Goal: Information Seeking & Learning: Compare options

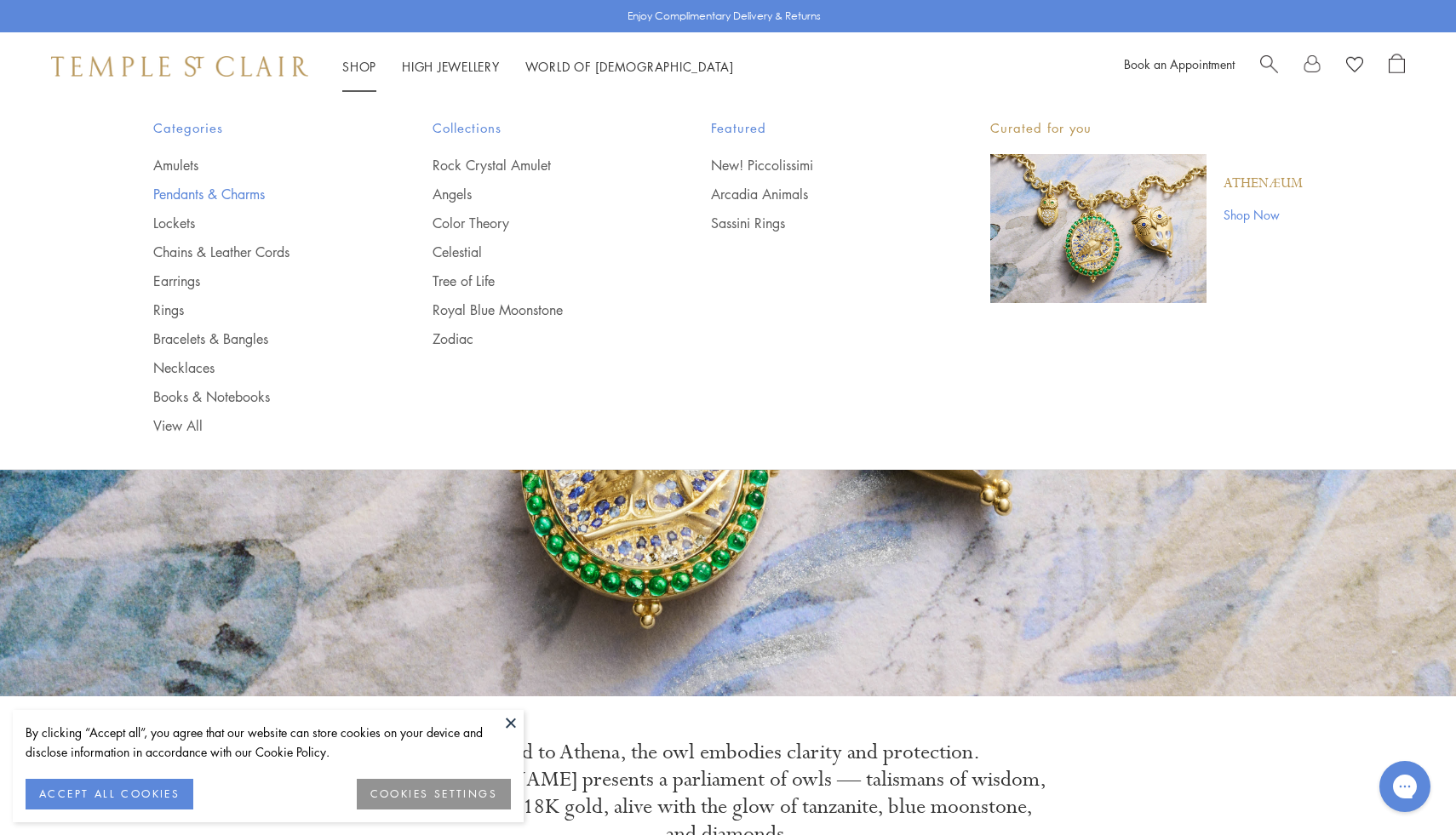
click at [215, 187] on link "Pendants & Charms" at bounding box center [258, 193] width 211 height 19
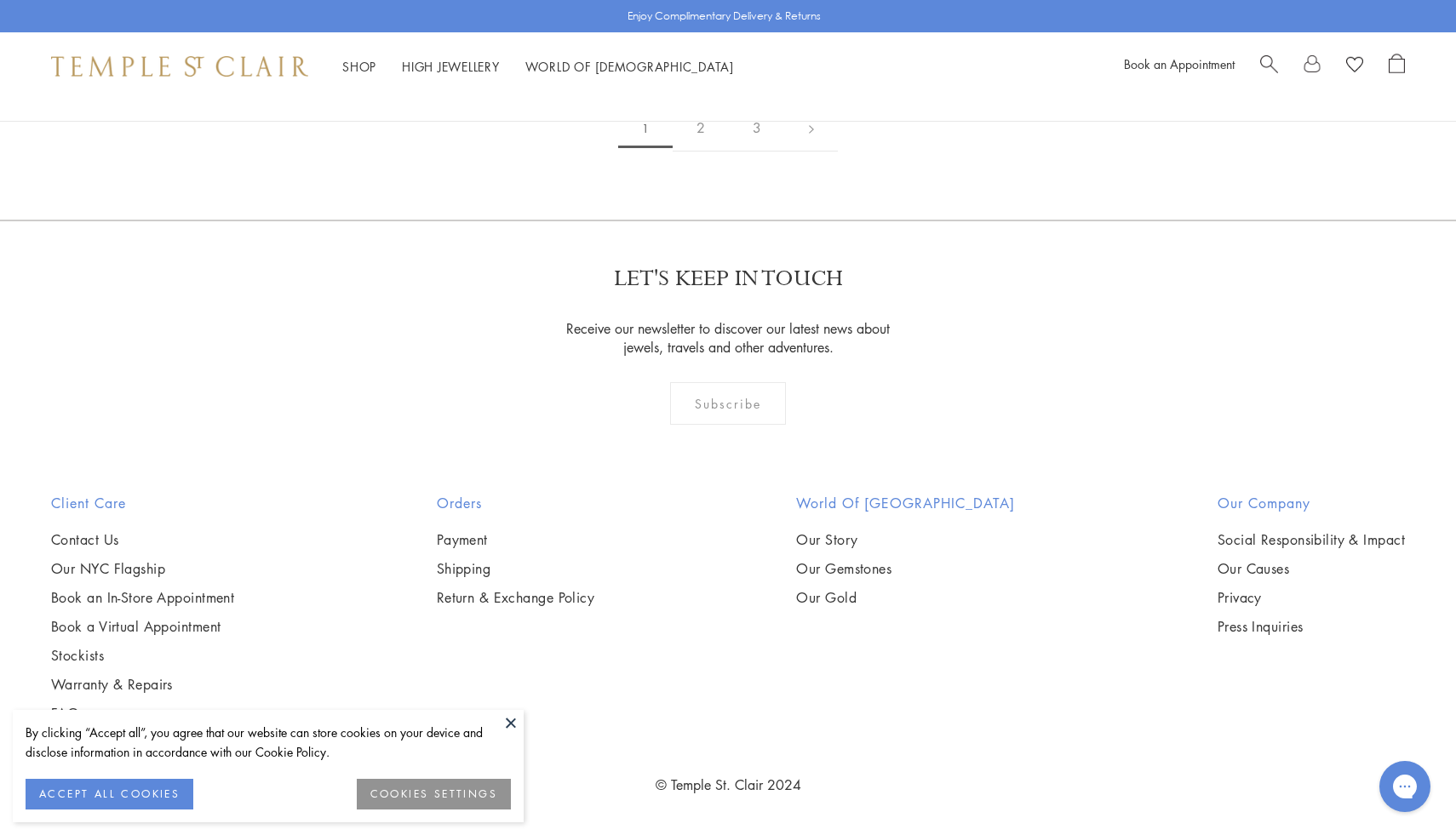
scroll to position [5916, 0]
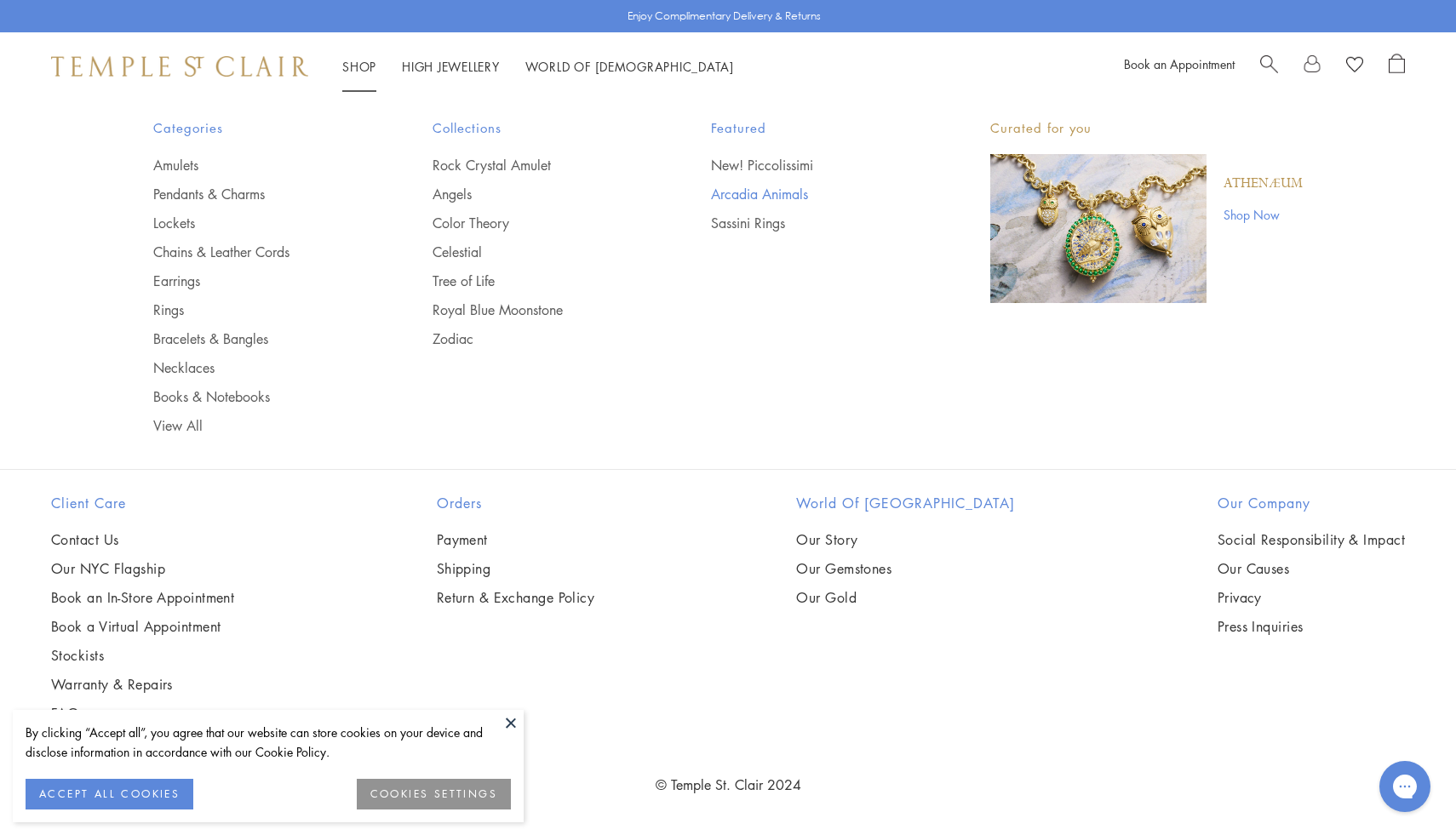
click at [746, 189] on link "Arcadia Animals" at bounding box center [816, 193] width 211 height 19
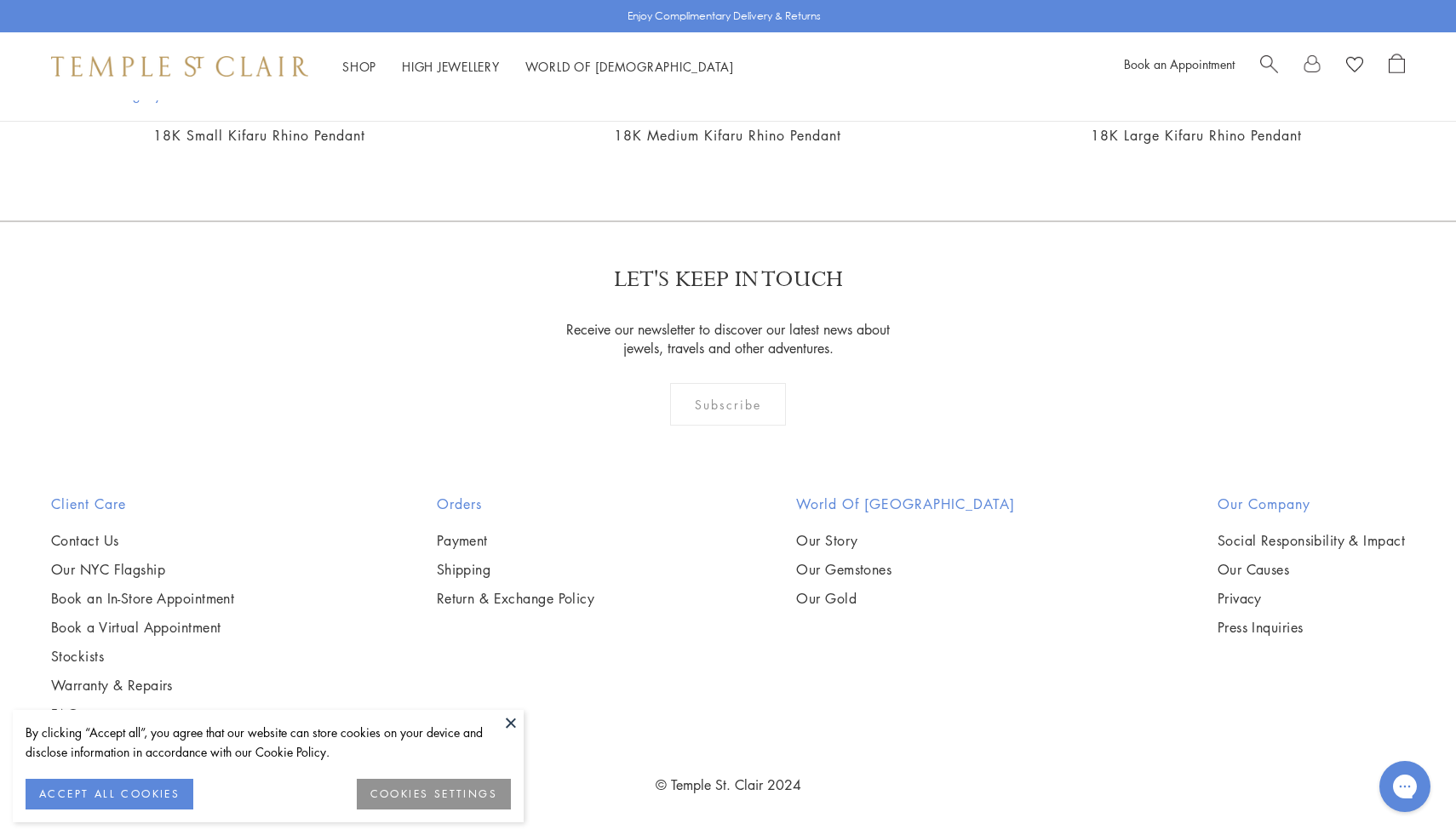
scroll to position [1411, 0]
click at [0, 0] on img at bounding box center [0, 0] width 0 height 0
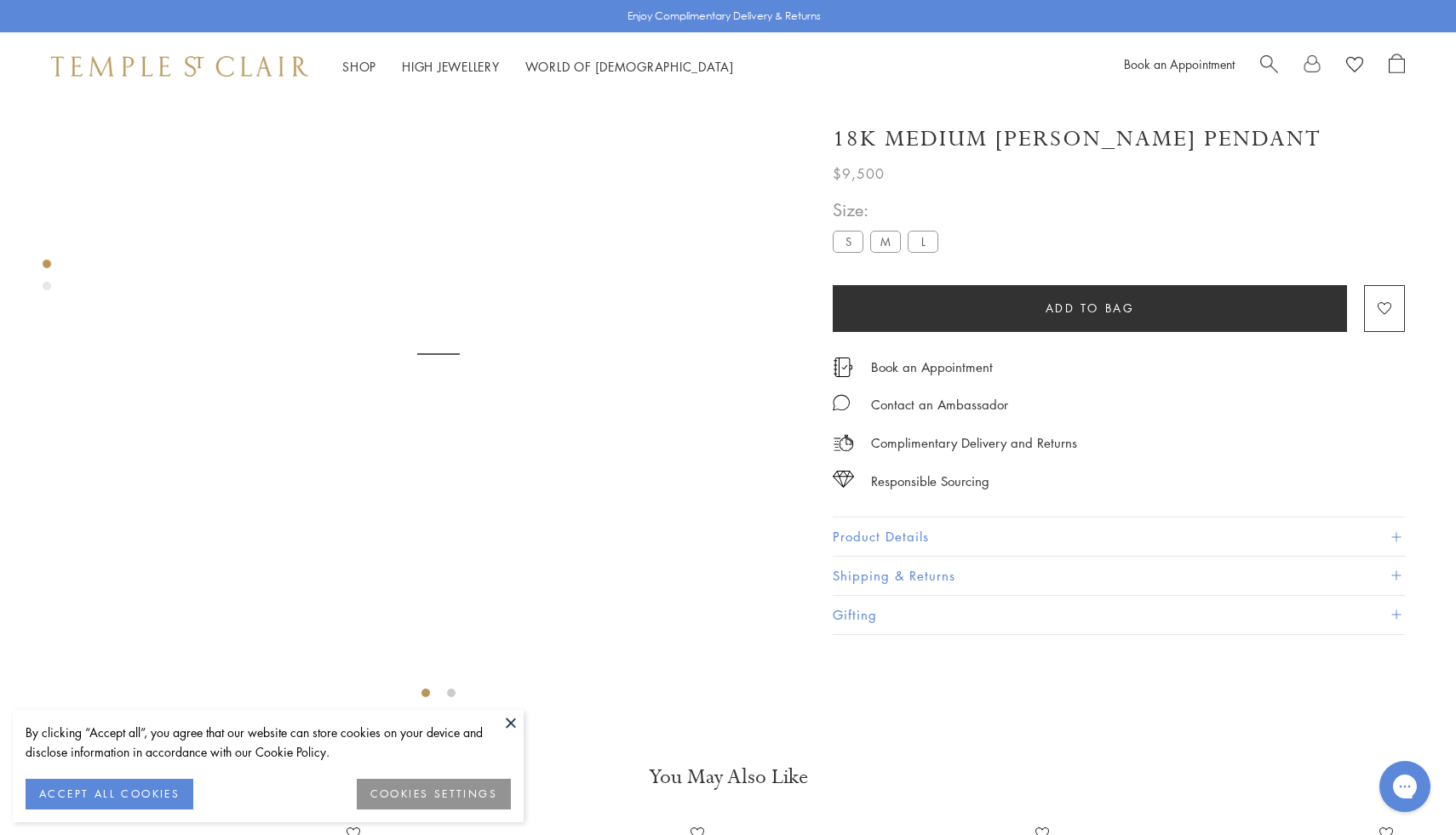
scroll to position [101, 0]
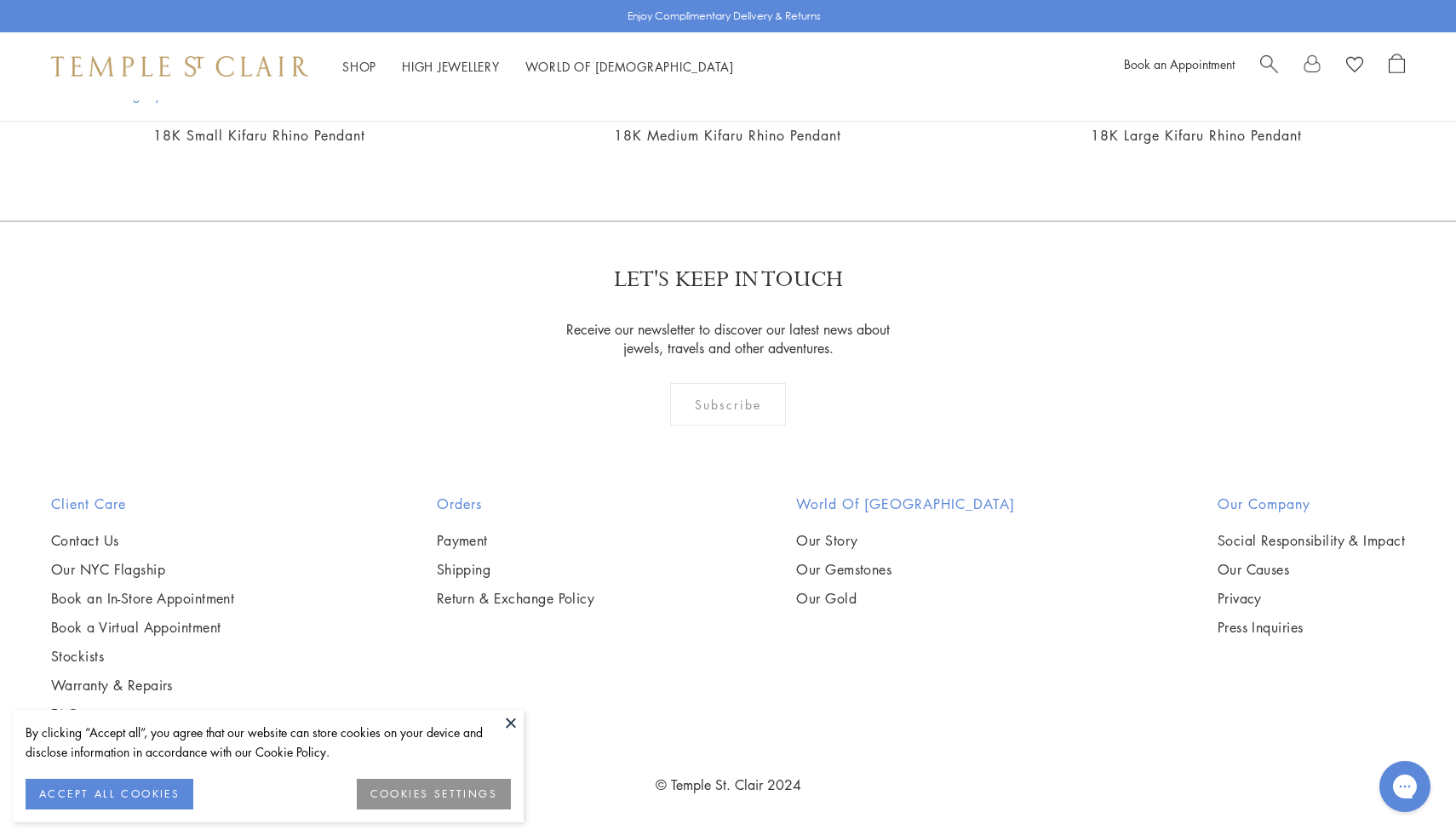
scroll to position [1574, 0]
drag, startPoint x: 401, startPoint y: 501, endPoint x: 315, endPoint y: 523, distance: 88.8
copy link "18K Small Twiga Giraffe Pendant"
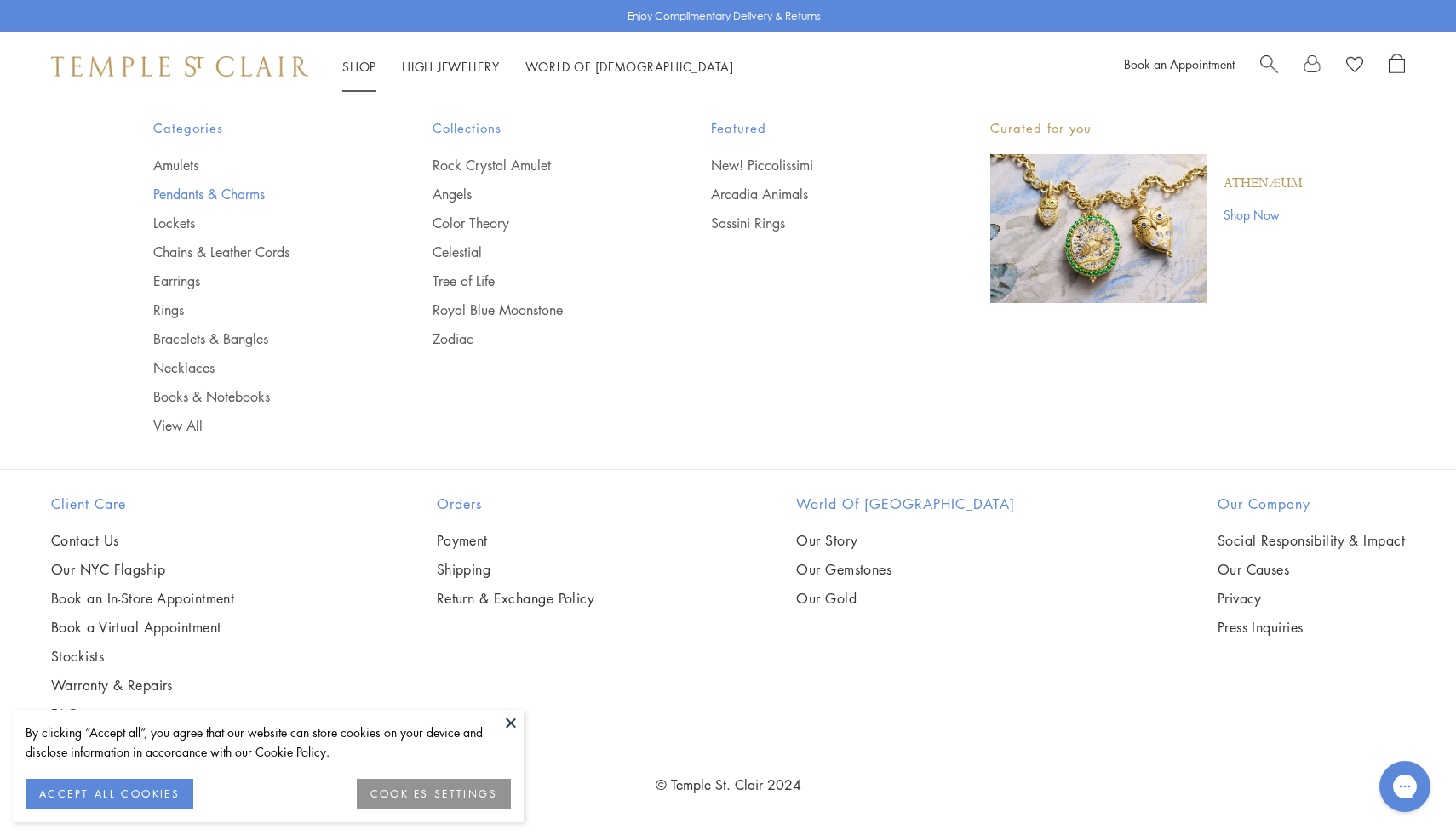
click at [198, 196] on link "Pendants & Charms" at bounding box center [258, 193] width 211 height 19
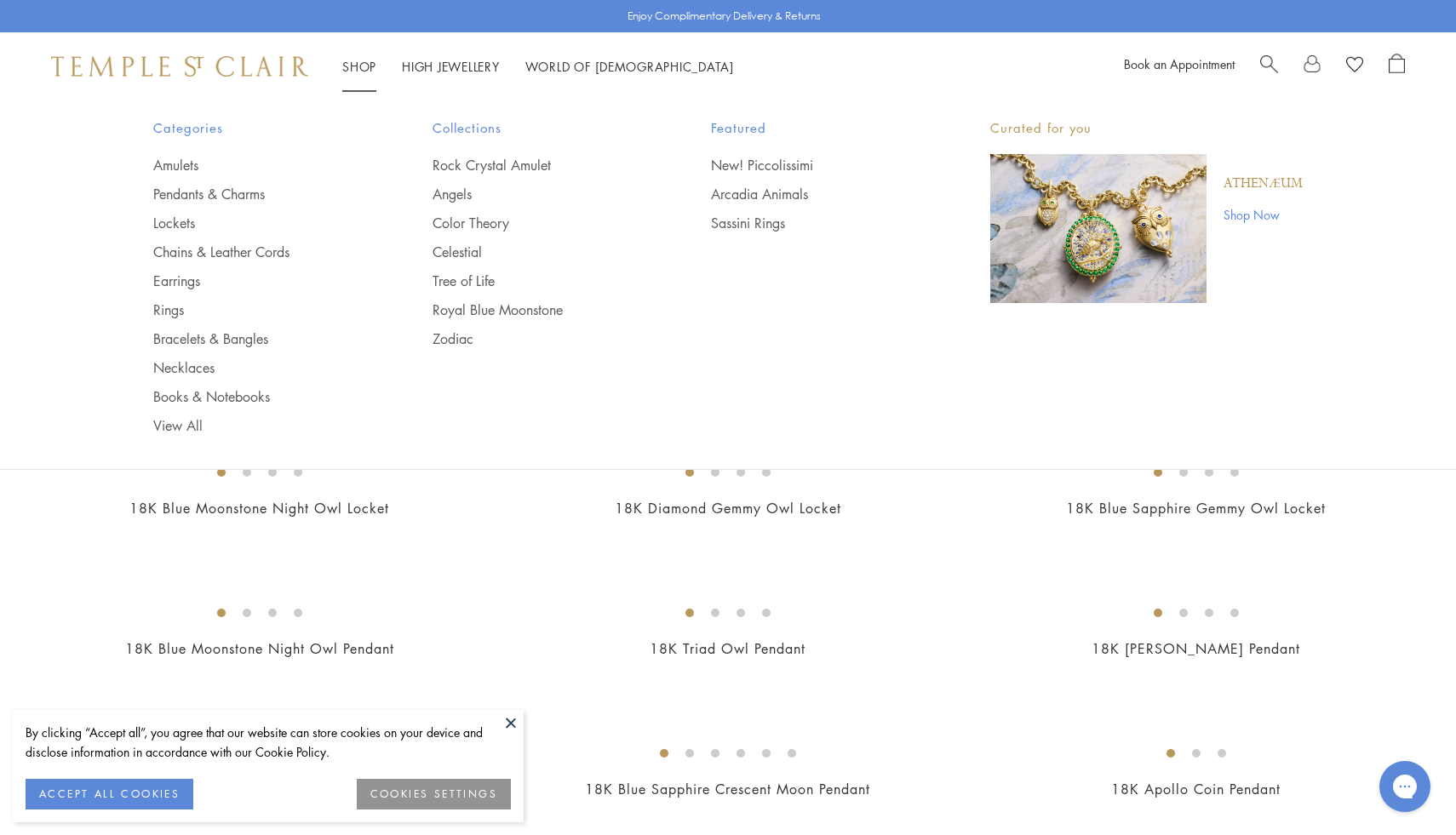
click at [193, 352] on ul "Amulets Pendants & Charms Lockets Chains & Leather Cords Earrings Rings Bracele…" at bounding box center [258, 295] width 211 height 280
click at [199, 332] on link "Bracelets & Bangles" at bounding box center [258, 339] width 211 height 19
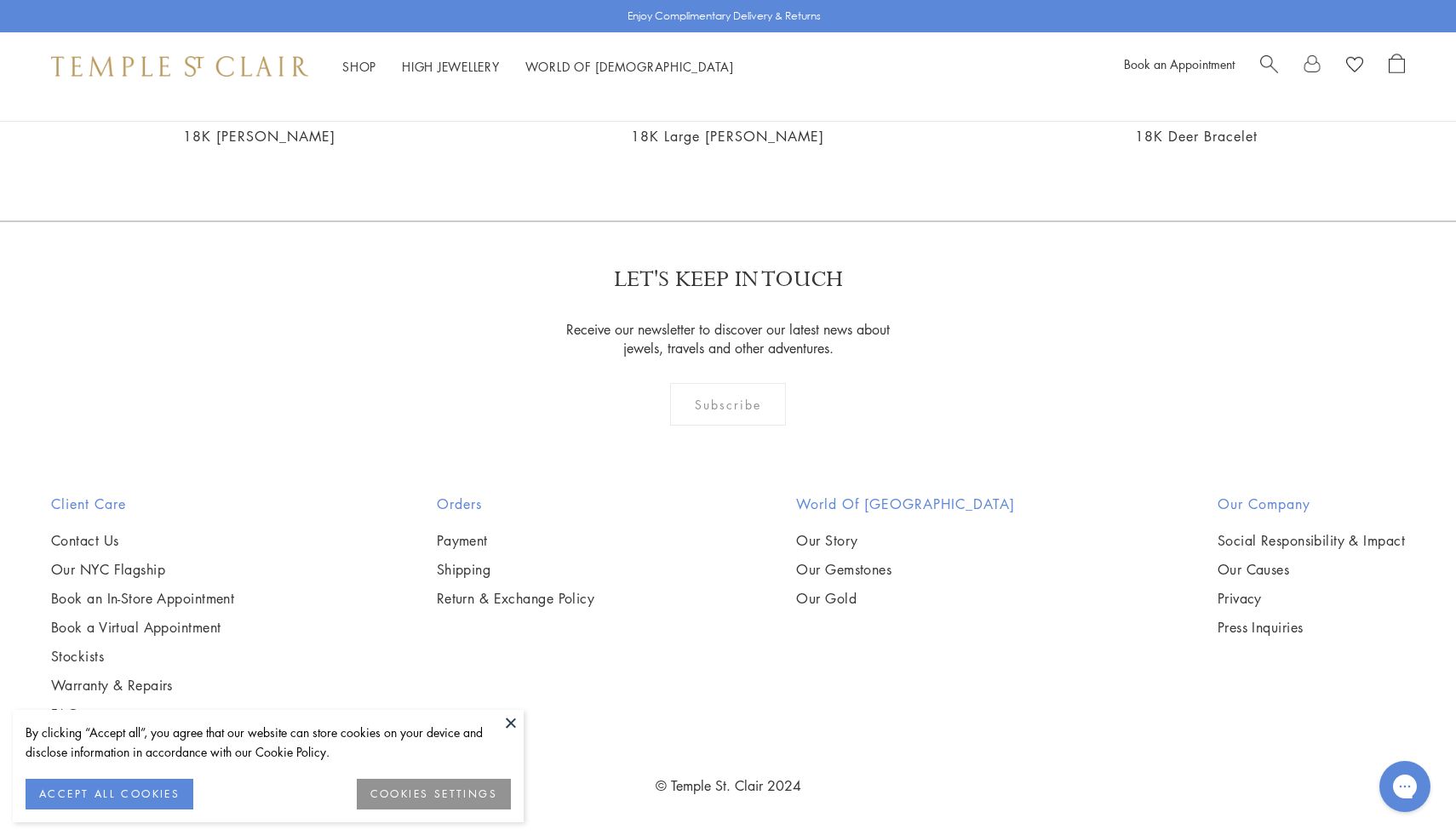
scroll to position [3665, 0]
click at [0, 0] on img at bounding box center [0, 0] width 0 height 0
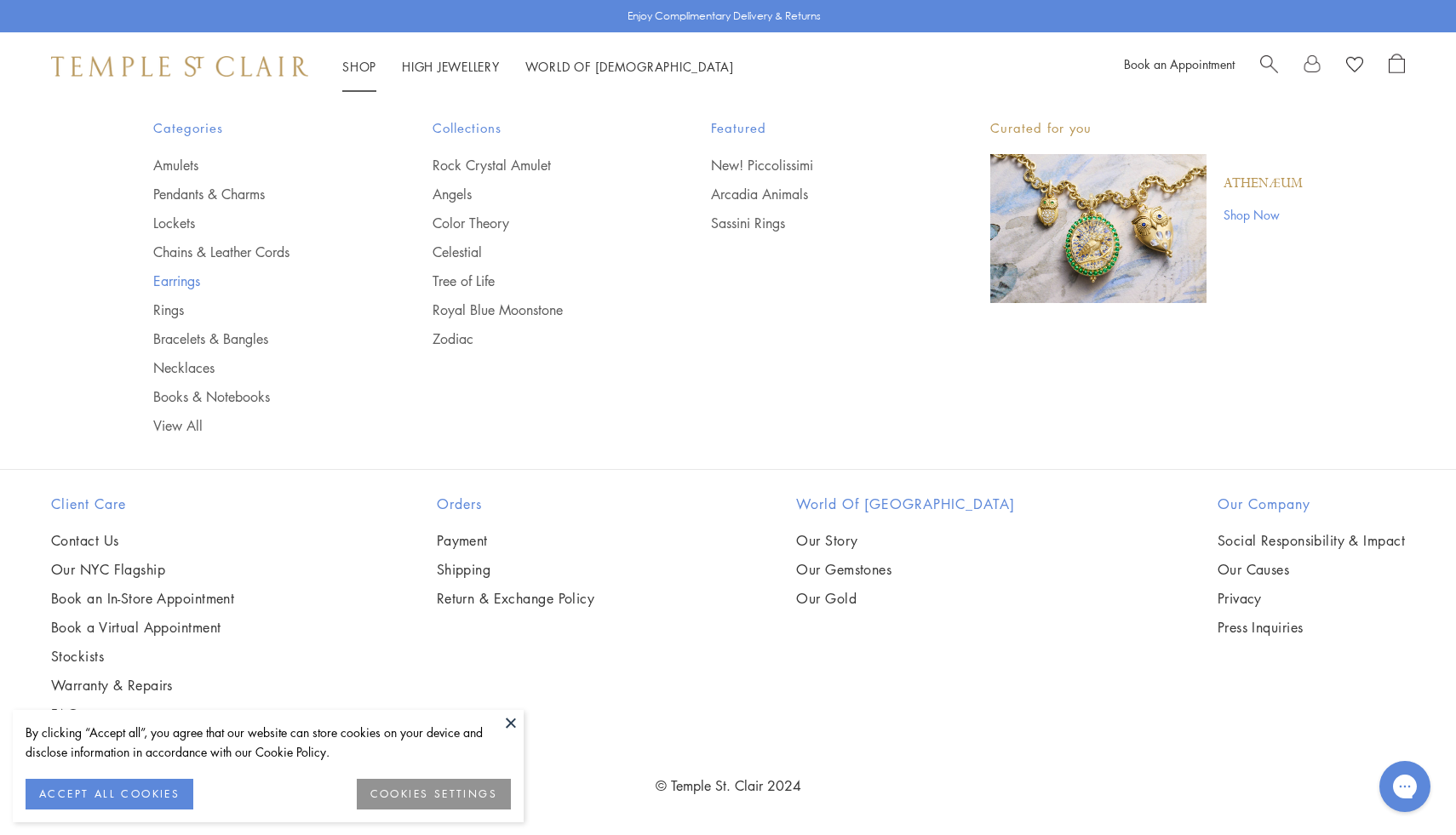
click at [194, 283] on link "Earrings" at bounding box center [258, 280] width 211 height 19
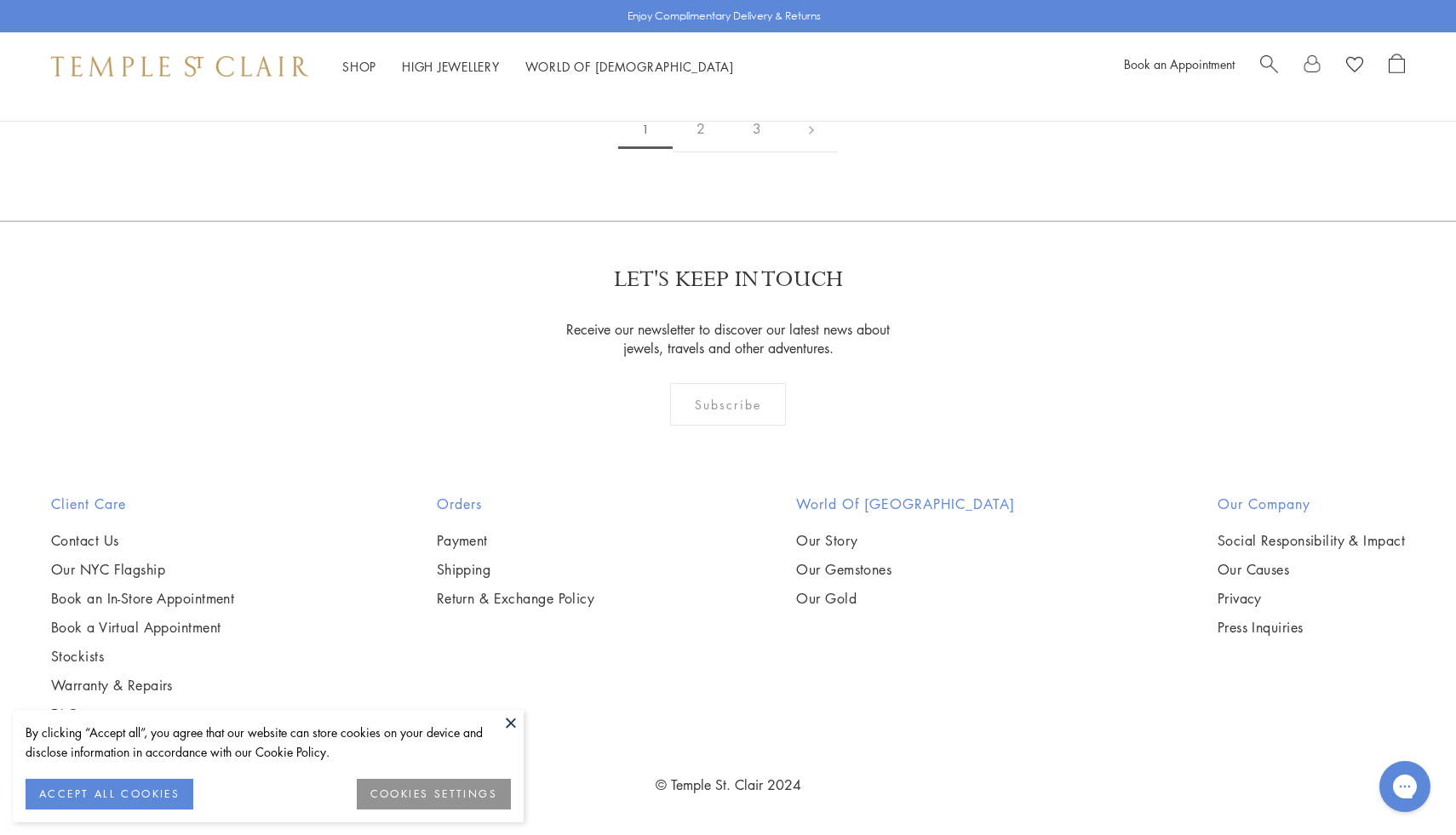
scroll to position [9580, 0]
click at [696, 153] on link "2" at bounding box center [701, 129] width 56 height 47
click at [785, 153] on link "3" at bounding box center [783, 129] width 56 height 47
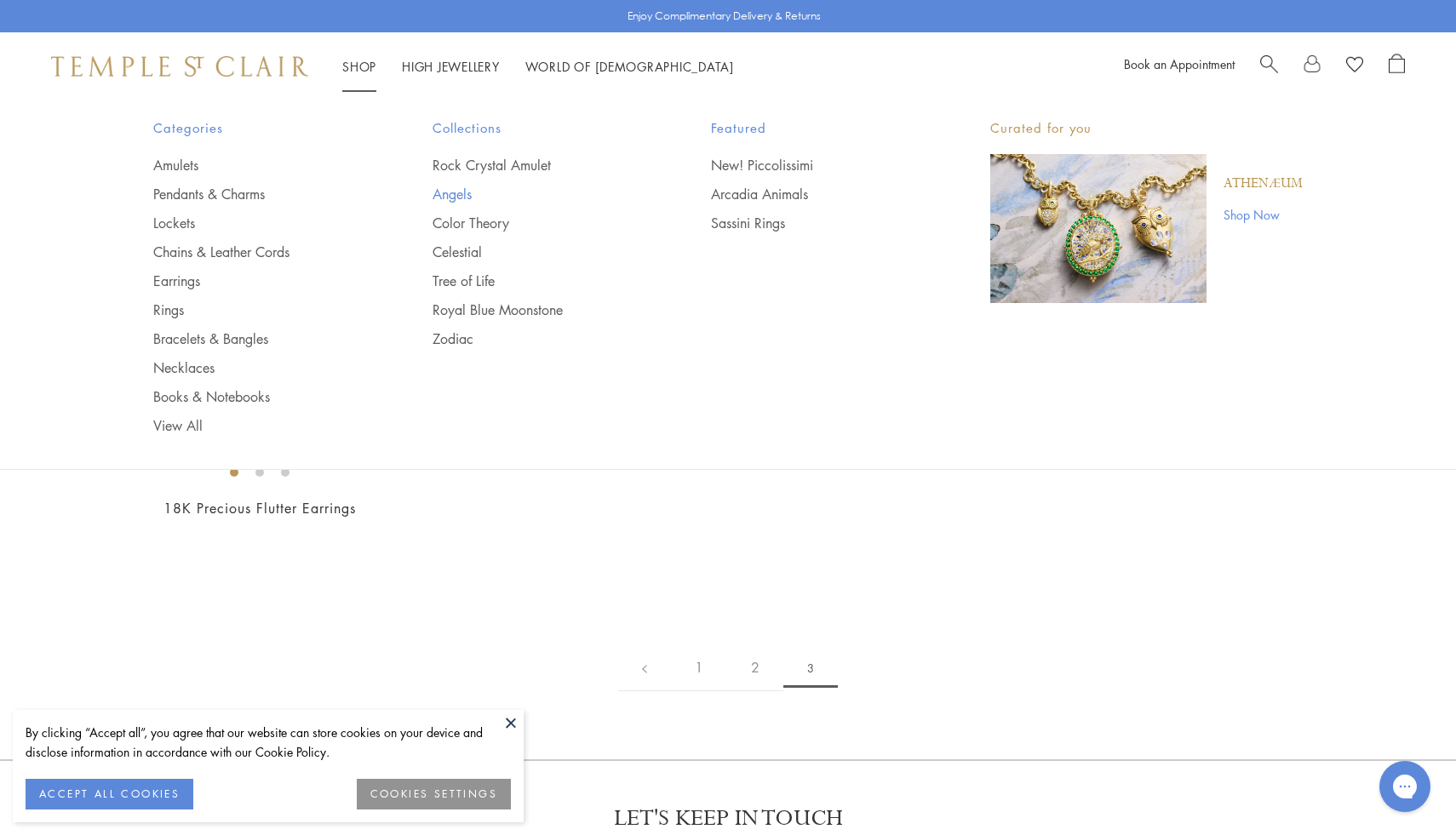
click at [455, 199] on link "Angels" at bounding box center [537, 193] width 211 height 19
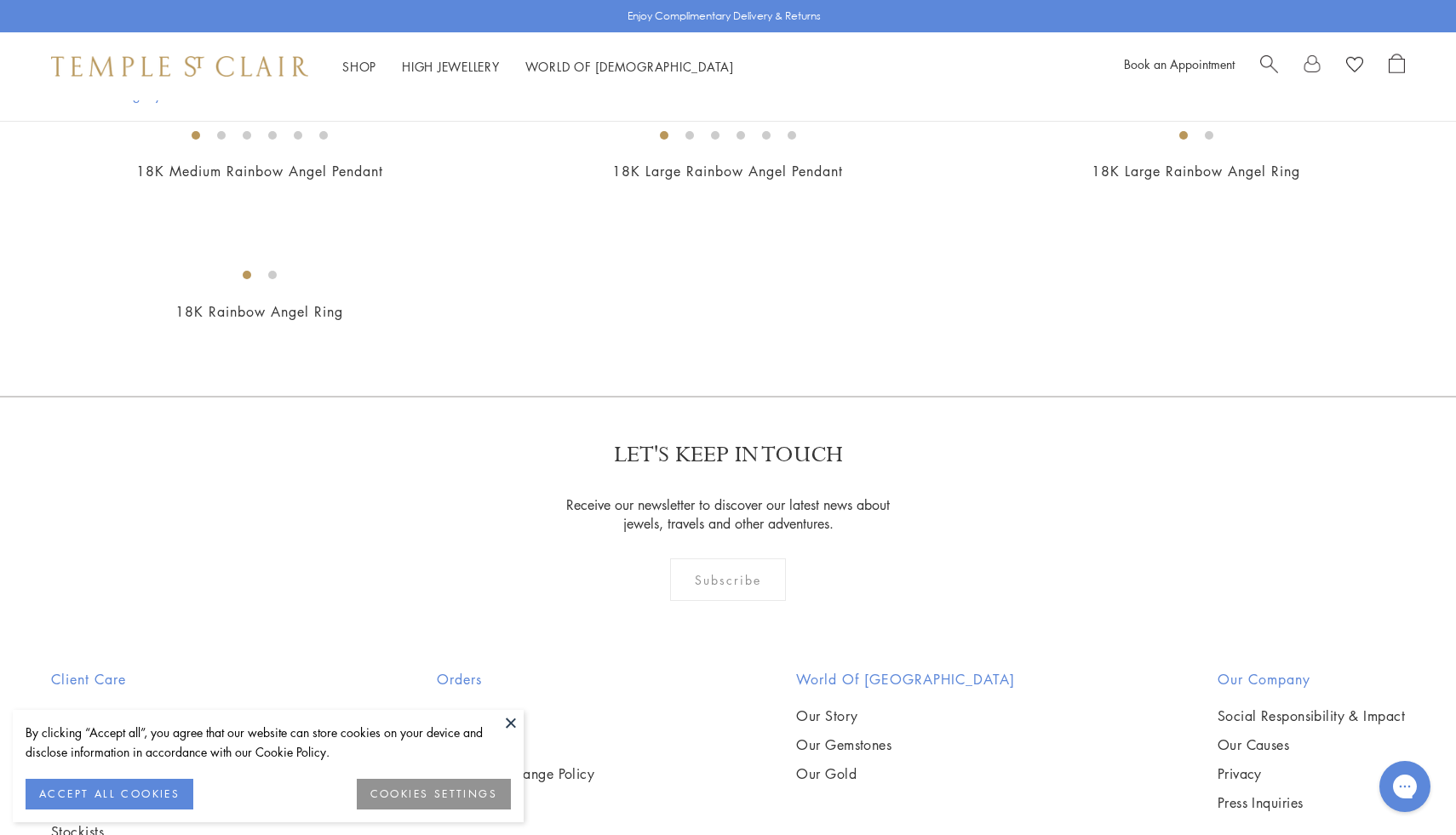
scroll to position [1104, 0]
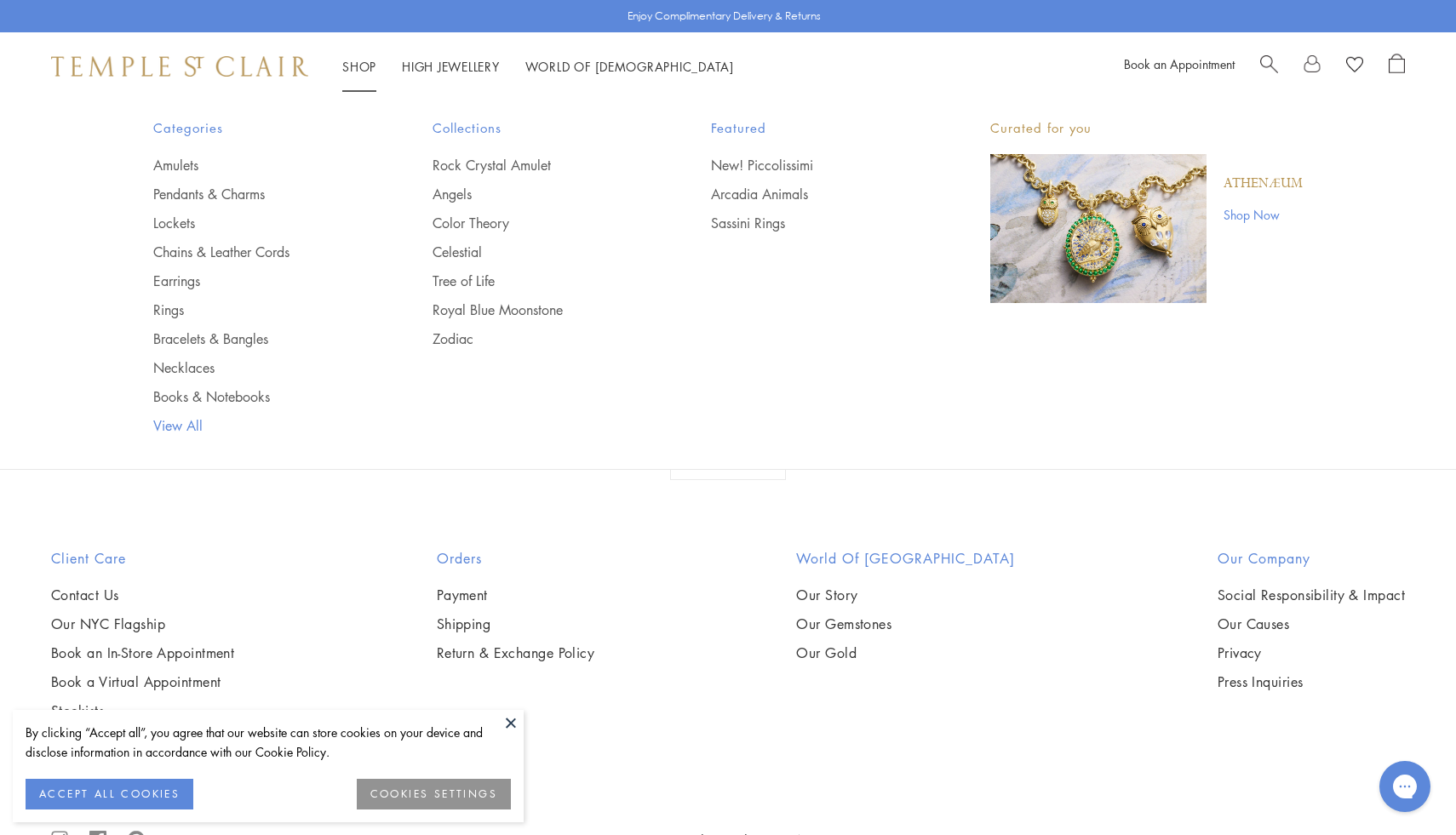
click at [163, 426] on link "View All" at bounding box center [258, 425] width 211 height 19
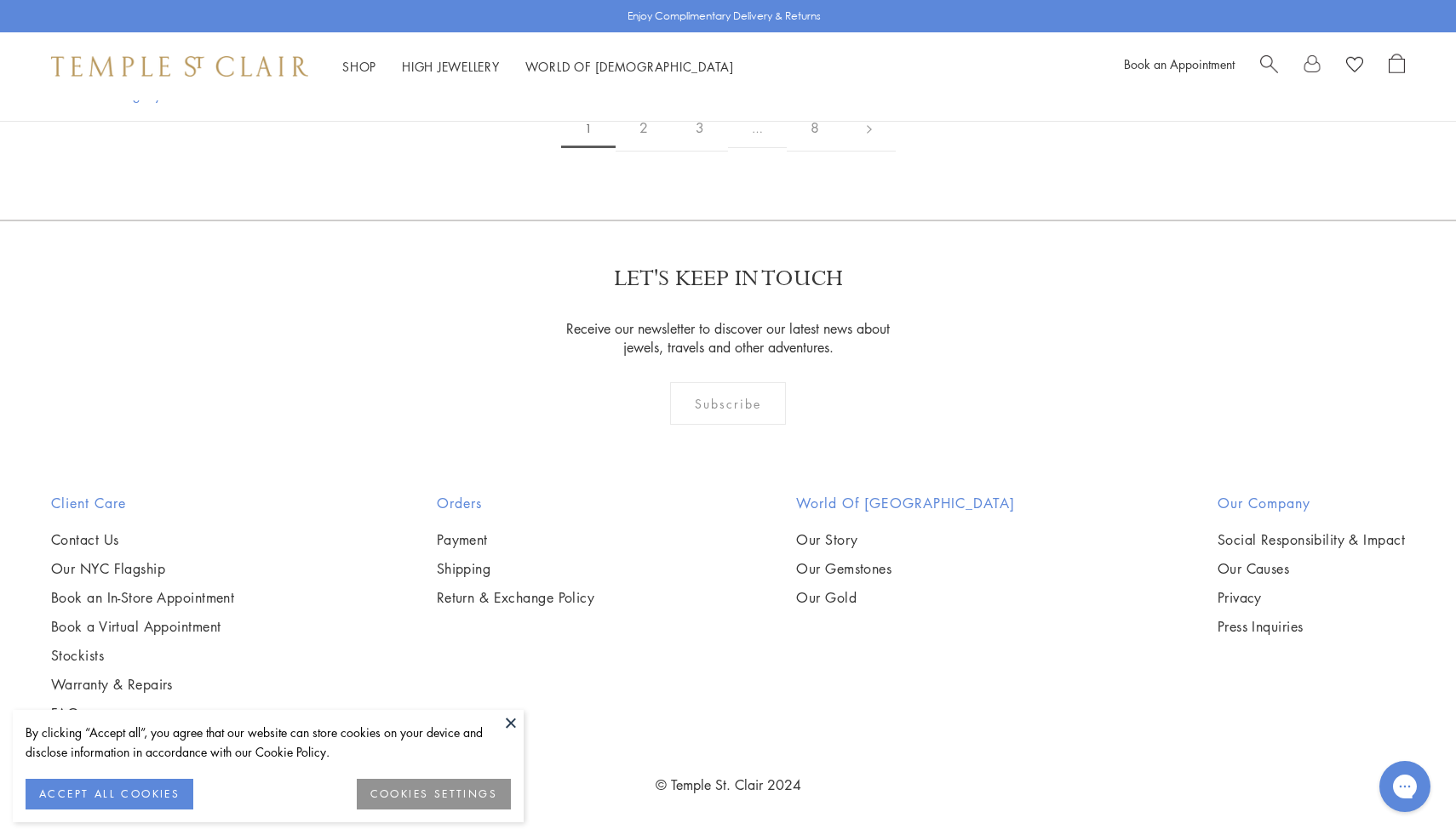
scroll to position [14563, 0]
click at [649, 152] on link "2" at bounding box center [644, 128] width 56 height 47
click at [703, 130] on link "3" at bounding box center [698, 129] width 56 height 47
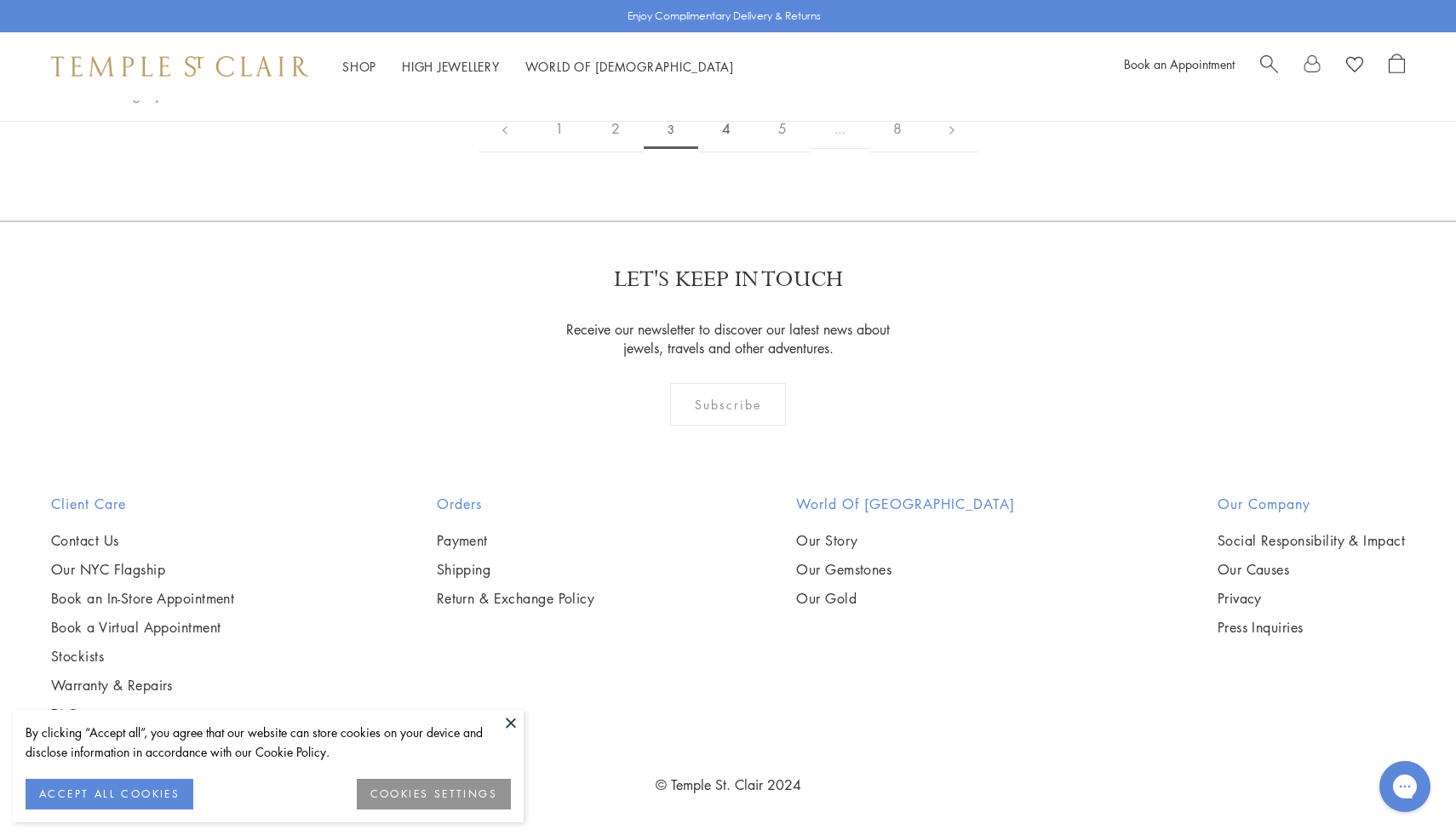
click at [724, 153] on link "4" at bounding box center [727, 129] width 56 height 47
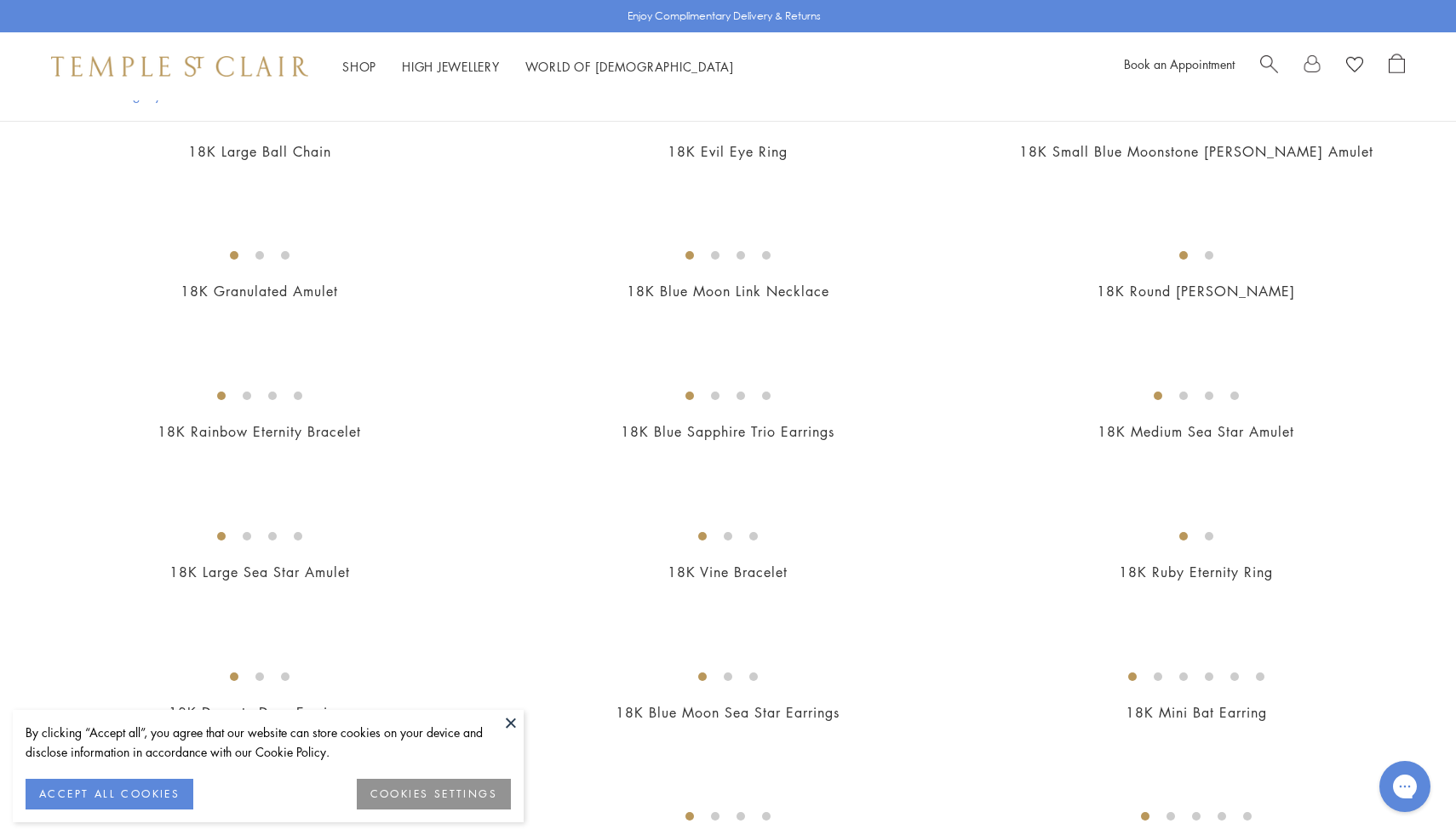
scroll to position [82, 0]
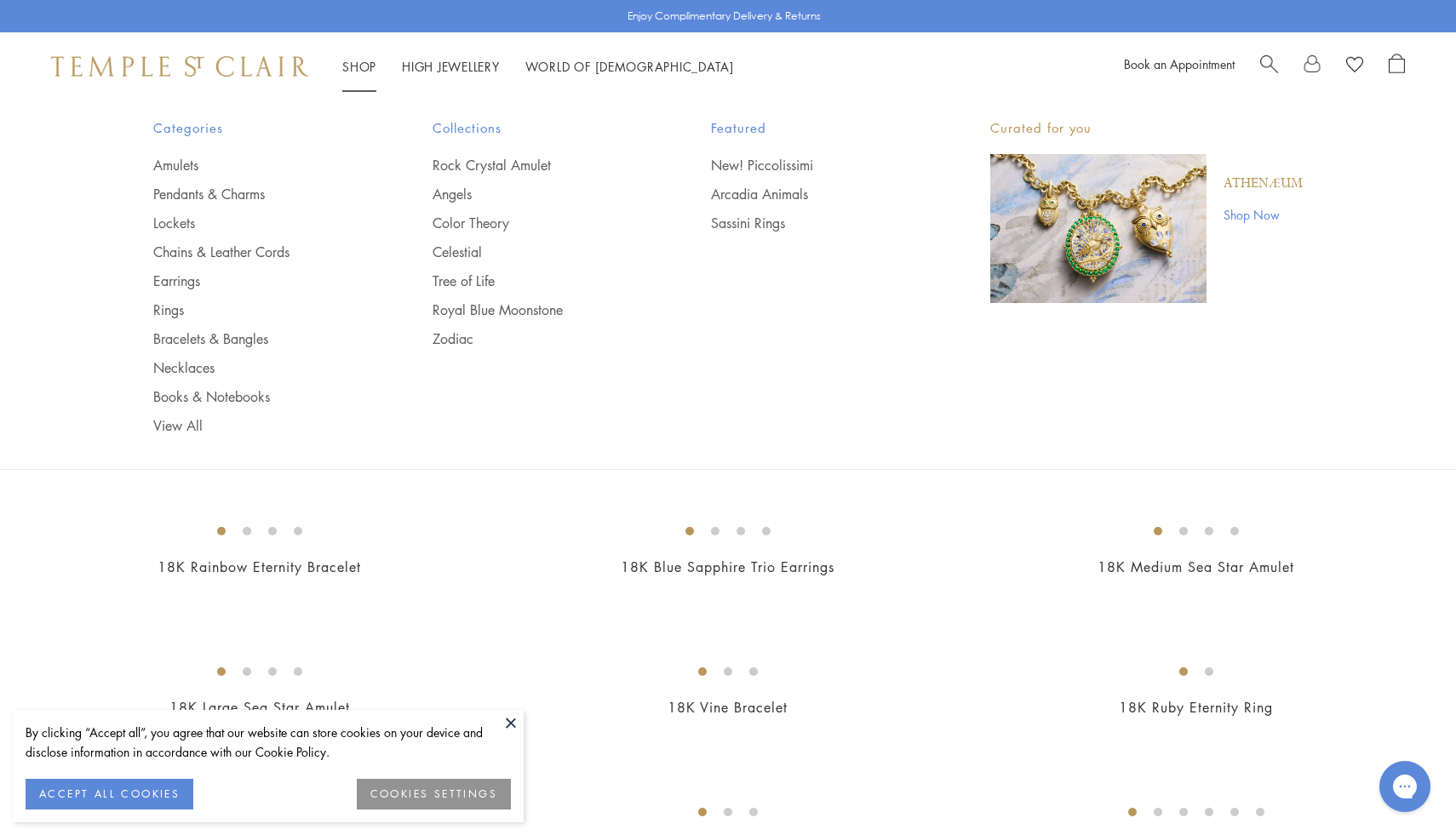
click at [183, 175] on ul "Amulets Pendants & Charms Lockets Chains & Leather Cords Earrings Rings Bracele…" at bounding box center [258, 295] width 211 height 280
click at [185, 160] on link "Amulets" at bounding box center [258, 165] width 211 height 19
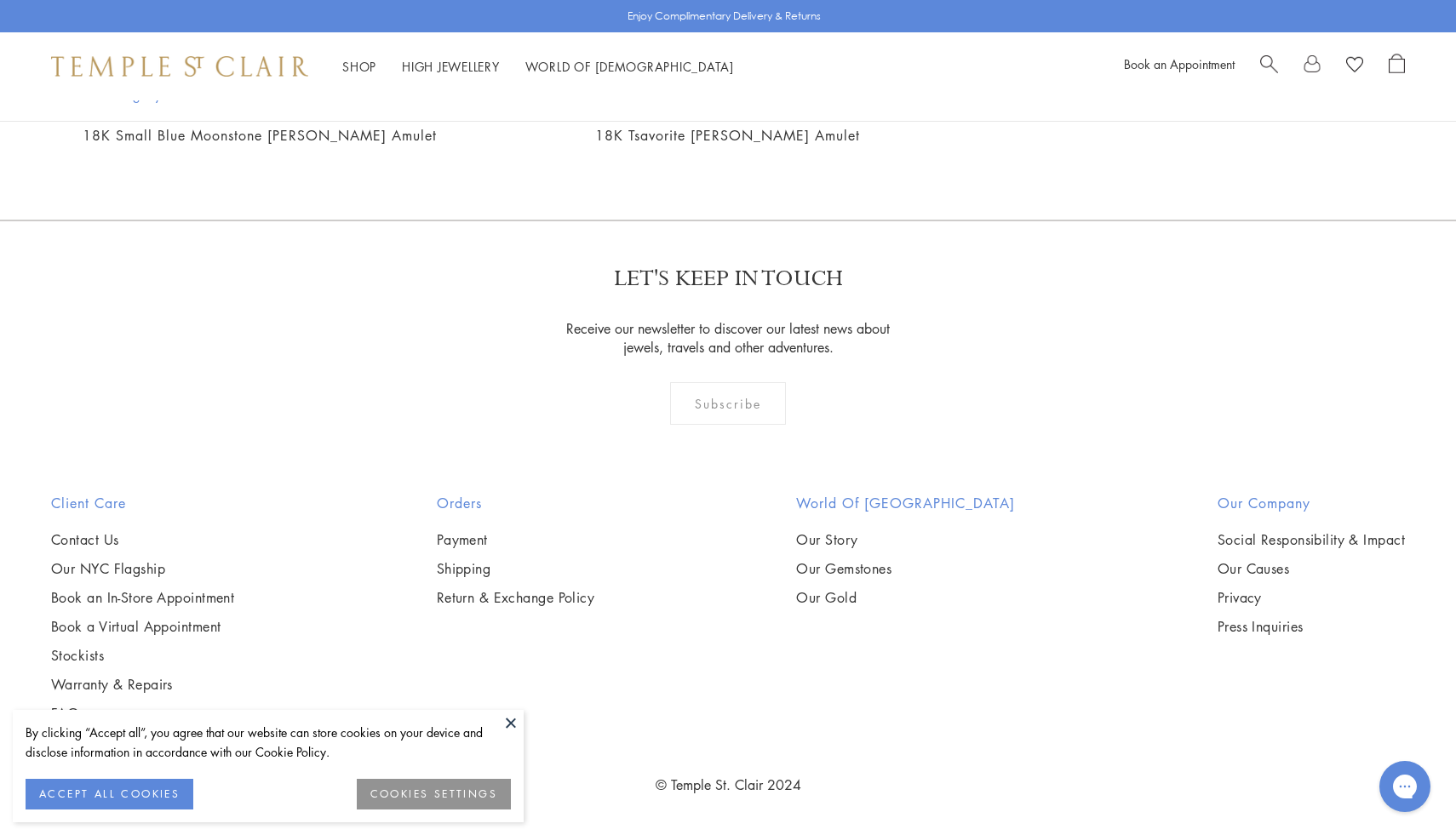
scroll to position [12267, 0]
drag, startPoint x: 755, startPoint y: 307, endPoint x: 777, endPoint y: 310, distance: 22.2
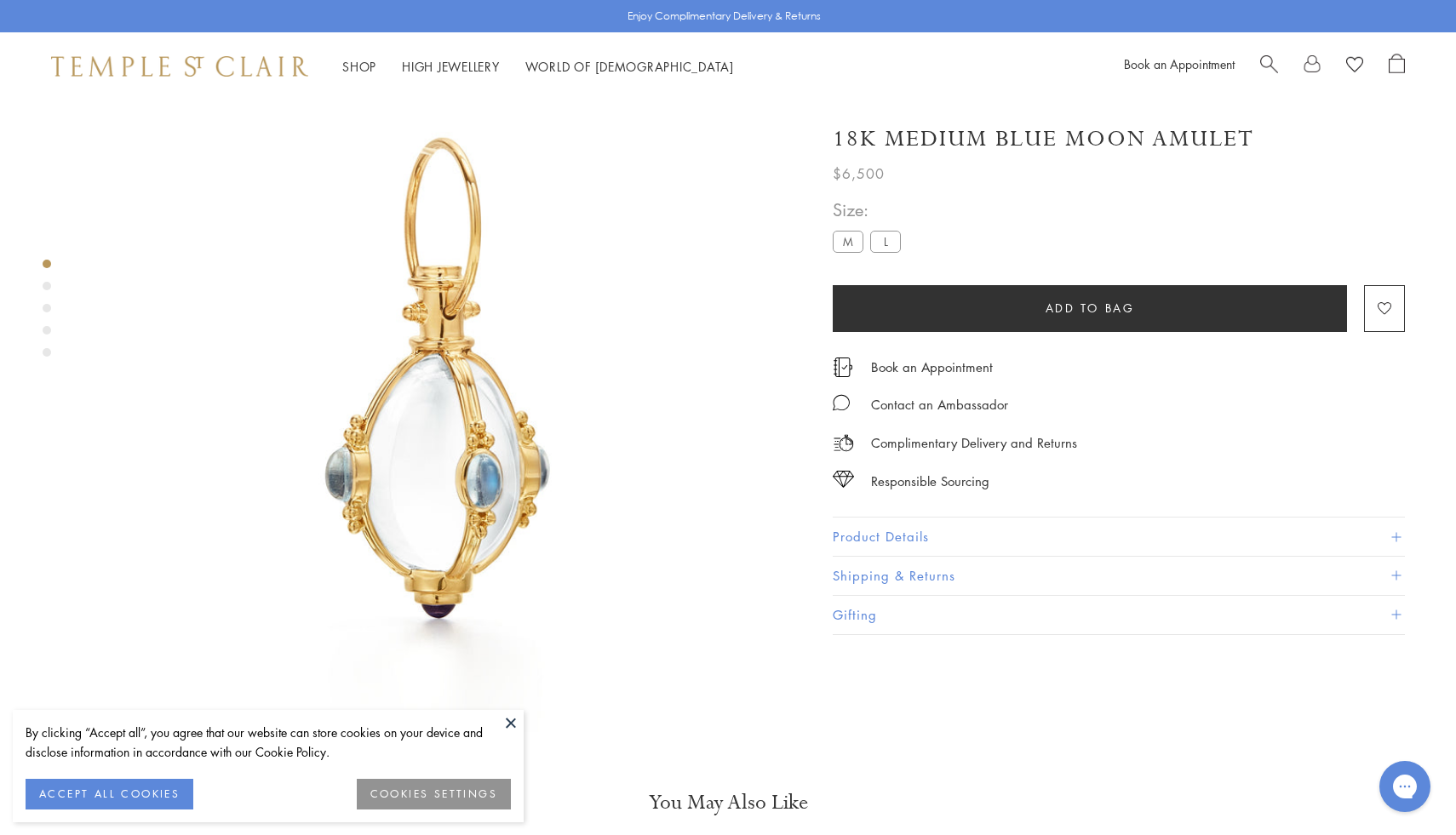
scroll to position [101, 0]
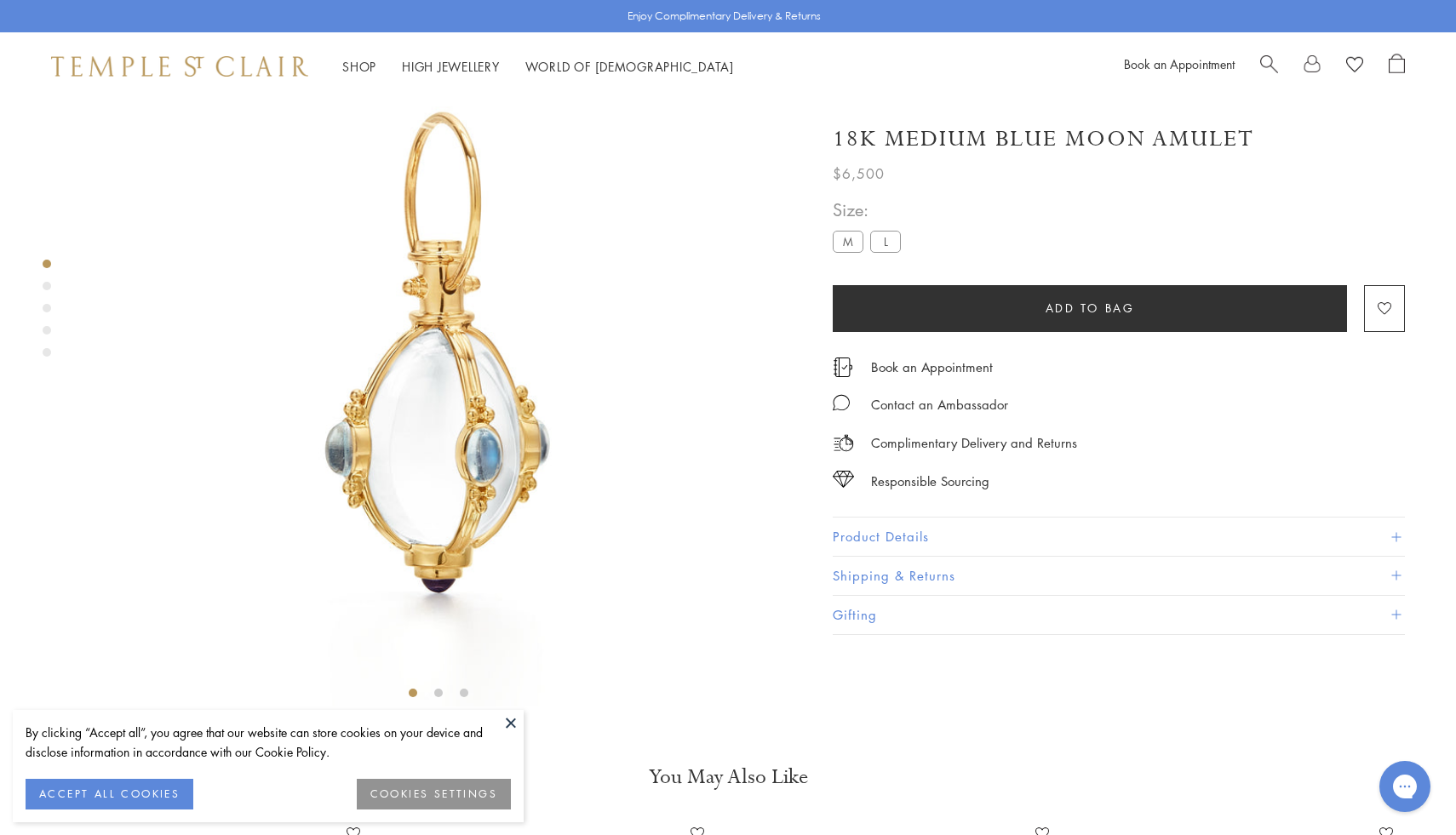
click at [859, 537] on button "Product Details" at bounding box center [1118, 536] width 572 height 38
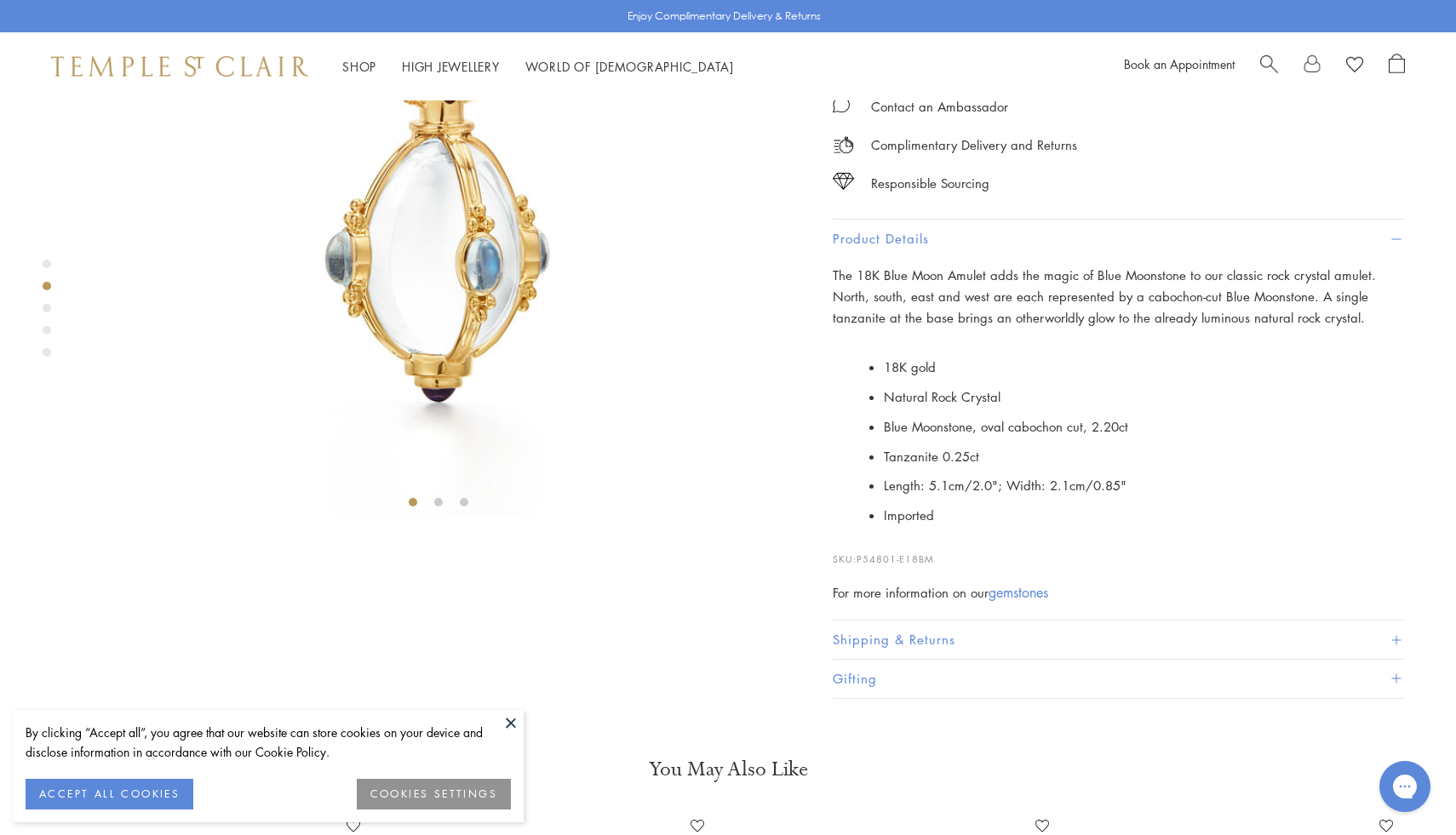
scroll to position [521, 0]
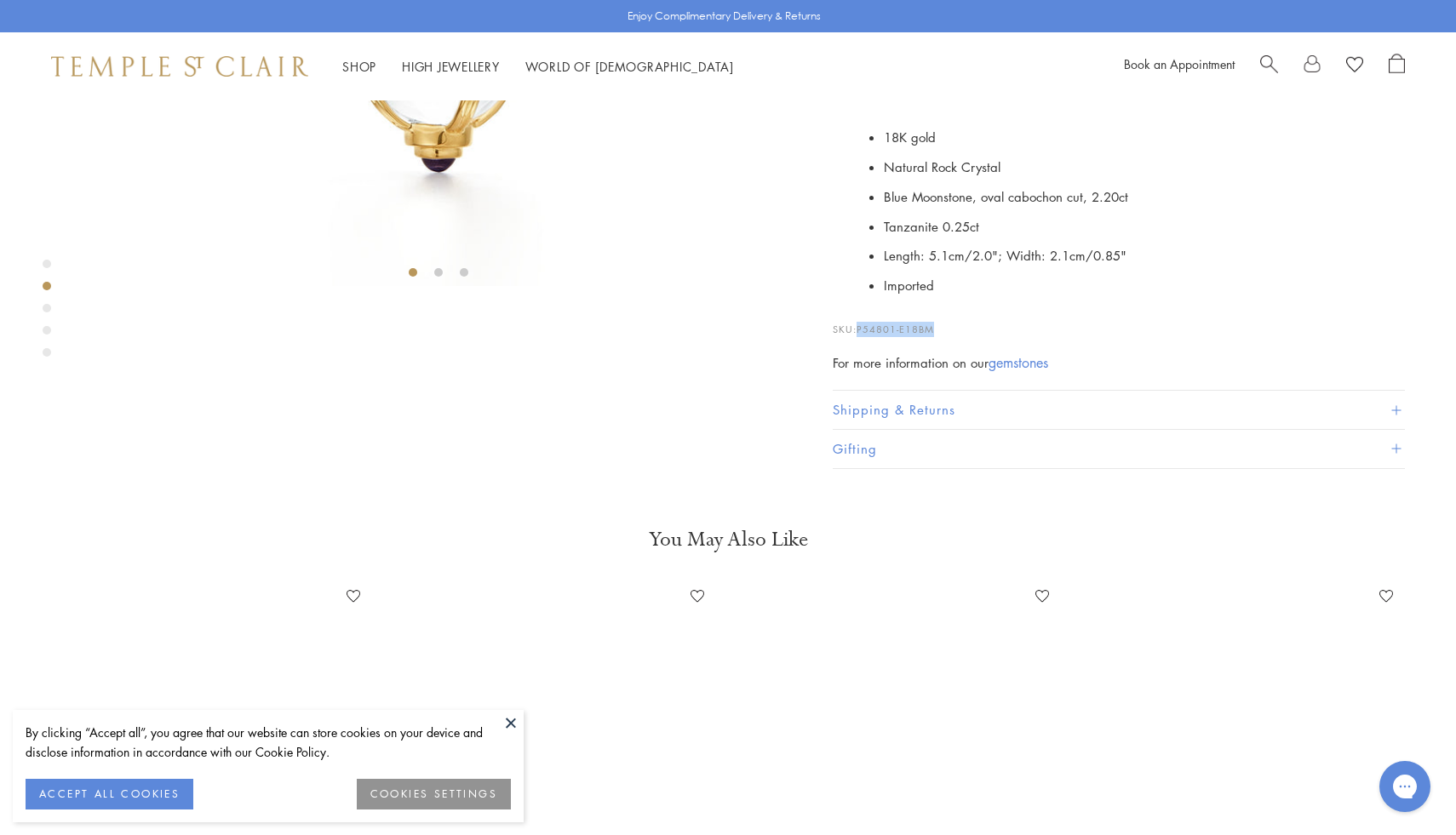
drag, startPoint x: 940, startPoint y: 697, endPoint x: 857, endPoint y: 699, distance: 83.0
click at [857, 337] on p "SKU: P54801-E18BM" at bounding box center [1118, 321] width 572 height 33
copy p "P54801-E18BM"
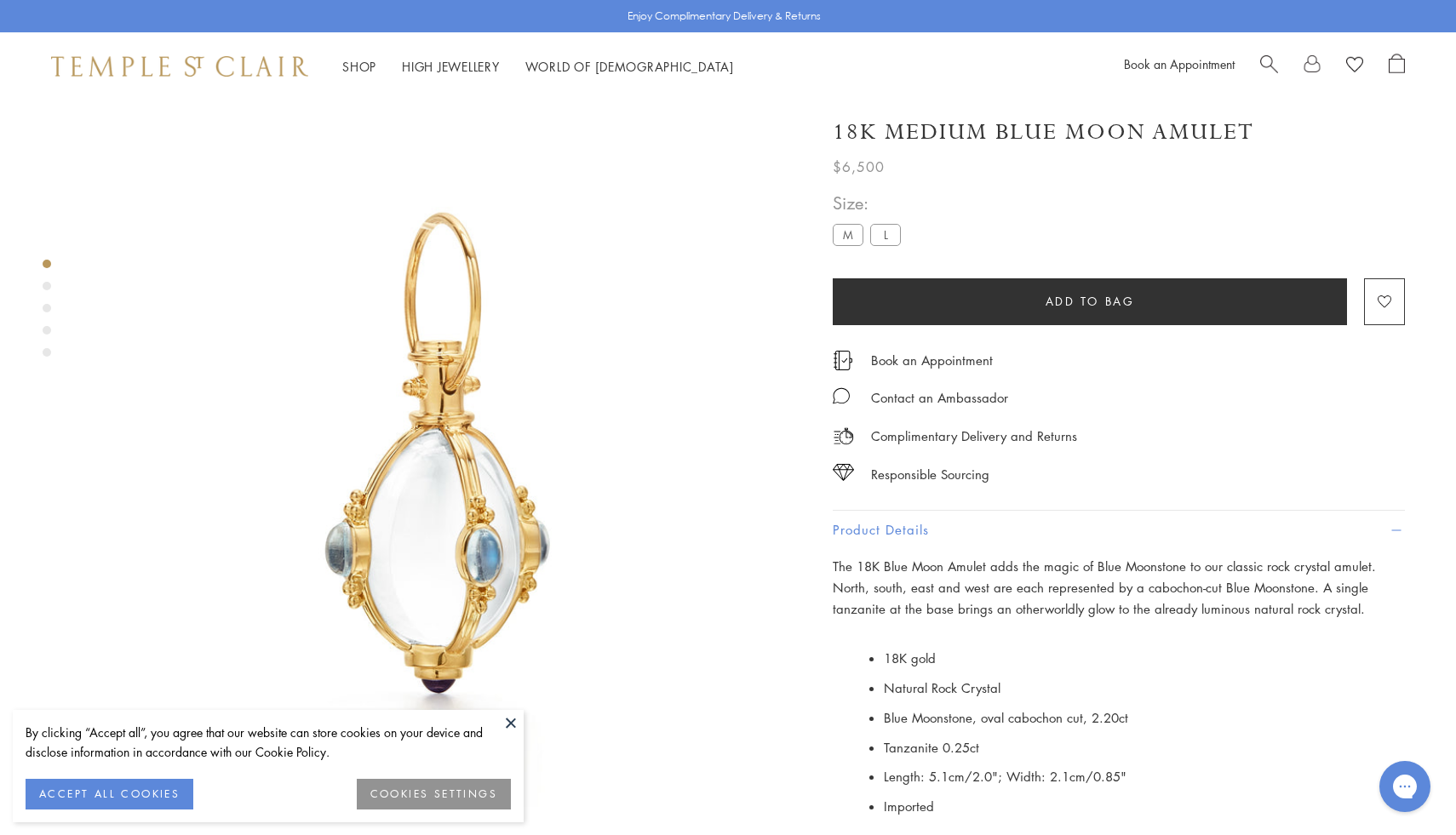
click at [882, 217] on span "Size:" at bounding box center [870, 203] width 75 height 28
click at [885, 232] on div "Size: M L" at bounding box center [870, 219] width 75 height 61
click at [890, 241] on label "L" at bounding box center [885, 235] width 31 height 21
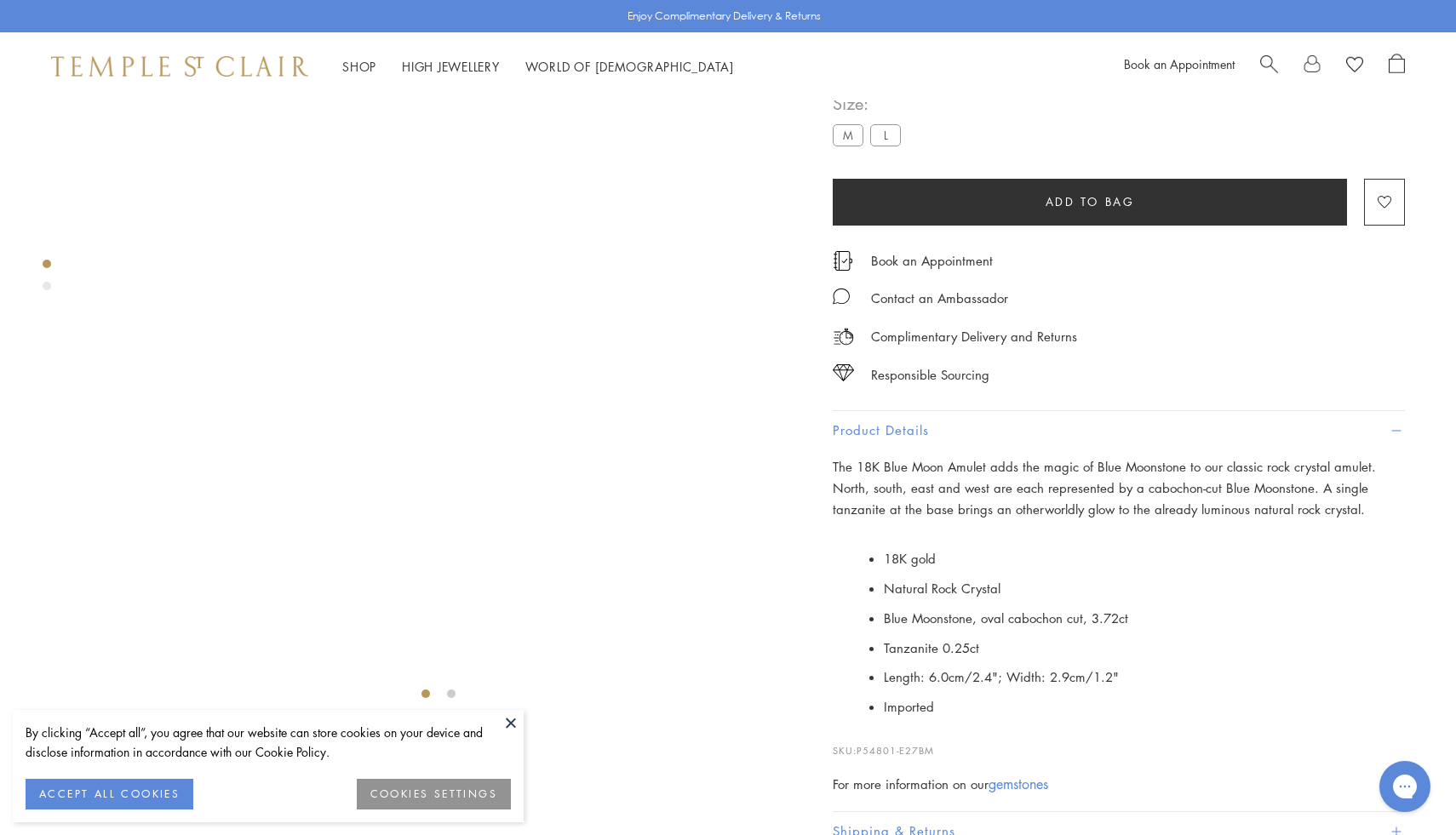
scroll to position [220, 0]
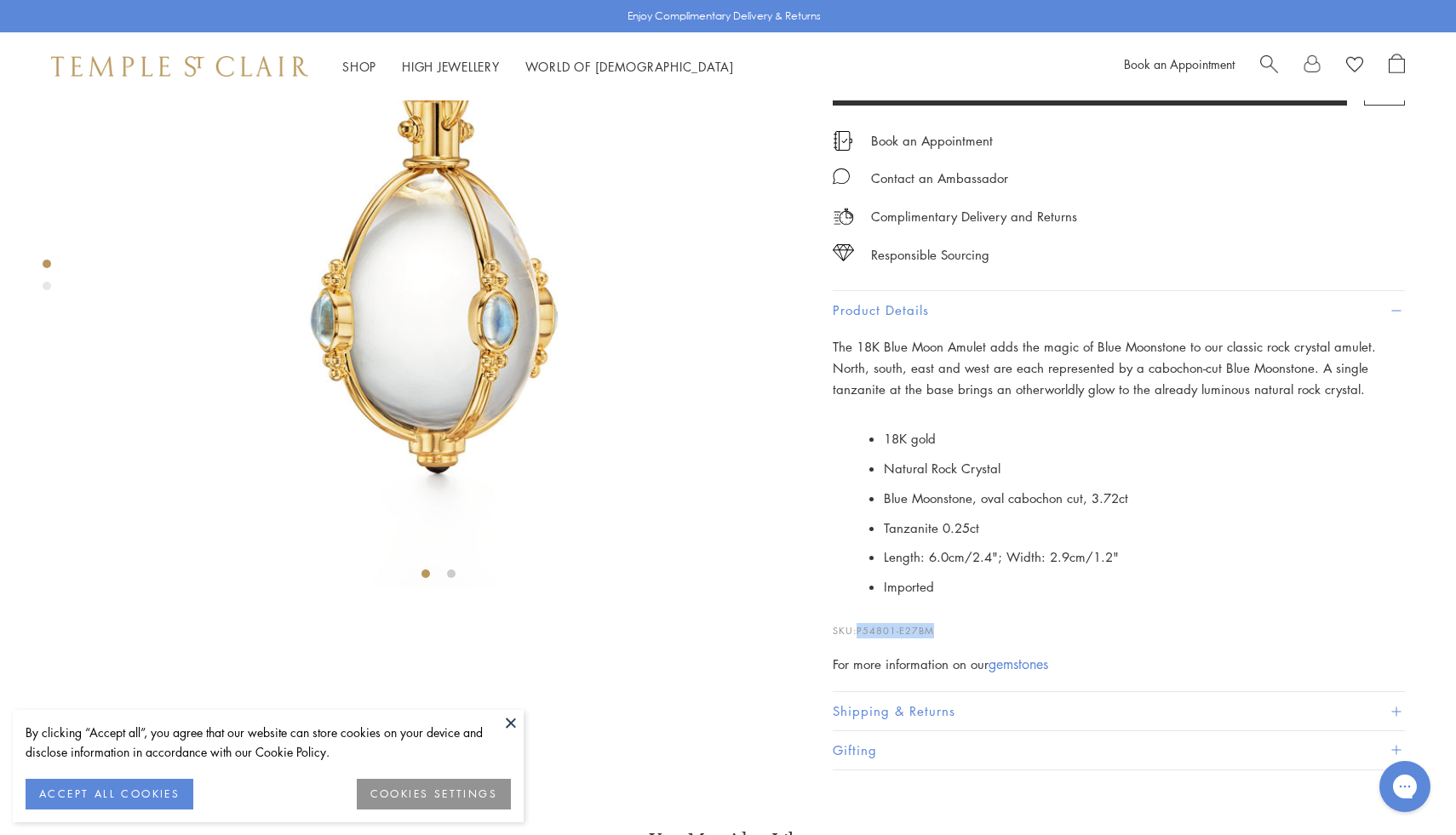
drag, startPoint x: 940, startPoint y: 690, endPoint x: 859, endPoint y: 693, distance: 81.1
click at [859, 638] on p "SKU: P54801-E27BM" at bounding box center [1118, 622] width 572 height 33
copy span "P54801-E27BM"
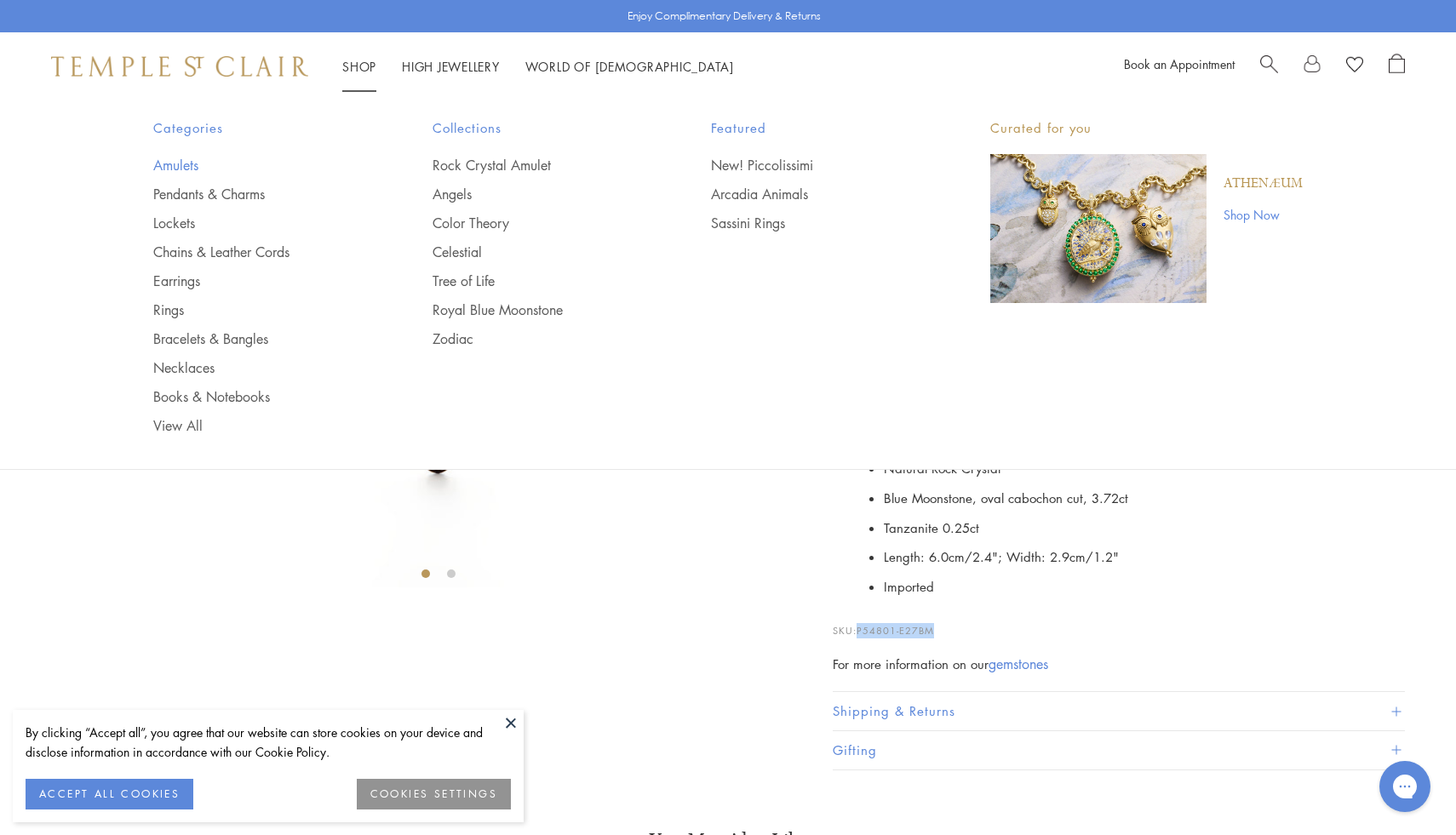
click at [178, 163] on link "Amulets" at bounding box center [258, 165] width 211 height 19
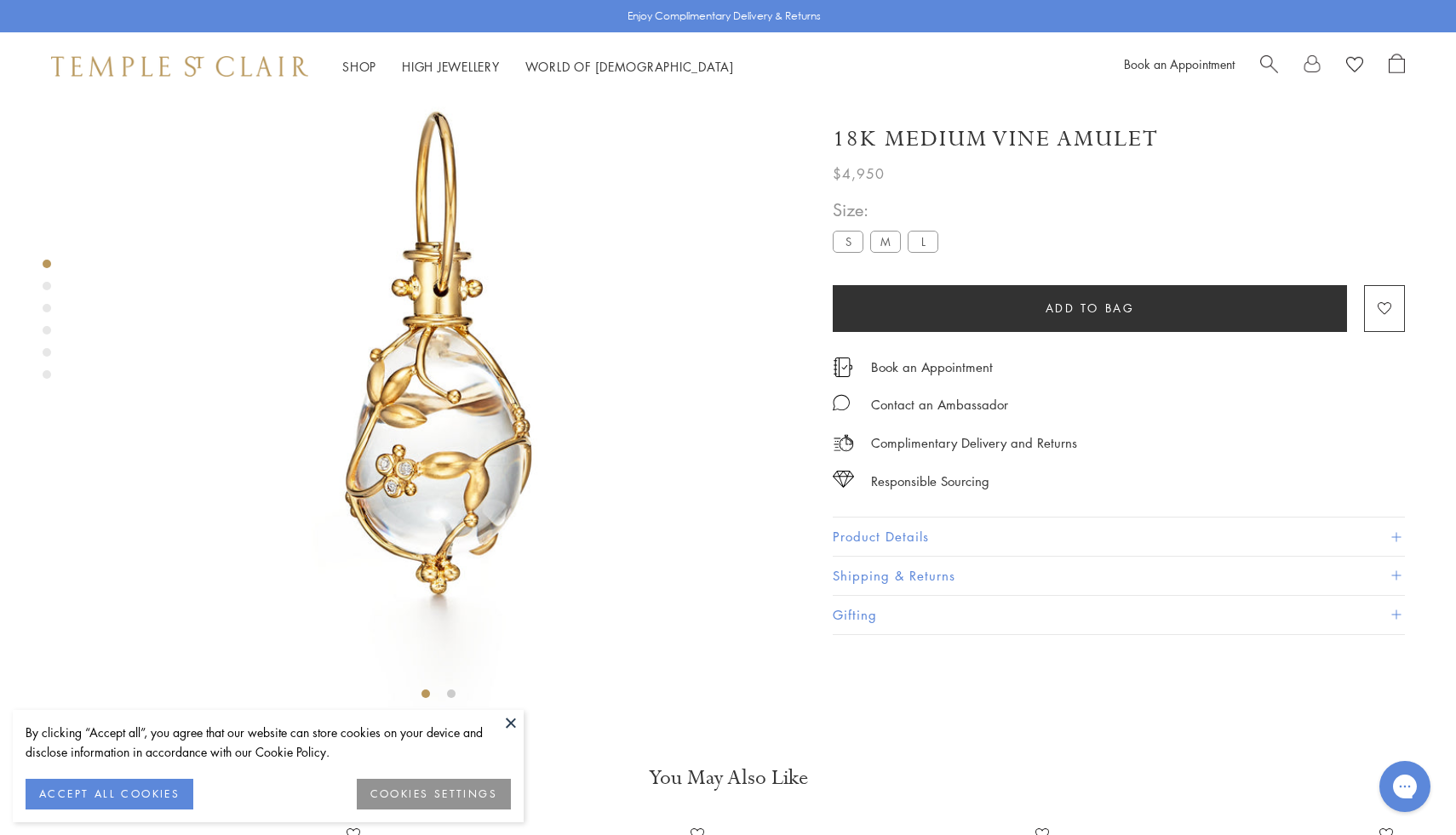
scroll to position [101, 0]
click at [939, 519] on div "18K Medium Vine Amulet $4,950 The 18K Vine Amulet is part of the Tree of Life c…" at bounding box center [1118, 371] width 572 height 527
click at [837, 241] on label "S" at bounding box center [847, 242] width 31 height 21
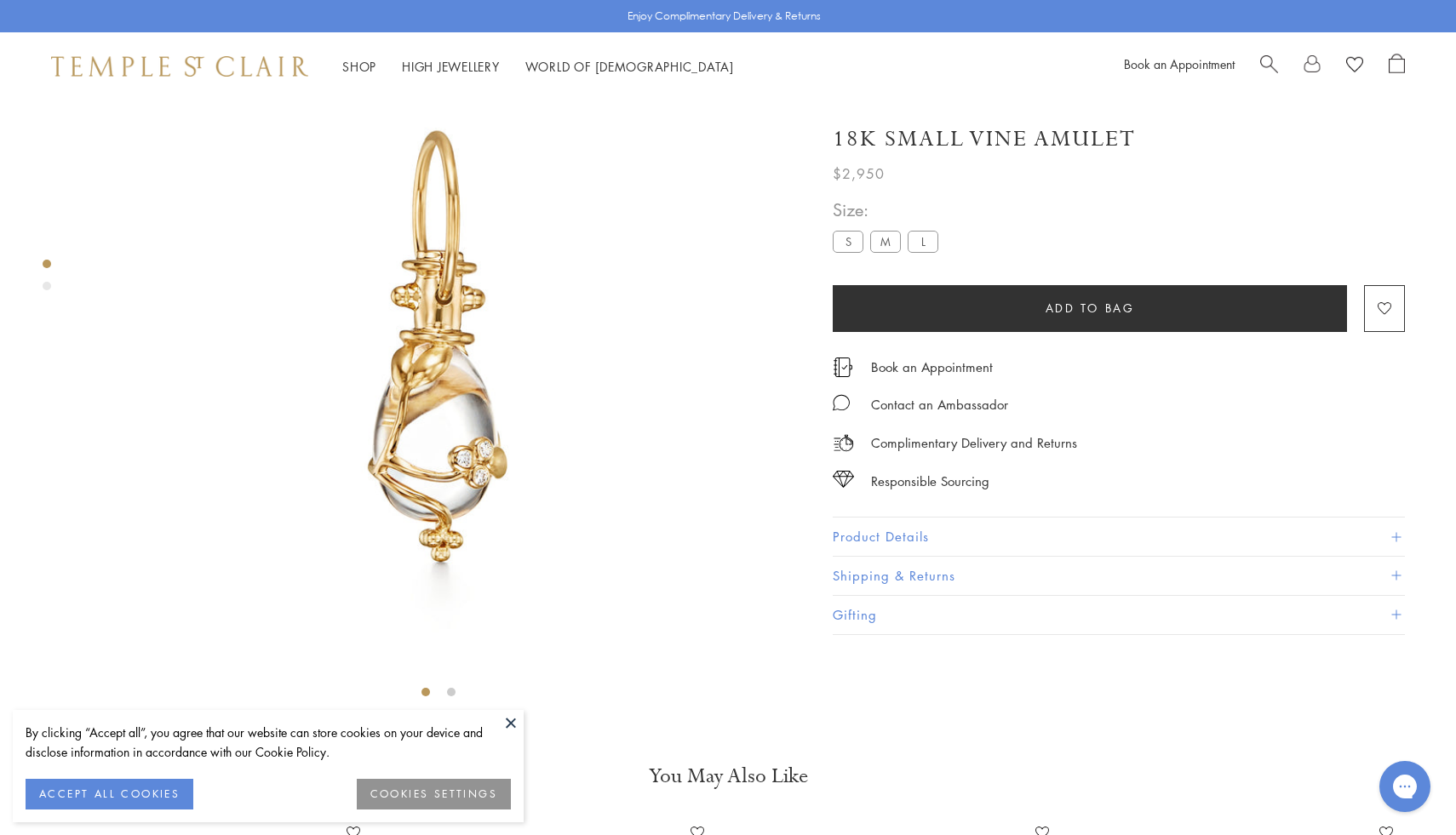
click at [941, 561] on button "Shipping & Returns" at bounding box center [1118, 575] width 572 height 38
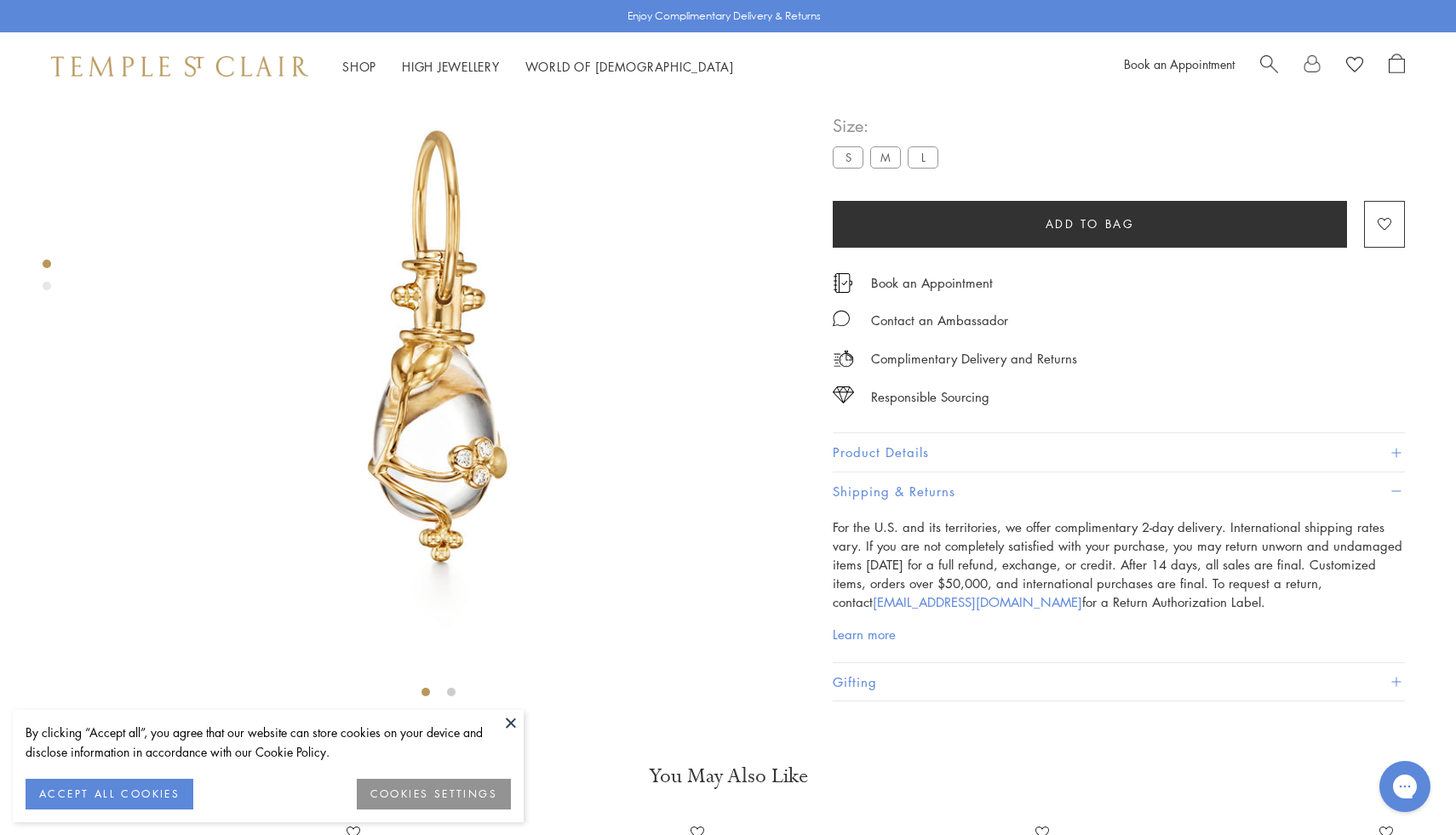
click at [941, 473] on button "Product Details" at bounding box center [1118, 452] width 572 height 38
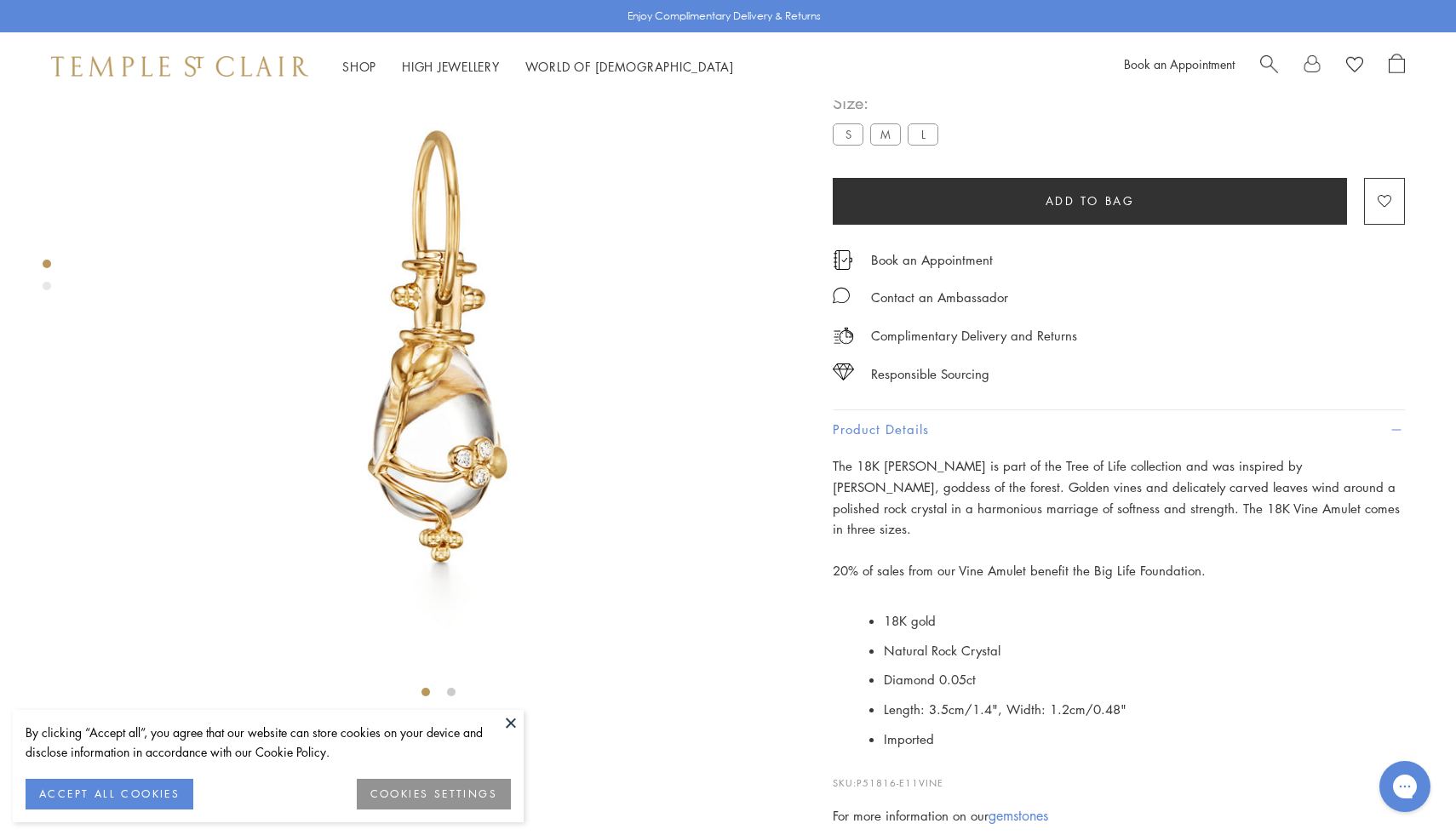
scroll to position [613, 0]
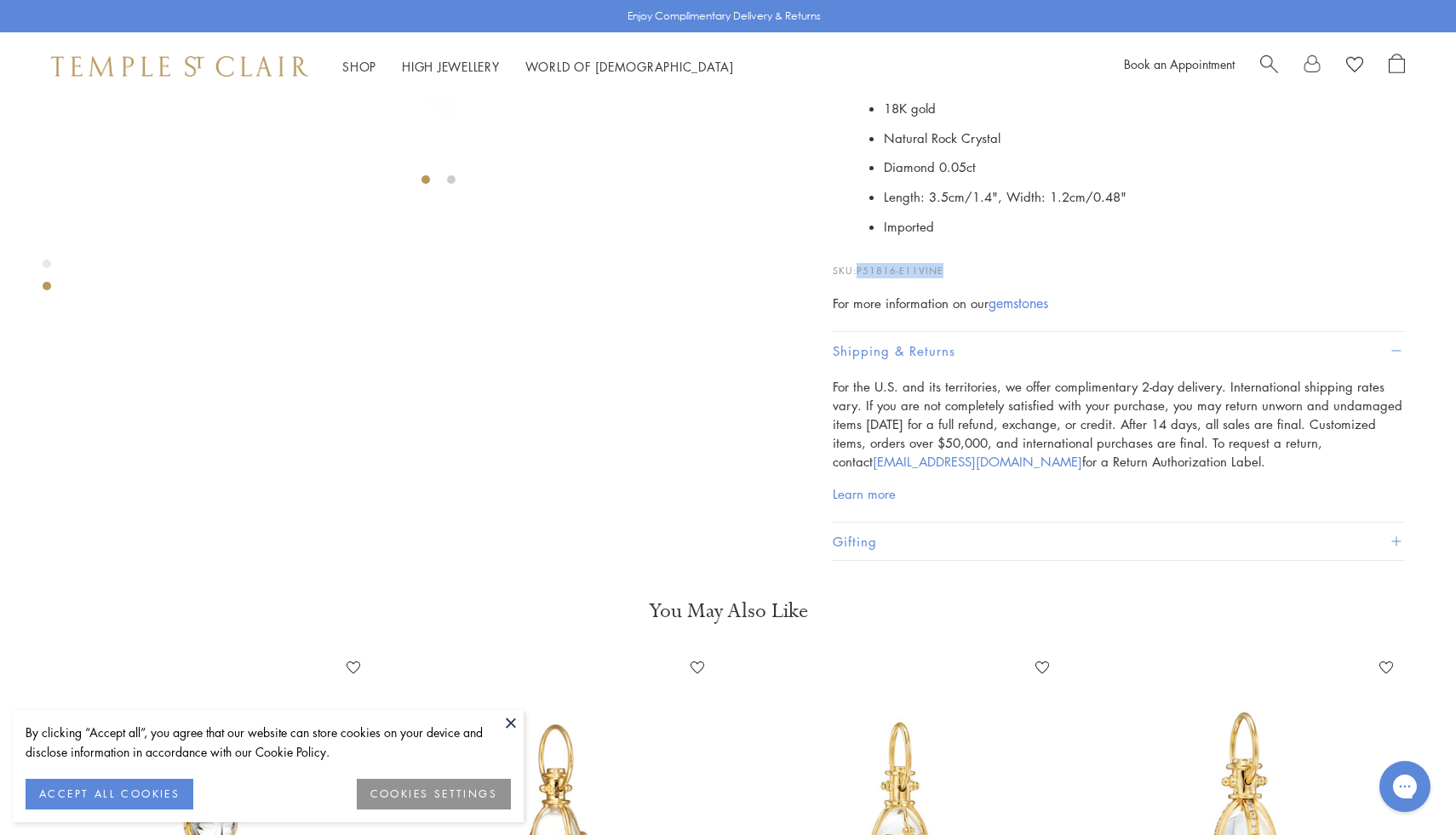
drag, startPoint x: 968, startPoint y: 536, endPoint x: 864, endPoint y: 546, distance: 104.5
click at [861, 279] on p "SKU: P51816-E11VINE" at bounding box center [1118, 262] width 572 height 33
copy span "P51816-E11VINE"
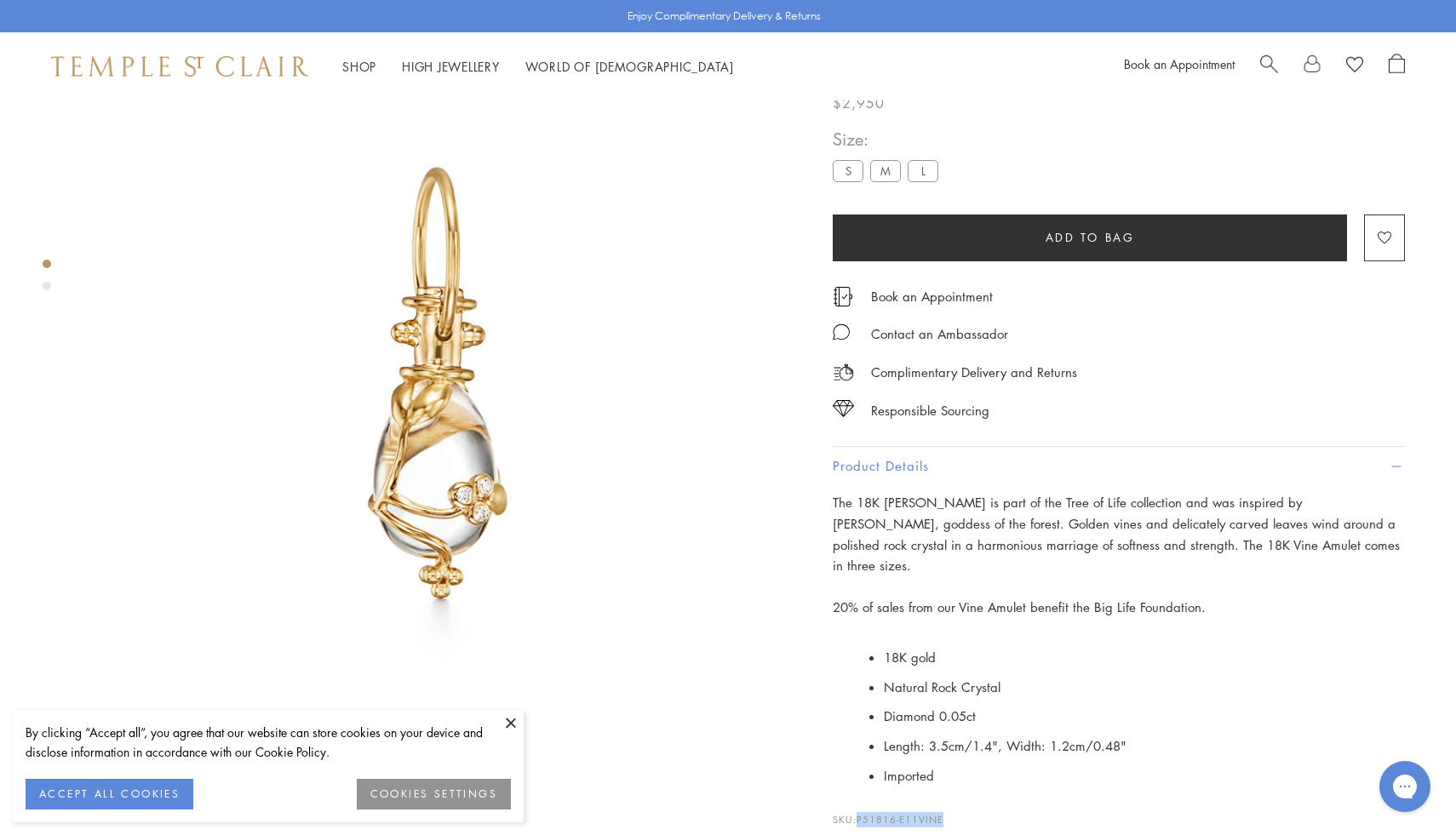
scroll to position [0, 0]
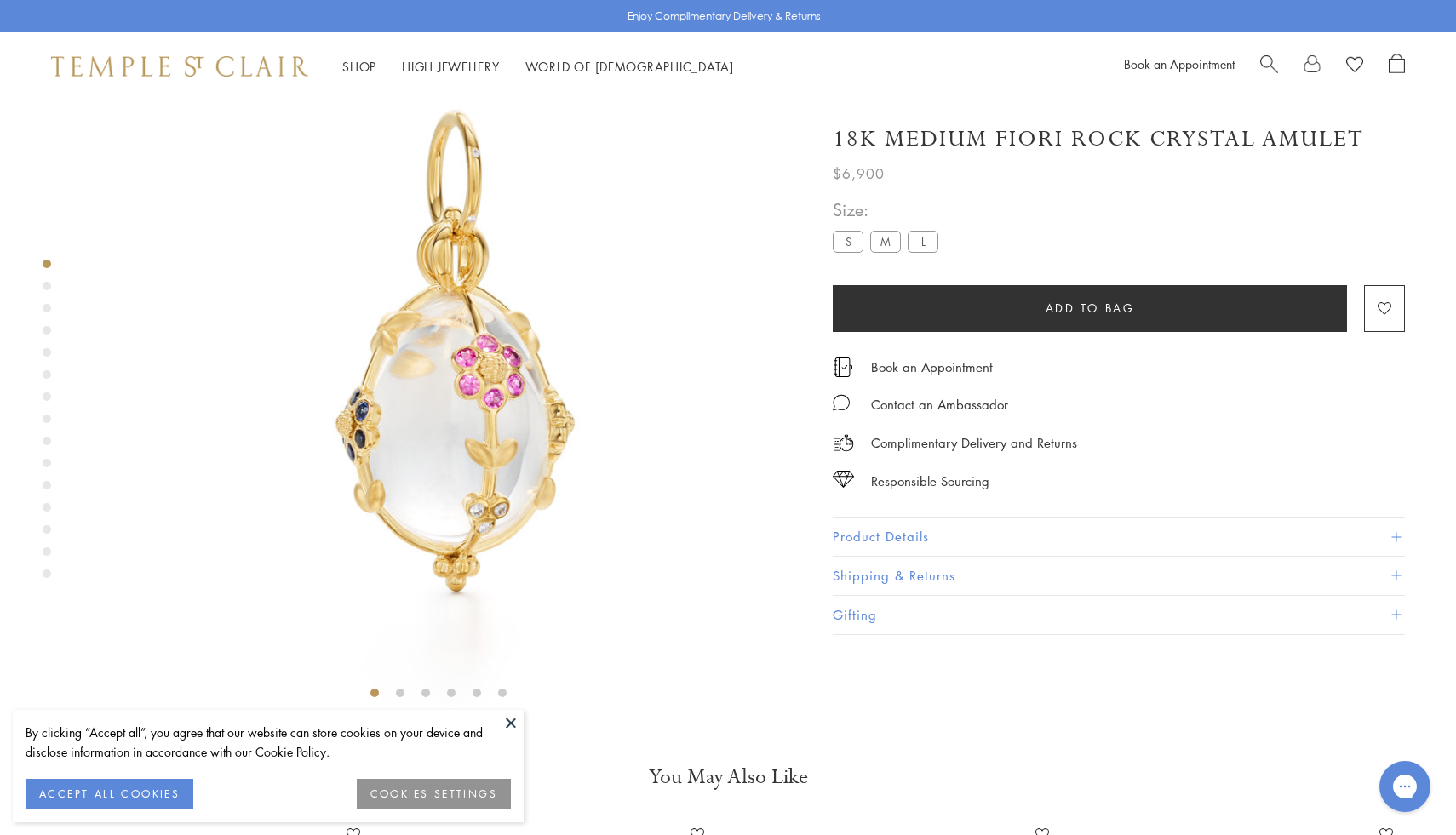
scroll to position [101, 0]
click at [847, 227] on div "Size: S M L" at bounding box center [888, 226] width 112 height 61
click at [847, 247] on label "S" at bounding box center [847, 242] width 31 height 21
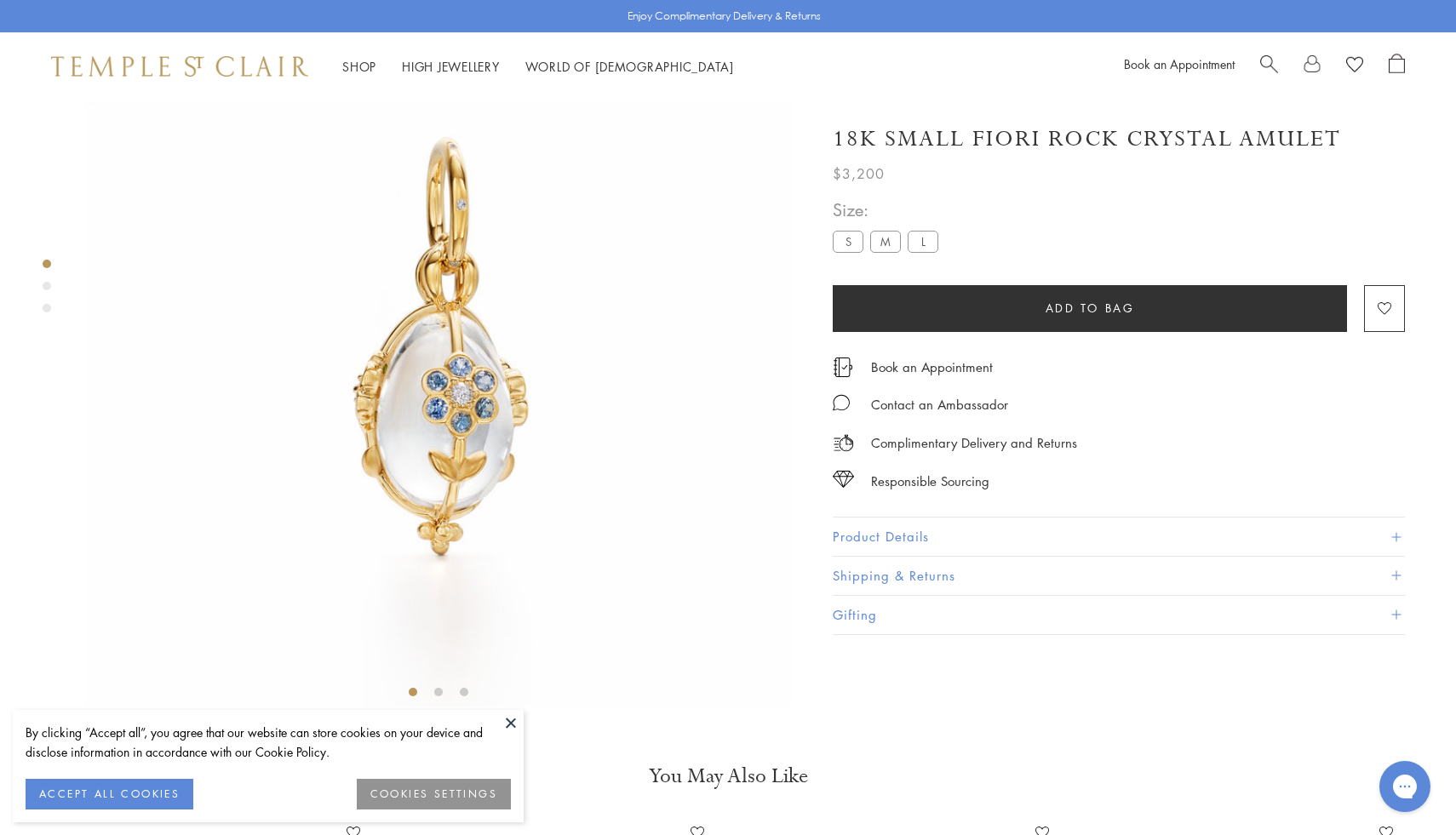
click at [897, 539] on button "Product Details" at bounding box center [1118, 536] width 572 height 38
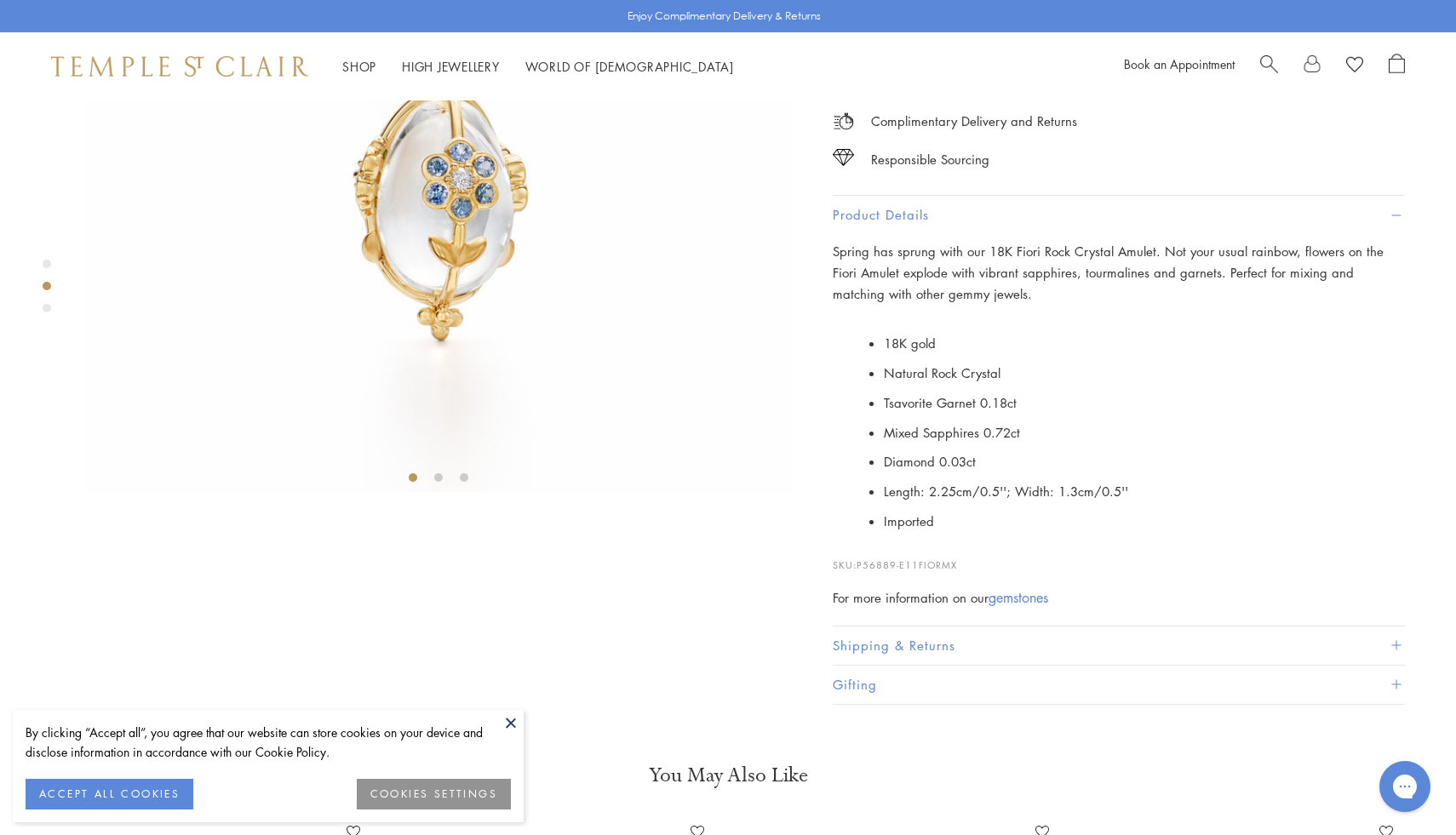
scroll to position [511, 0]
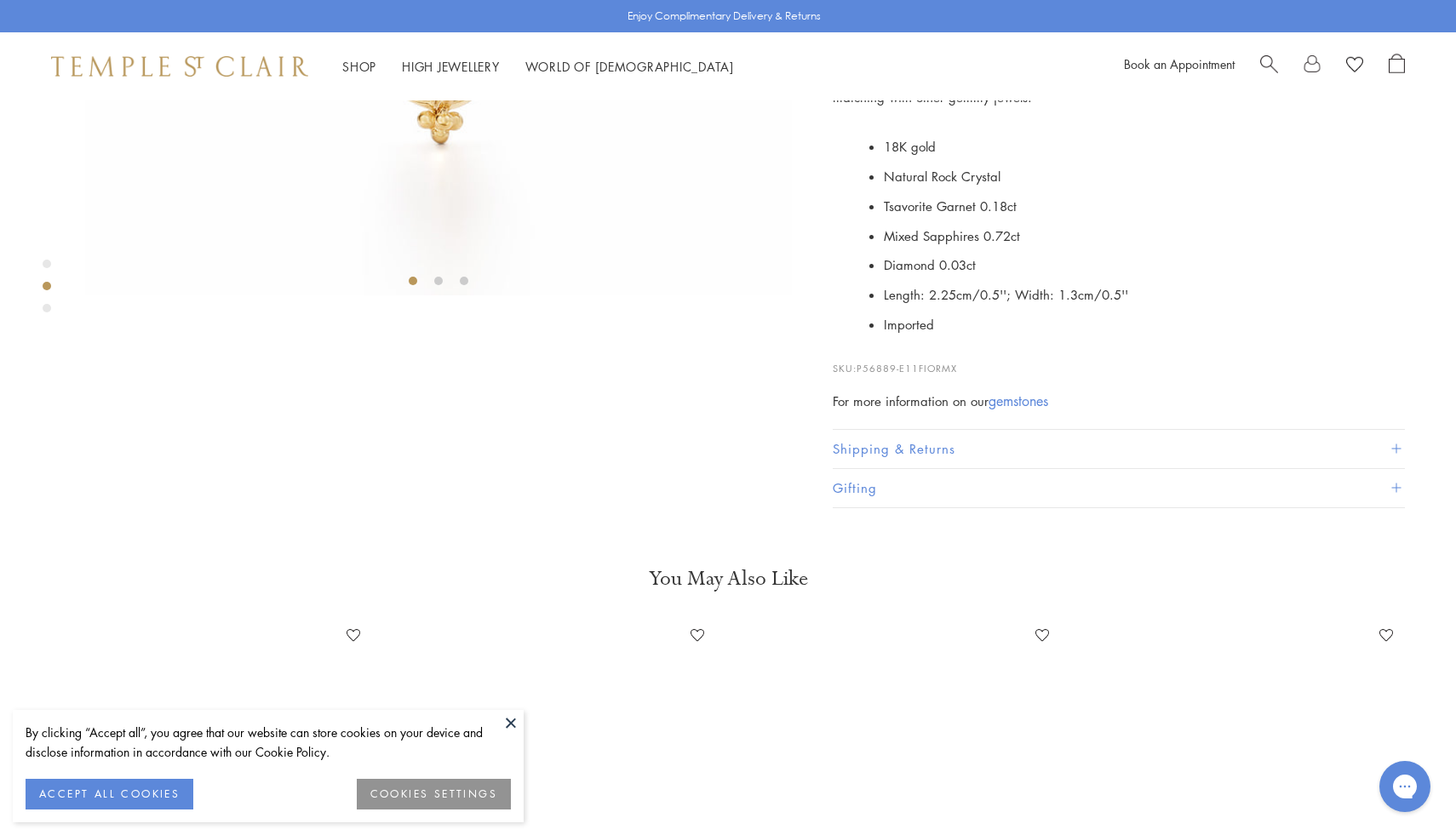
drag, startPoint x: 966, startPoint y: 693, endPoint x: 892, endPoint y: 687, distance: 74.2
click at [887, 376] on p "SKU: P56889-E11FIORMX" at bounding box center [1118, 360] width 572 height 33
click at [862, 375] on span "P56889-E11FIORMX" at bounding box center [907, 368] width 101 height 12
drag, startPoint x: 860, startPoint y: 693, endPoint x: 974, endPoint y: 690, distance: 114.0
click at [974, 376] on p "SKU: P56889-E11FIORMX" at bounding box center [1118, 360] width 572 height 33
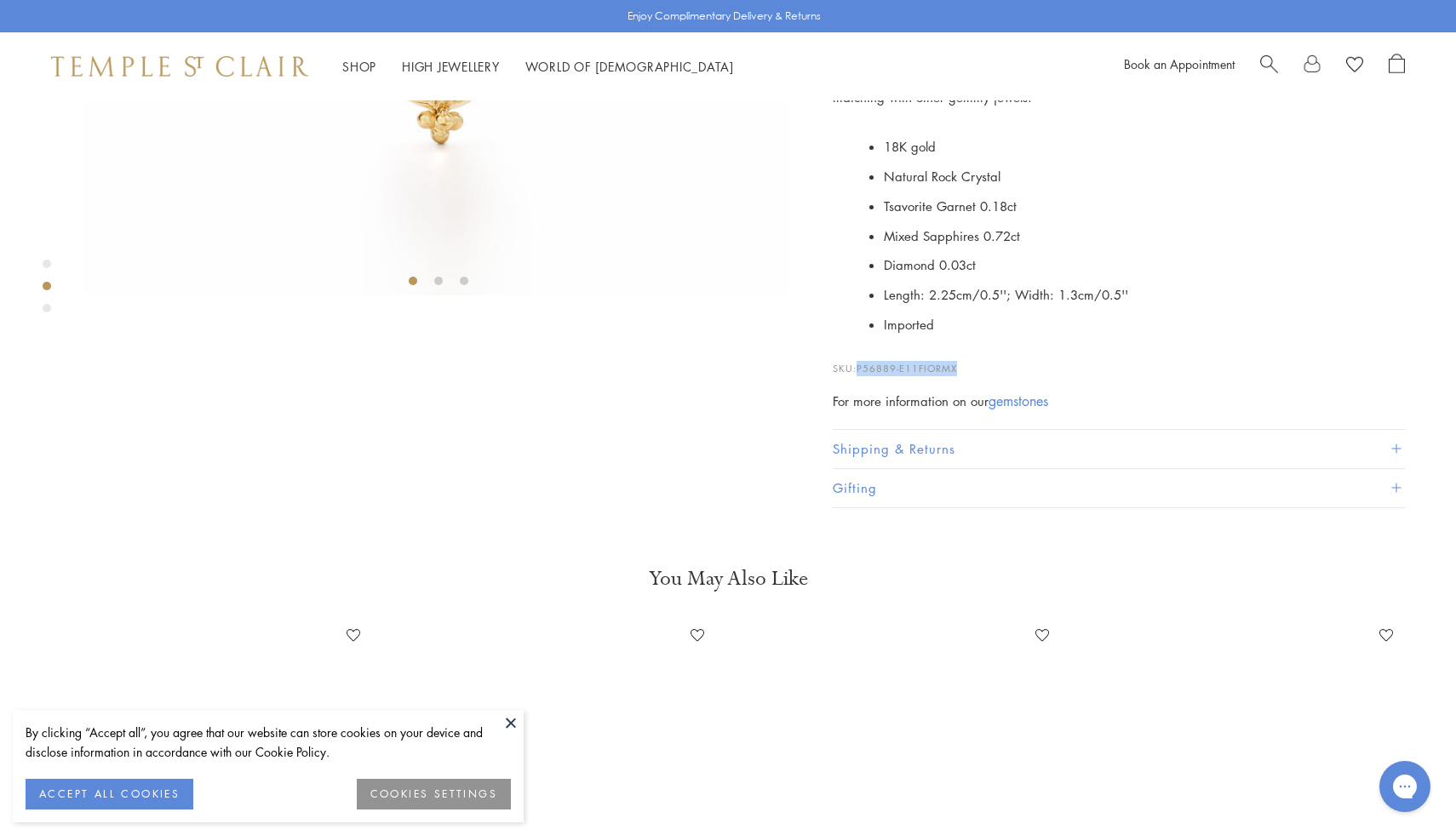
copy span "P56889-E11FIORMX"
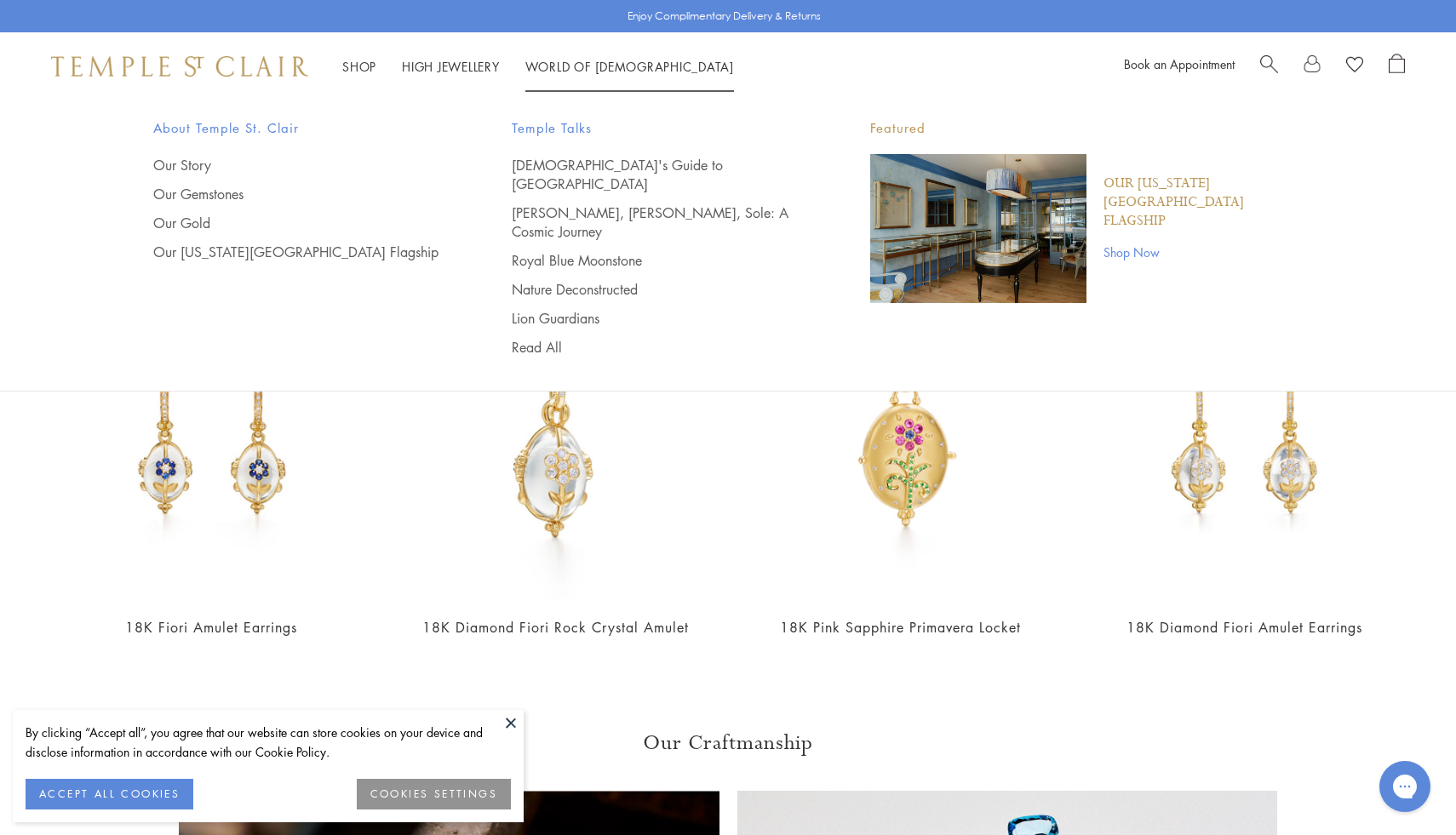
scroll to position [0, 0]
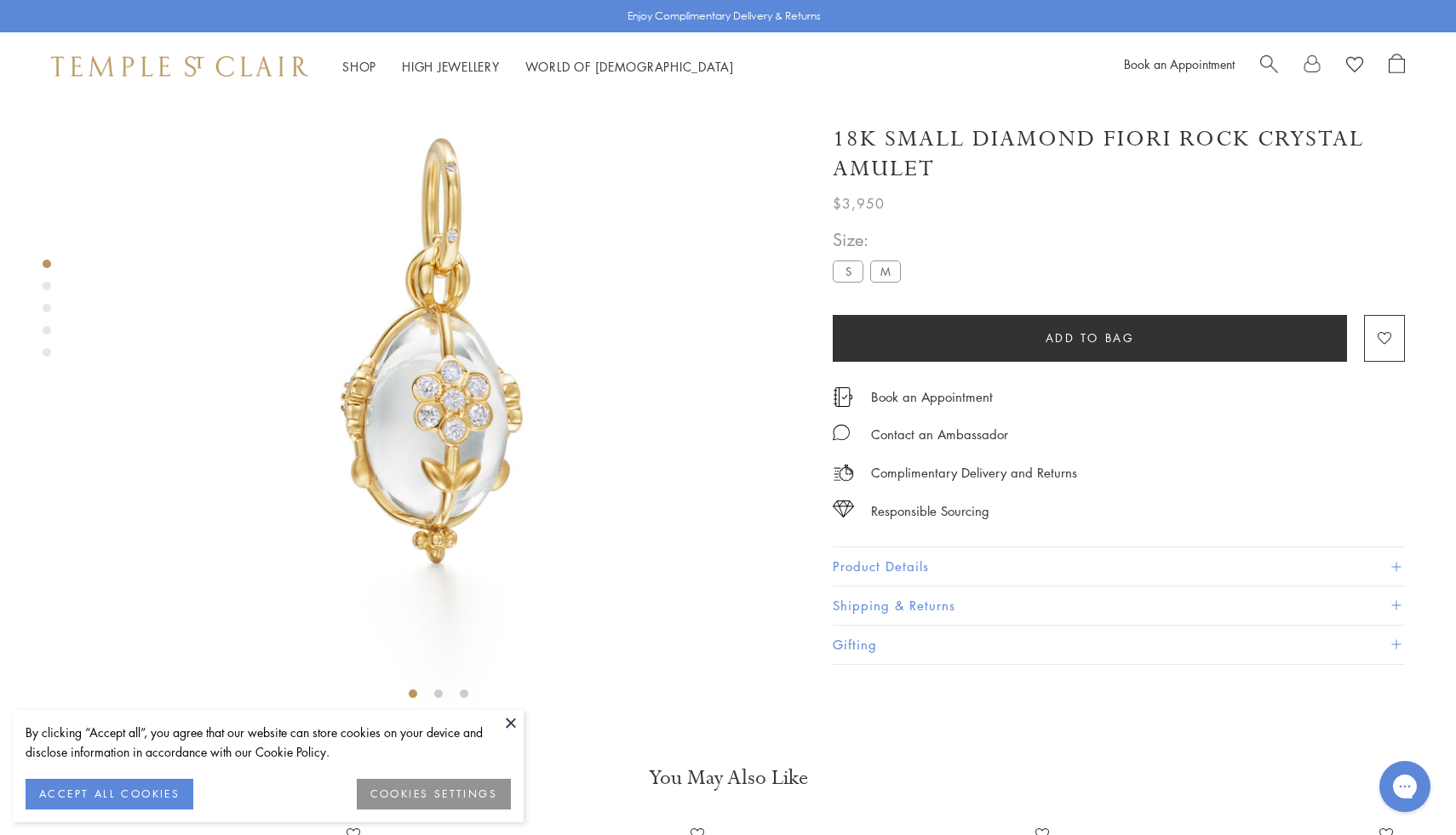
scroll to position [101, 0]
click at [883, 570] on button "Product Details" at bounding box center [1118, 566] width 572 height 38
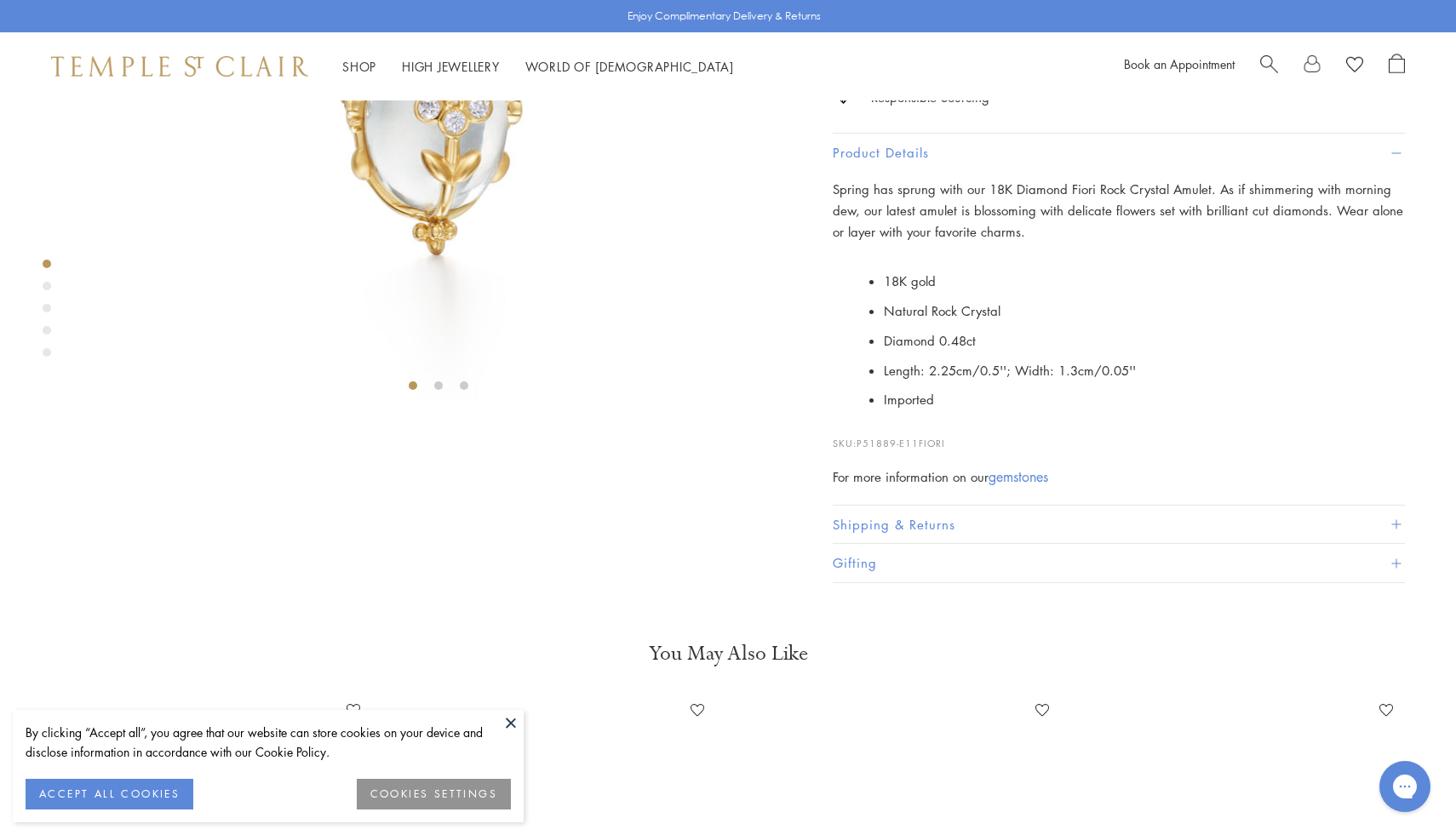
scroll to position [468, 0]
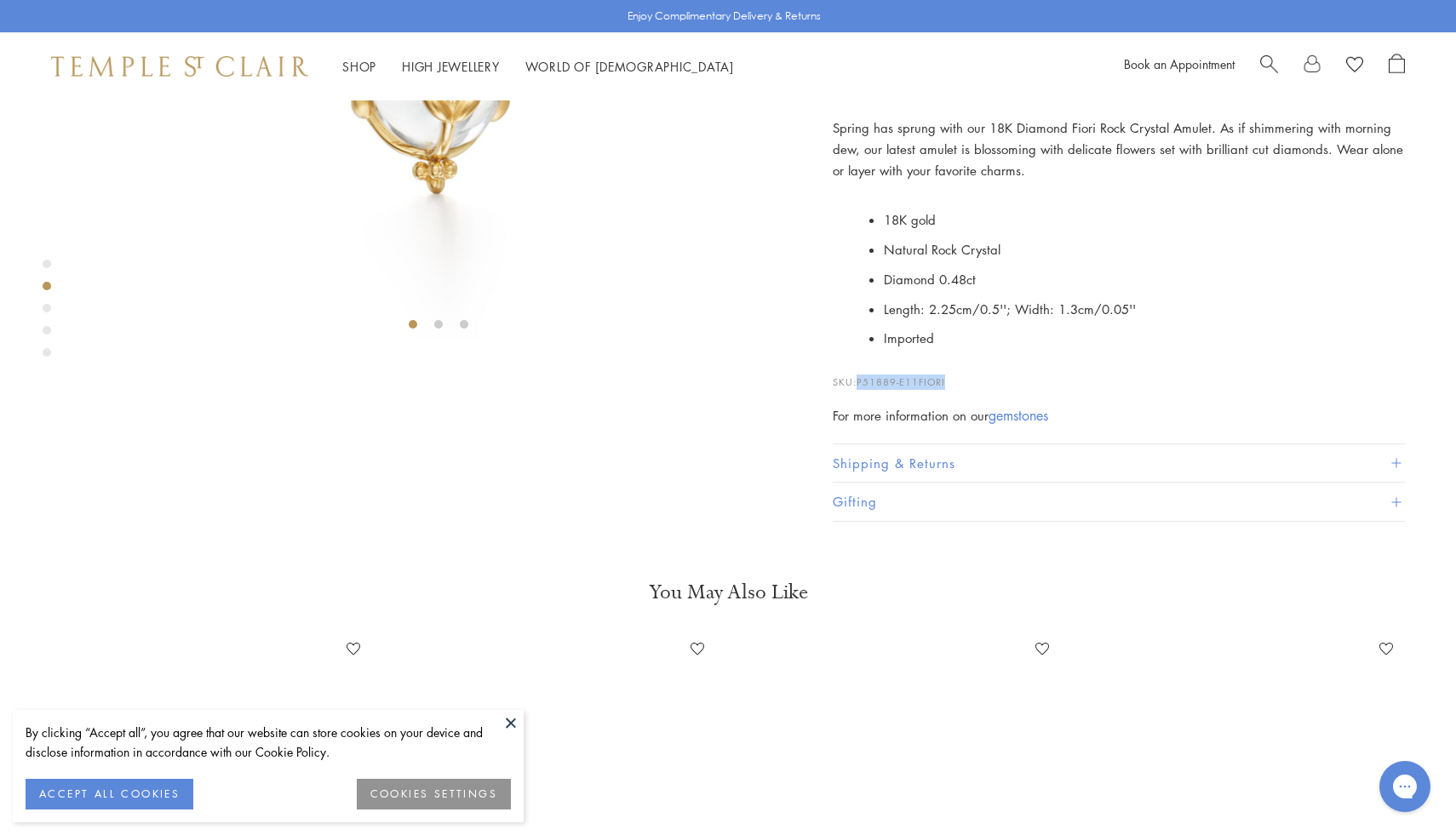
drag, startPoint x: 960, startPoint y: 696, endPoint x: 860, endPoint y: 691, distance: 100.1
click at [860, 390] on p "SKU: P51889-E11FIORI" at bounding box center [1118, 373] width 572 height 33
copy span "P51889-E11FIORI"
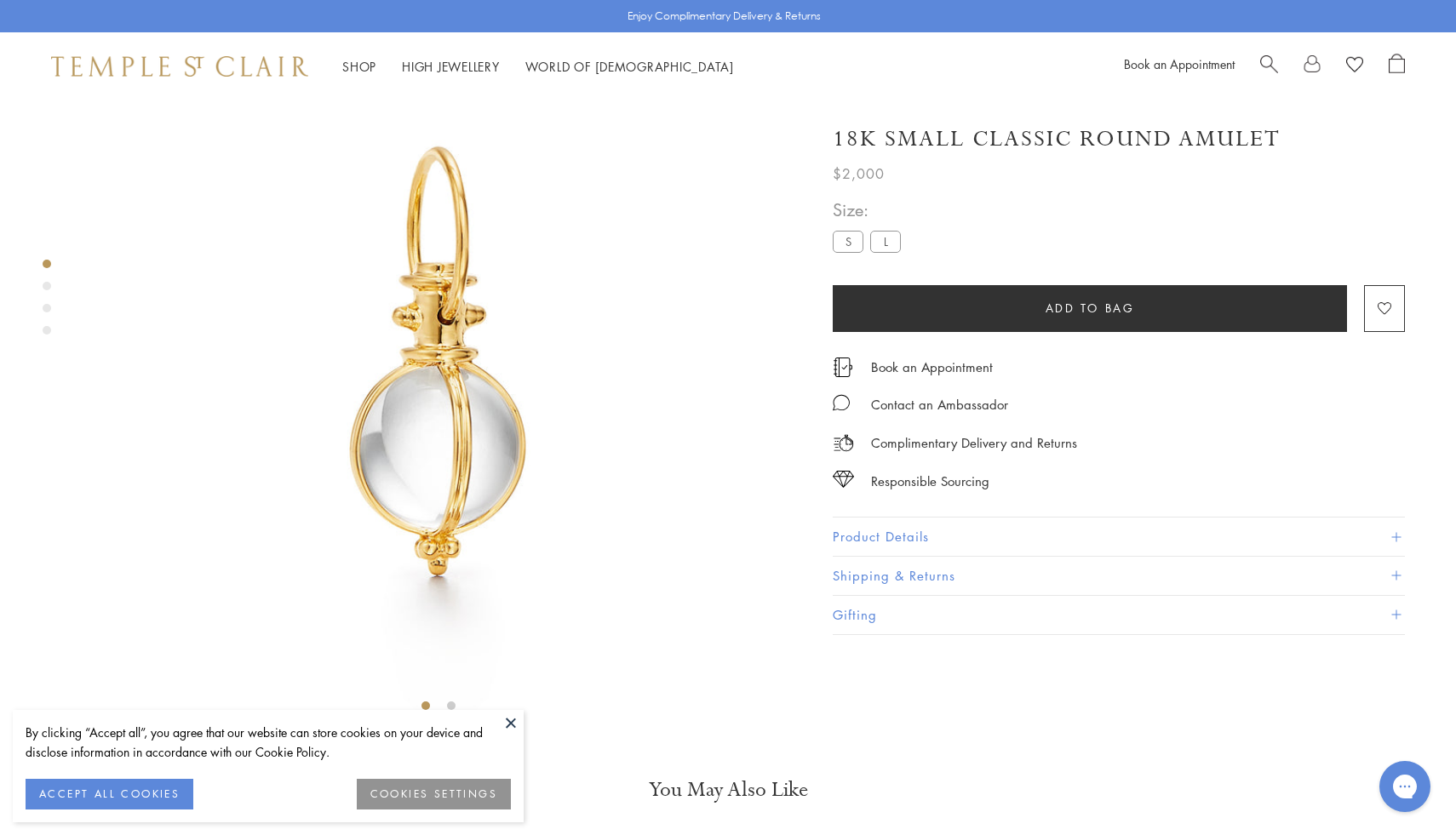
scroll to position [101, 0]
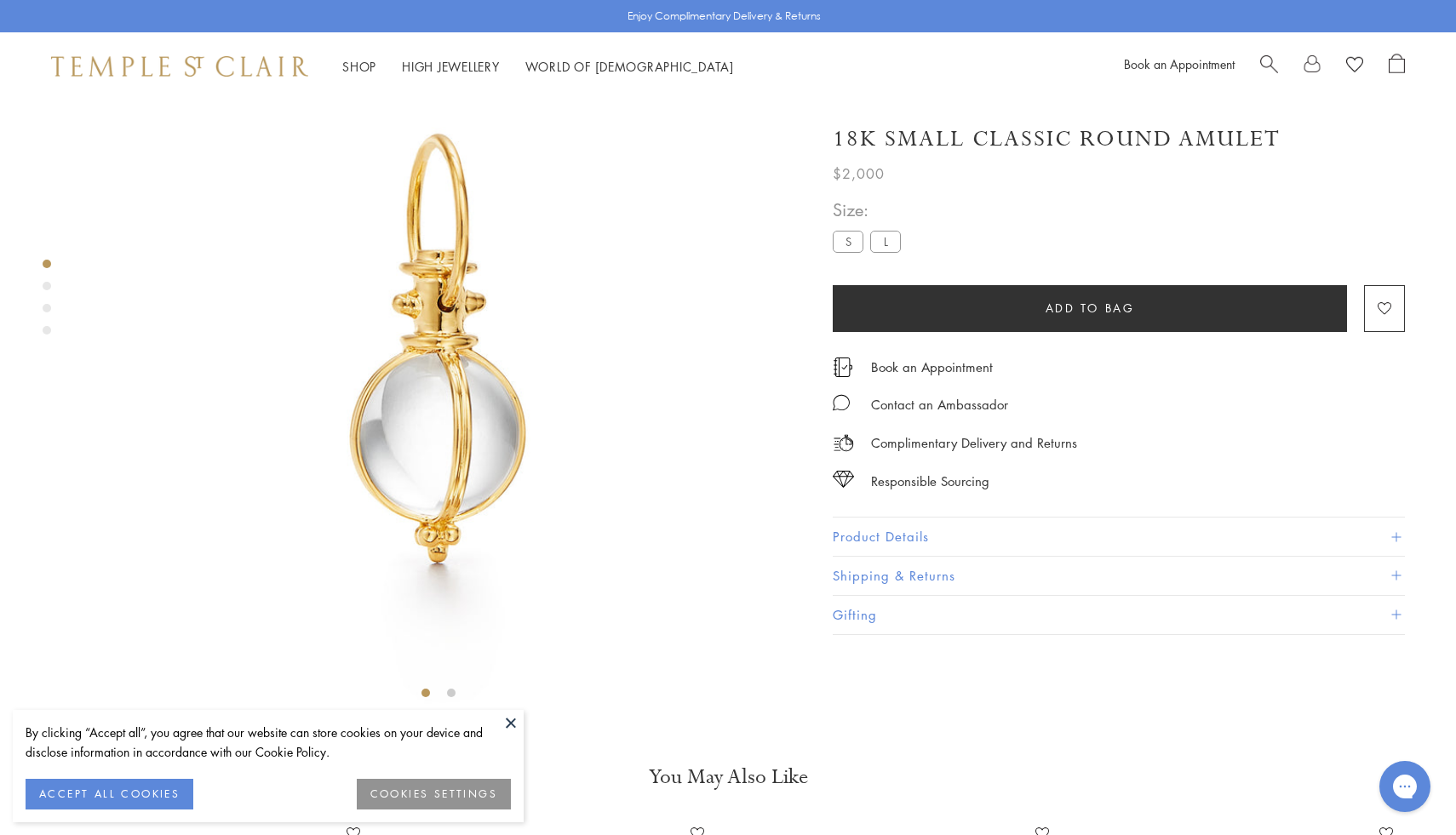
click at [911, 533] on button "Product Details" at bounding box center [1118, 536] width 572 height 38
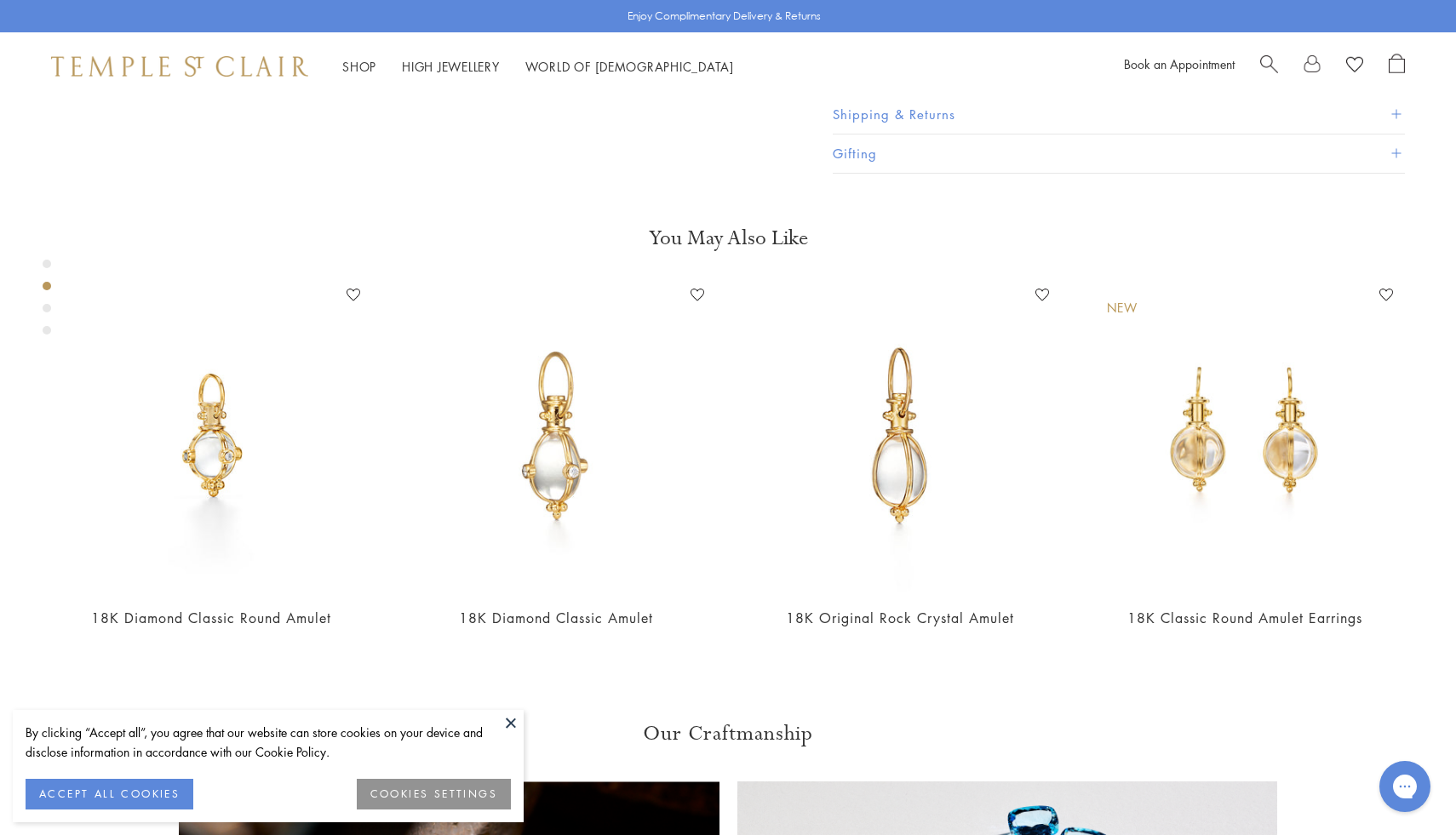
scroll to position [892, 0]
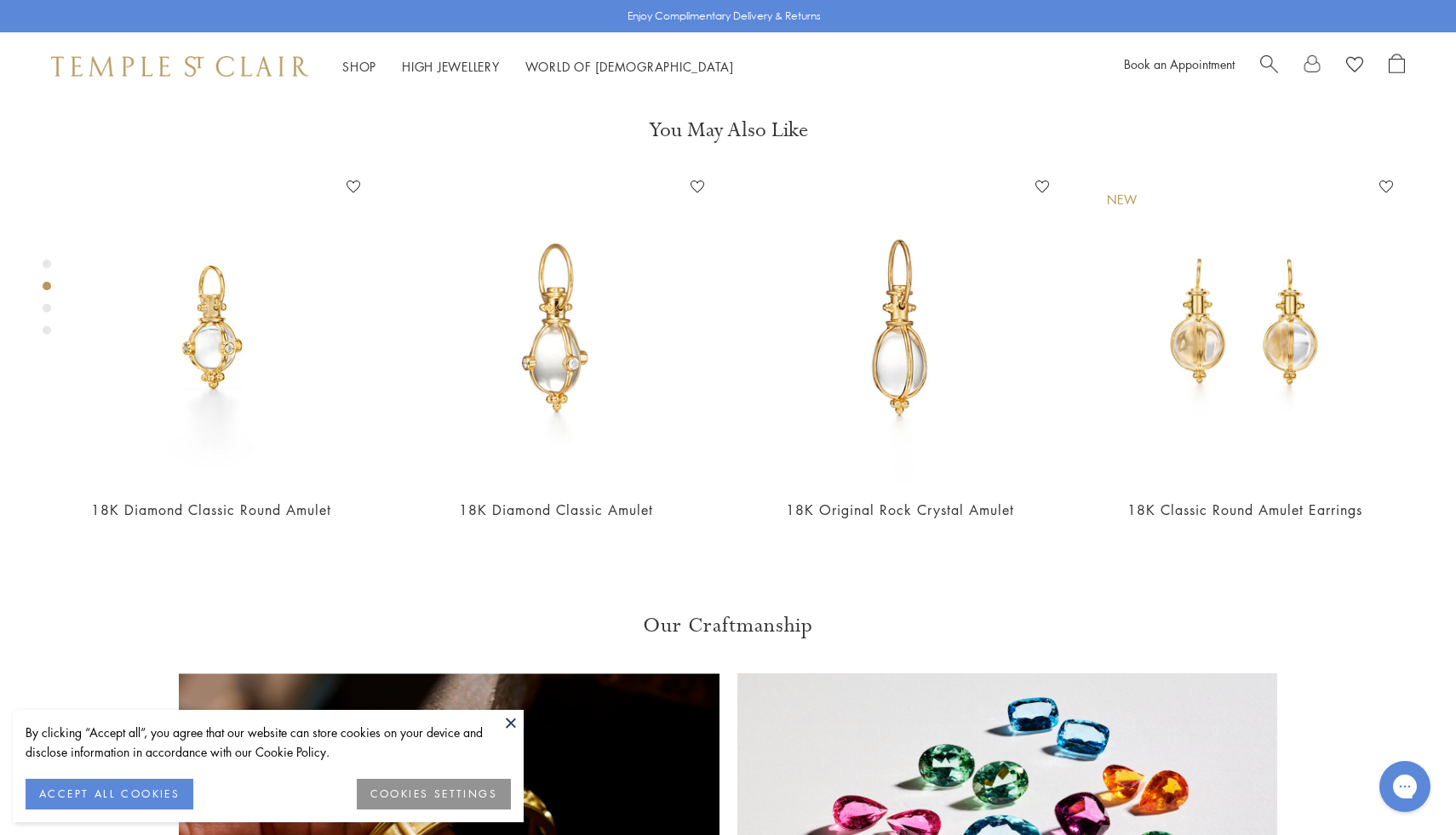
drag, startPoint x: 933, startPoint y: 479, endPoint x: 861, endPoint y: 481, distance: 72.0
copy span "P55800-R11"
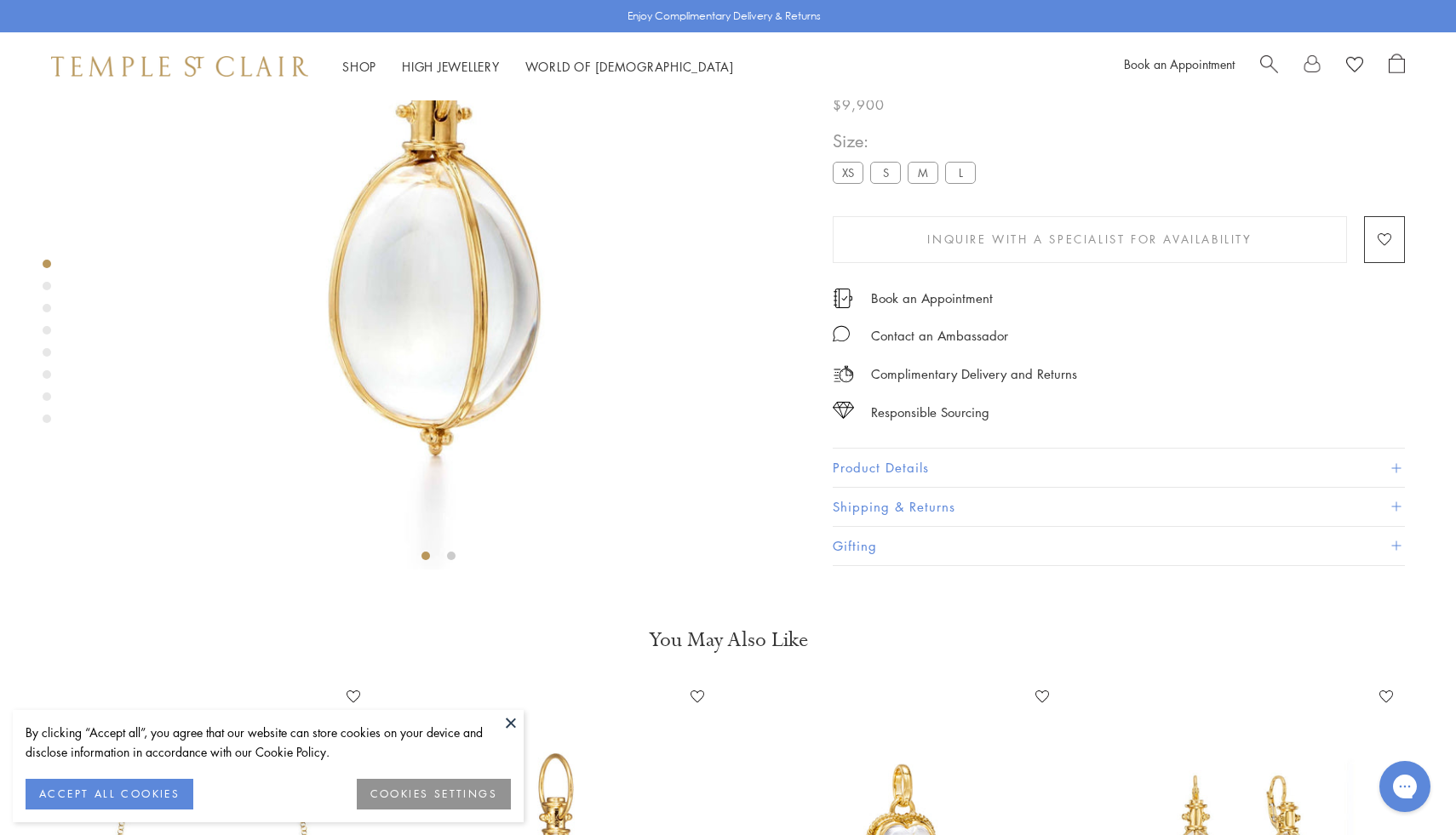
scroll to position [244, 0]
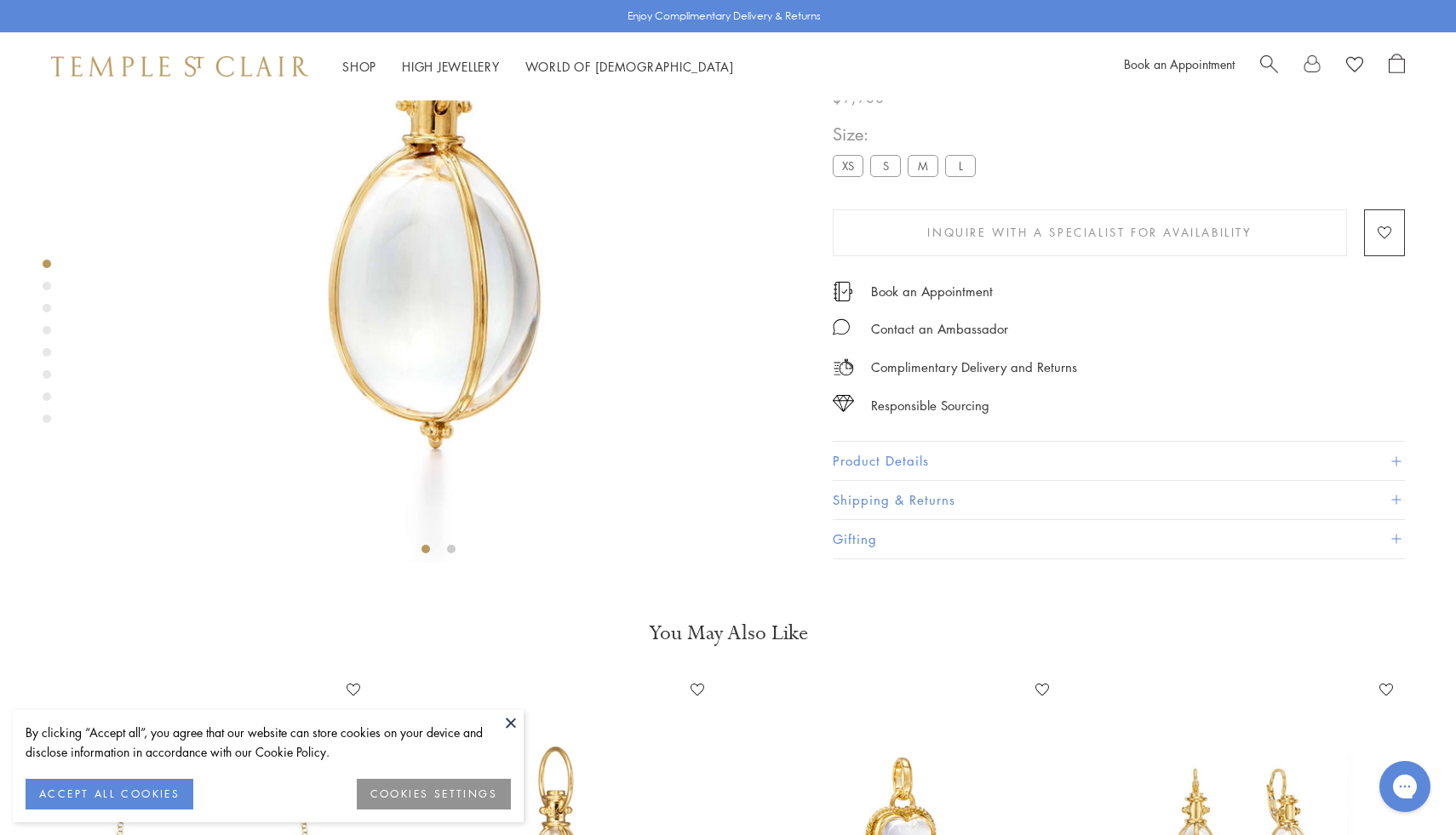
click at [888, 480] on button "Product Details" at bounding box center [1118, 460] width 572 height 38
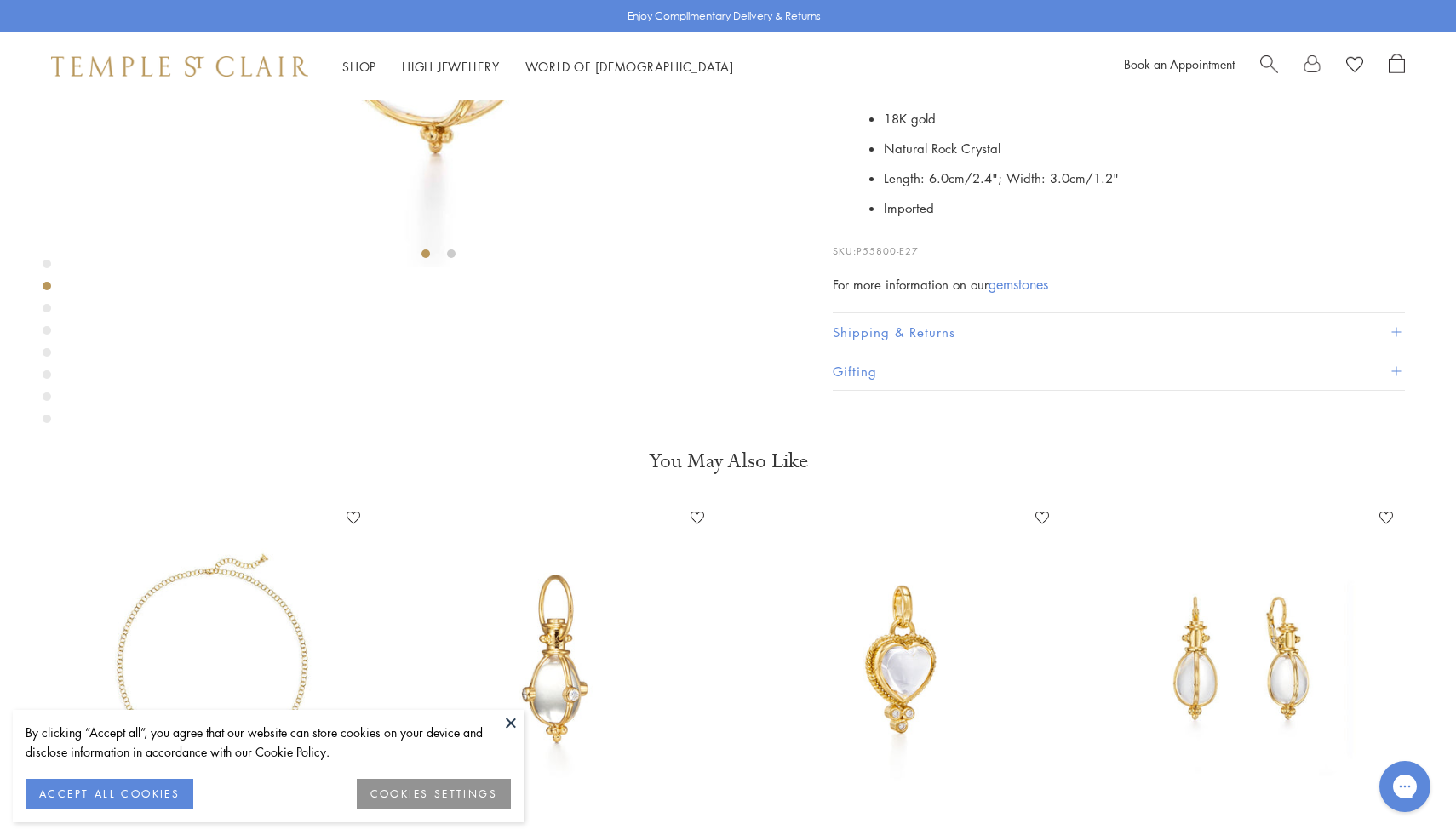
scroll to position [929, 0]
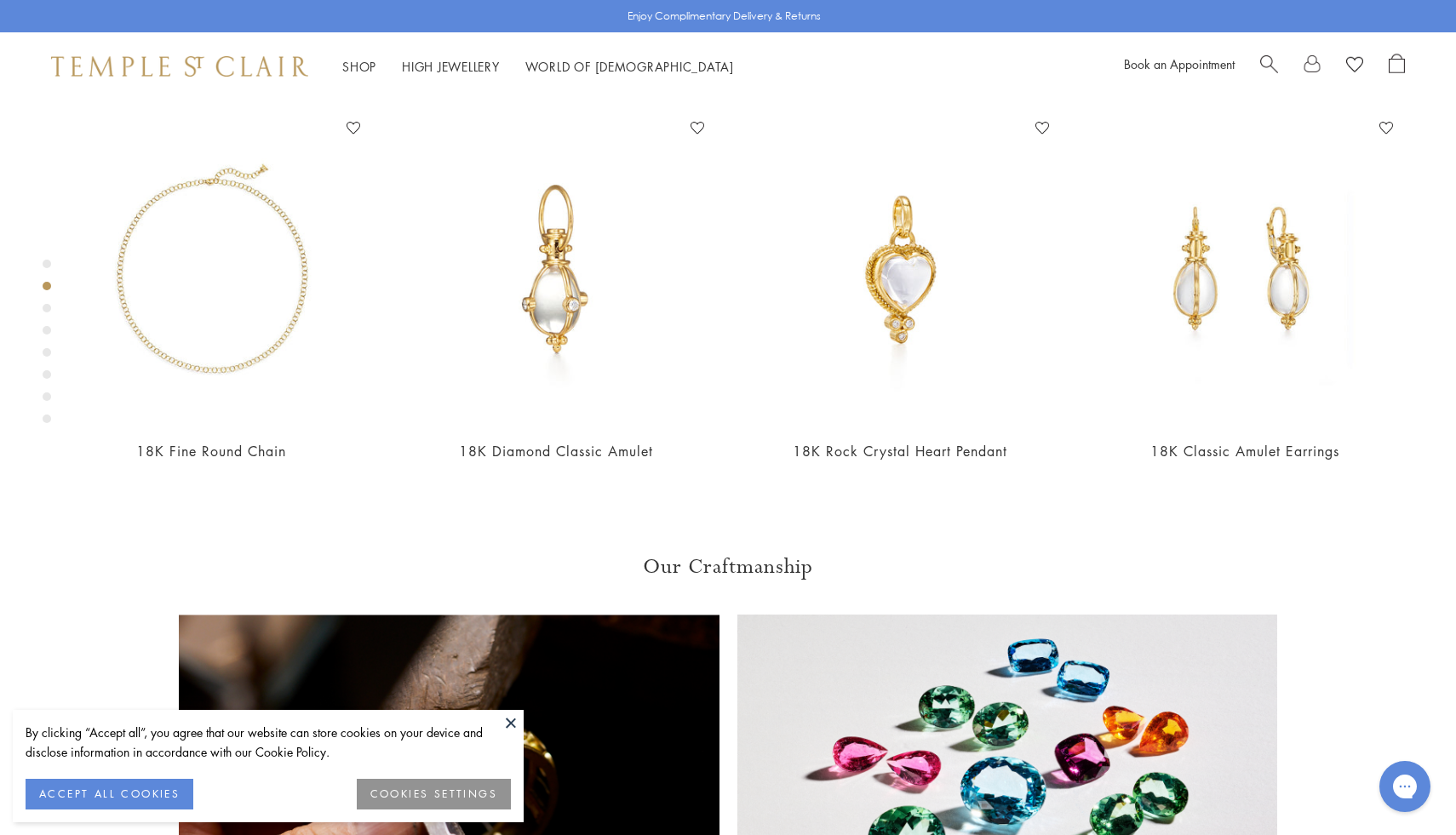
drag, startPoint x: 928, startPoint y: 438, endPoint x: 859, endPoint y: 448, distance: 69.7
copy span "P55800-E27"
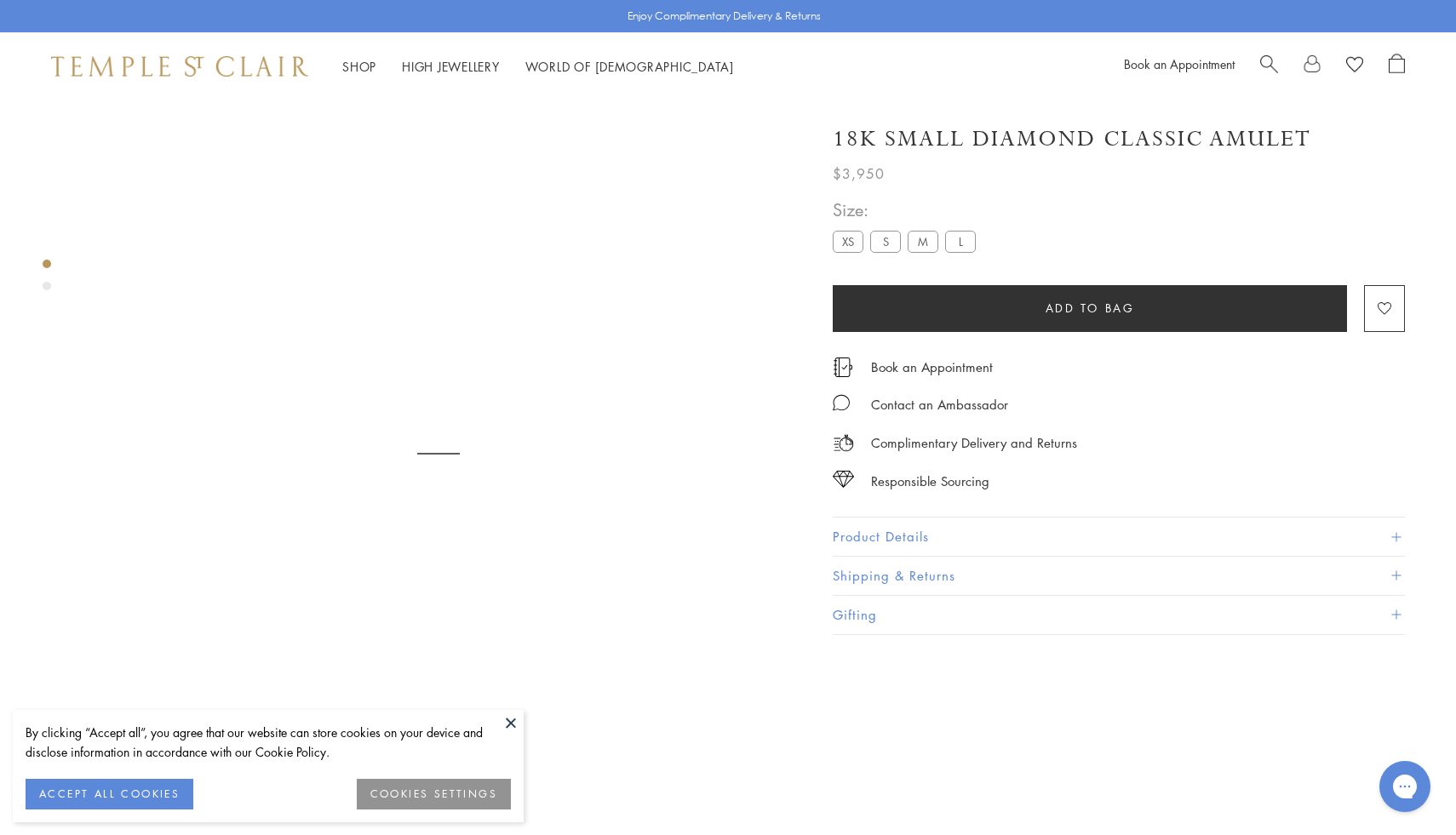
scroll to position [101, 0]
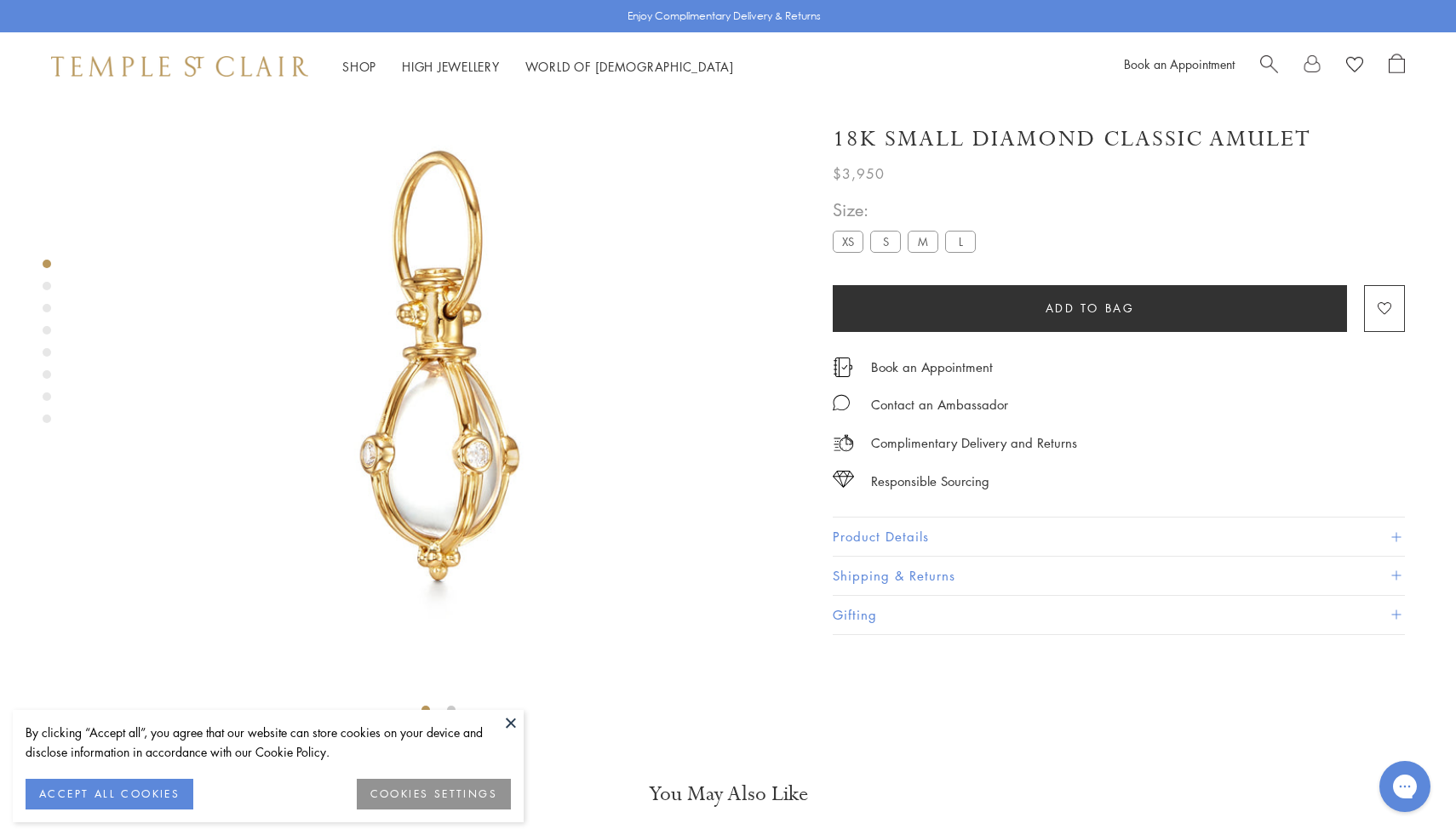
scroll to position [101, 0]
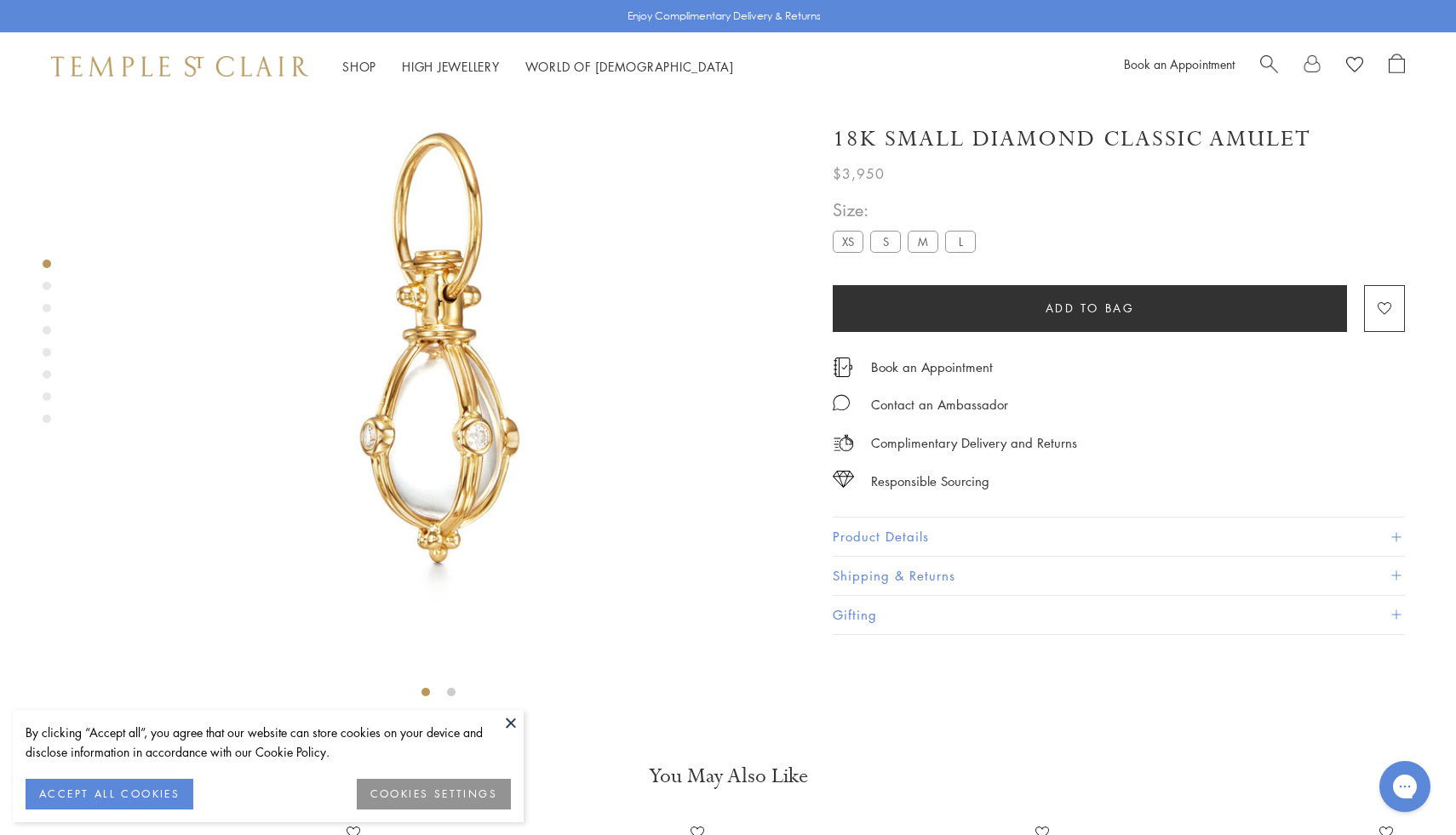
click at [847, 242] on label "XS" at bounding box center [847, 242] width 31 height 21
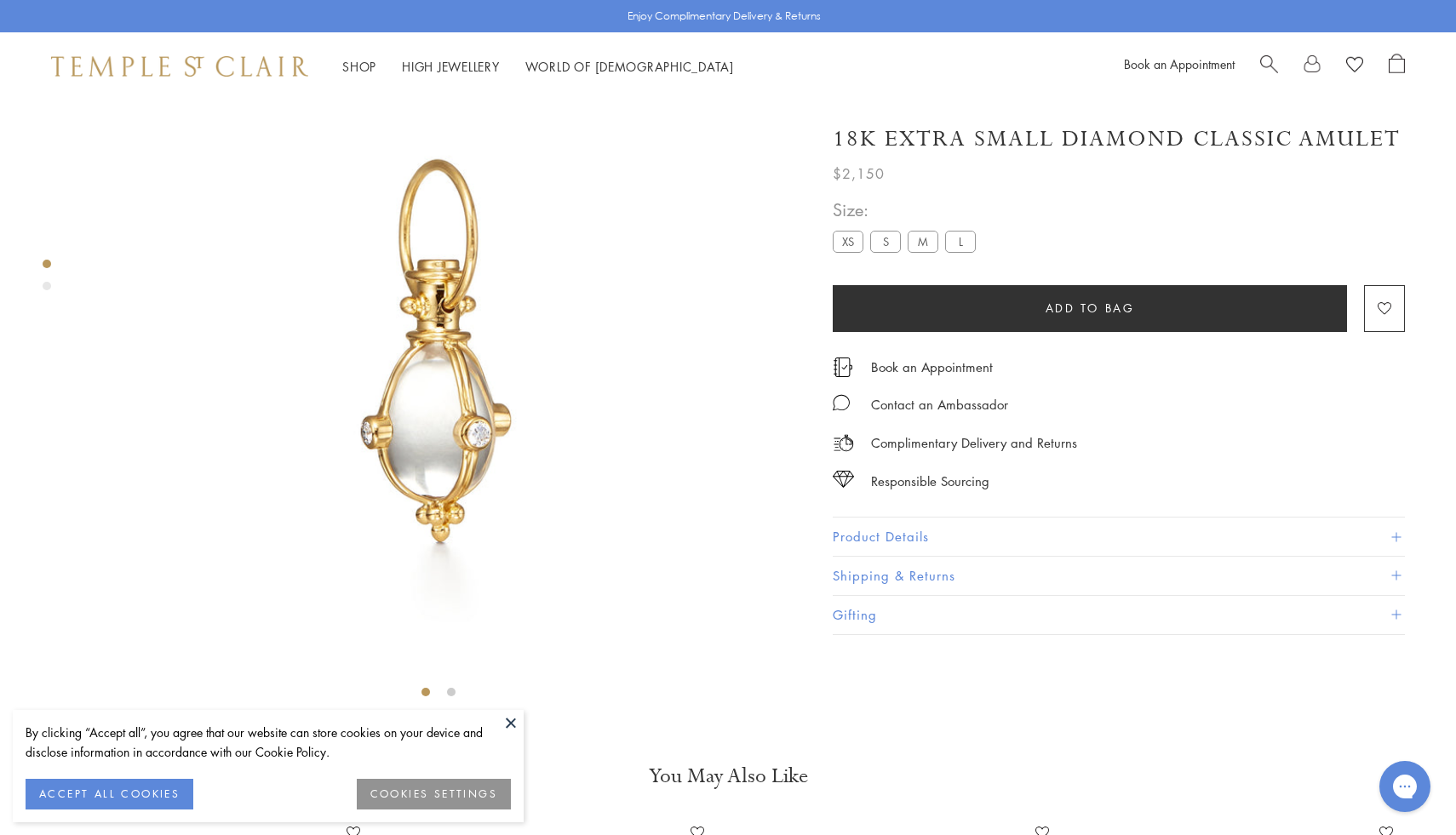
click at [870, 532] on button "Product Details" at bounding box center [1118, 536] width 572 height 38
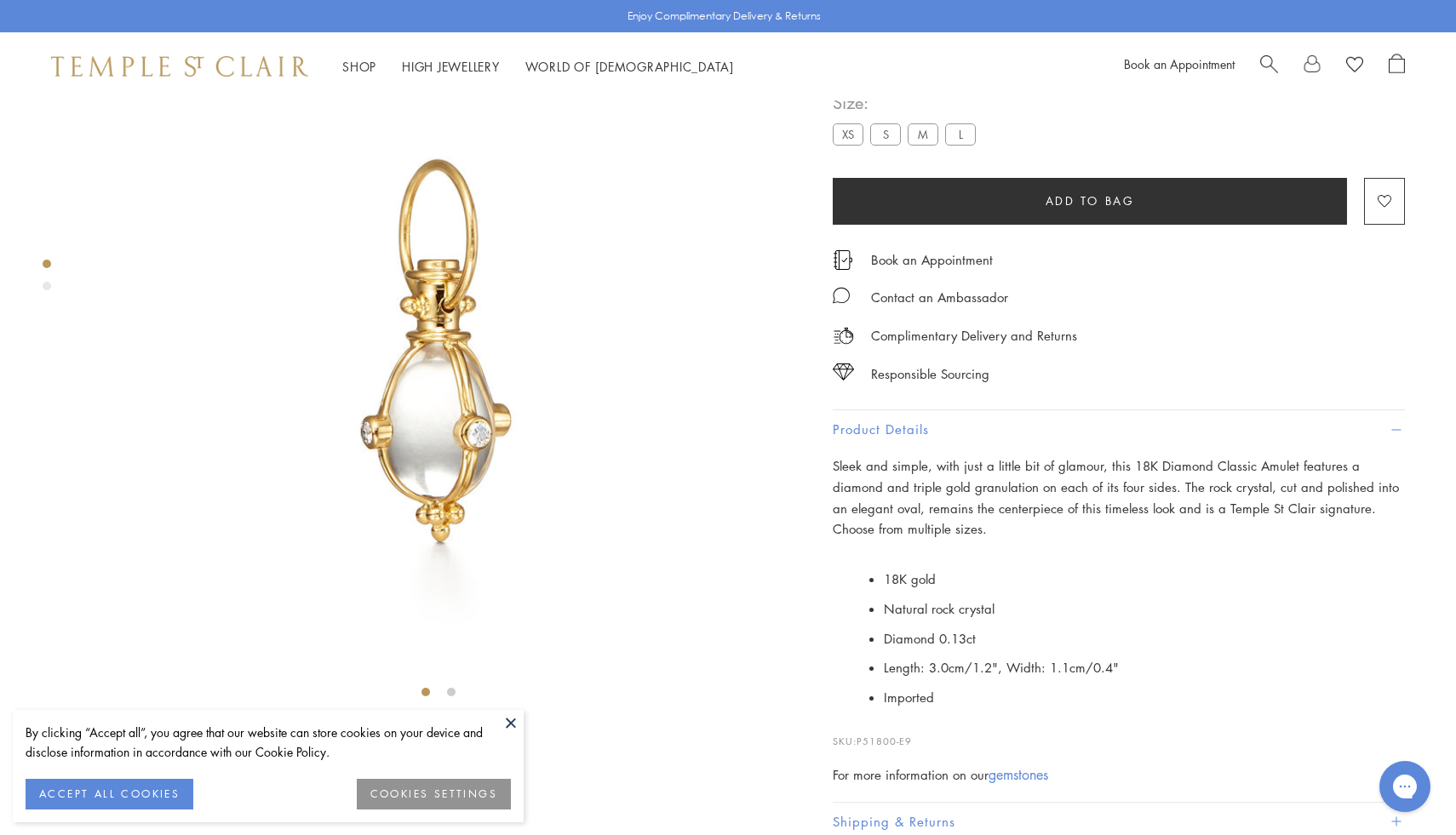
scroll to position [920, 0]
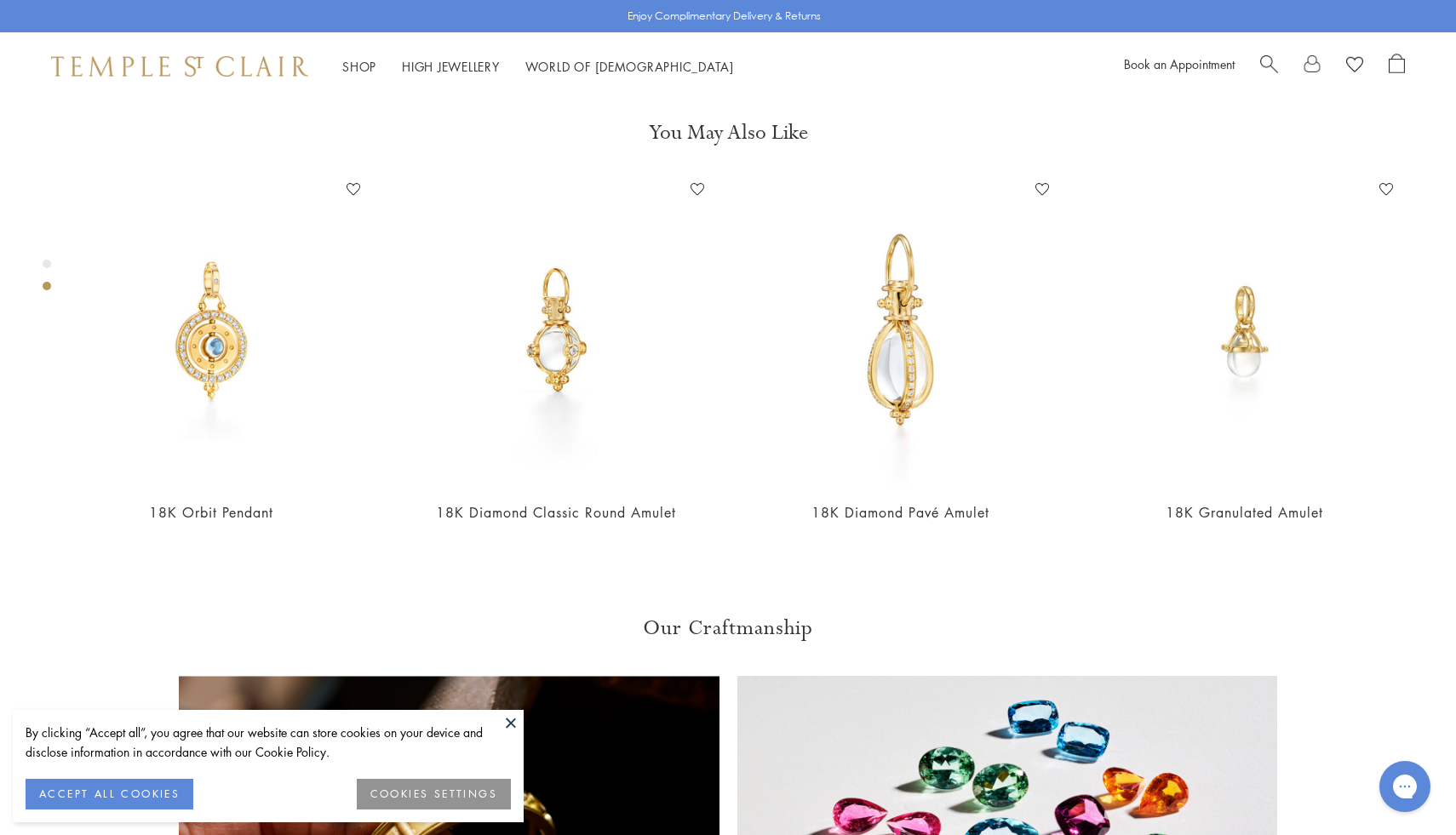
drag, startPoint x: 930, startPoint y: 447, endPoint x: 870, endPoint y: 451, distance: 60.1
drag, startPoint x: 862, startPoint y: 452, endPoint x: 946, endPoint y: 457, distance: 84.1
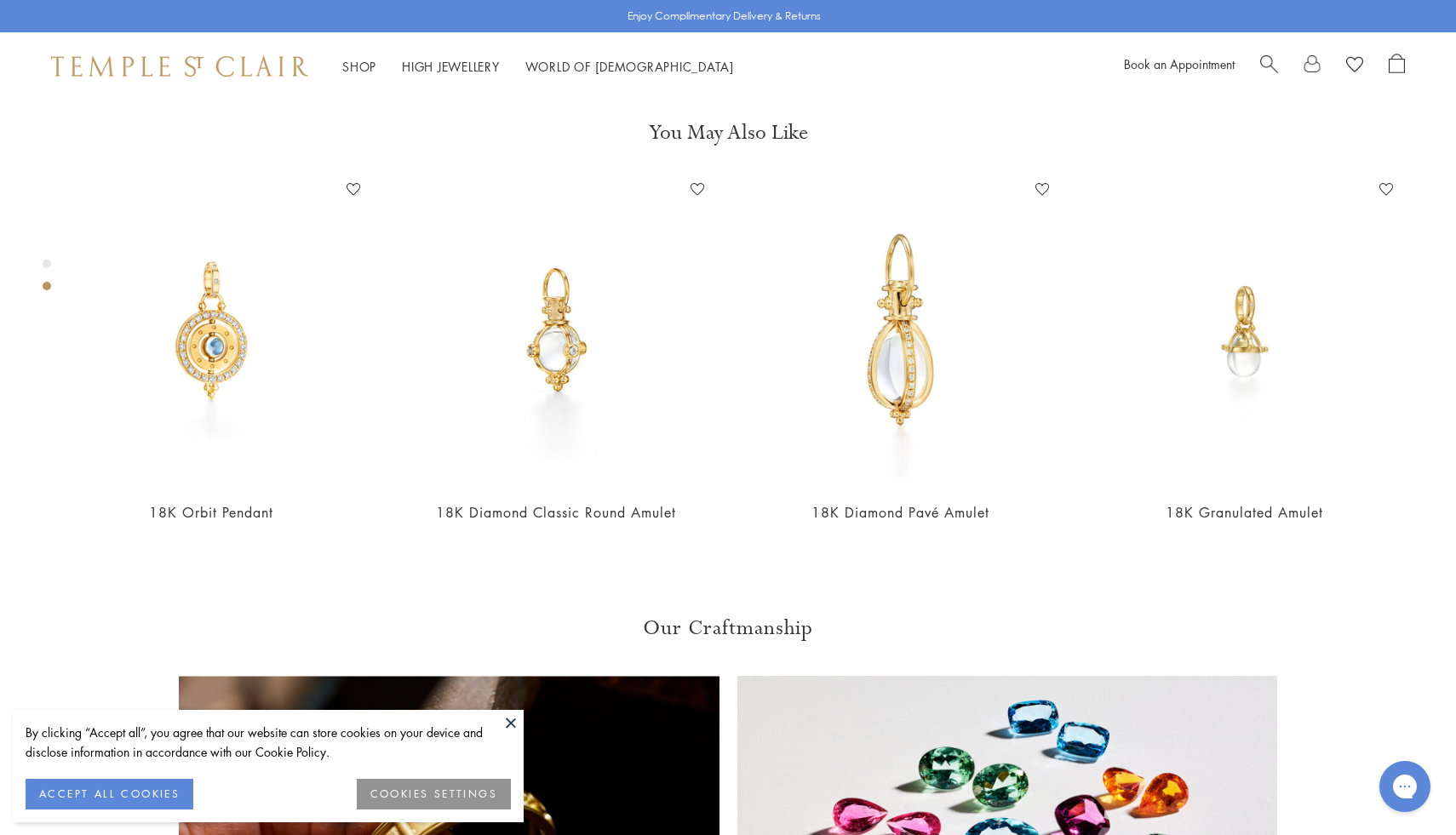
copy span "P51800-E9"
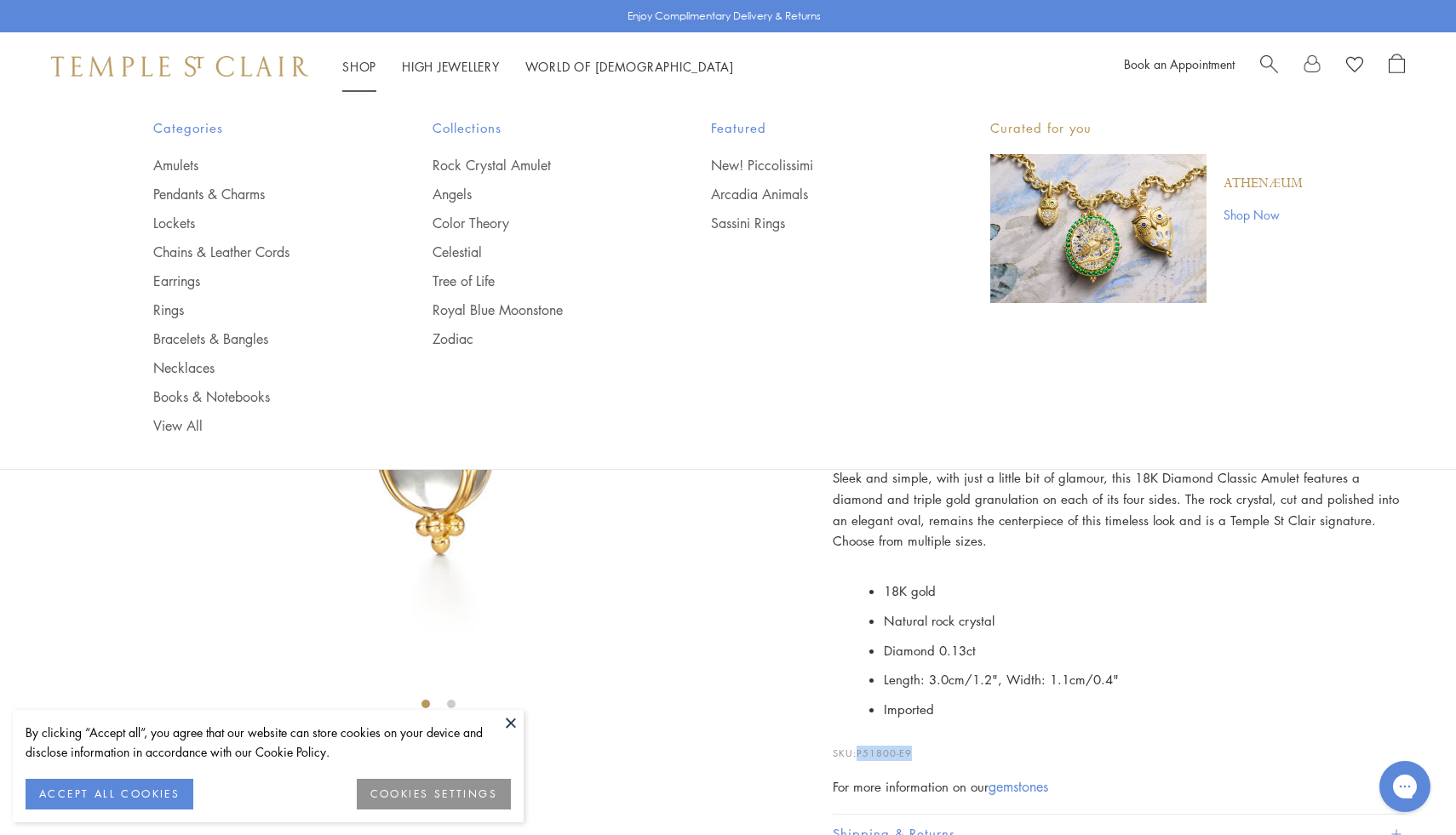
scroll to position [0, 0]
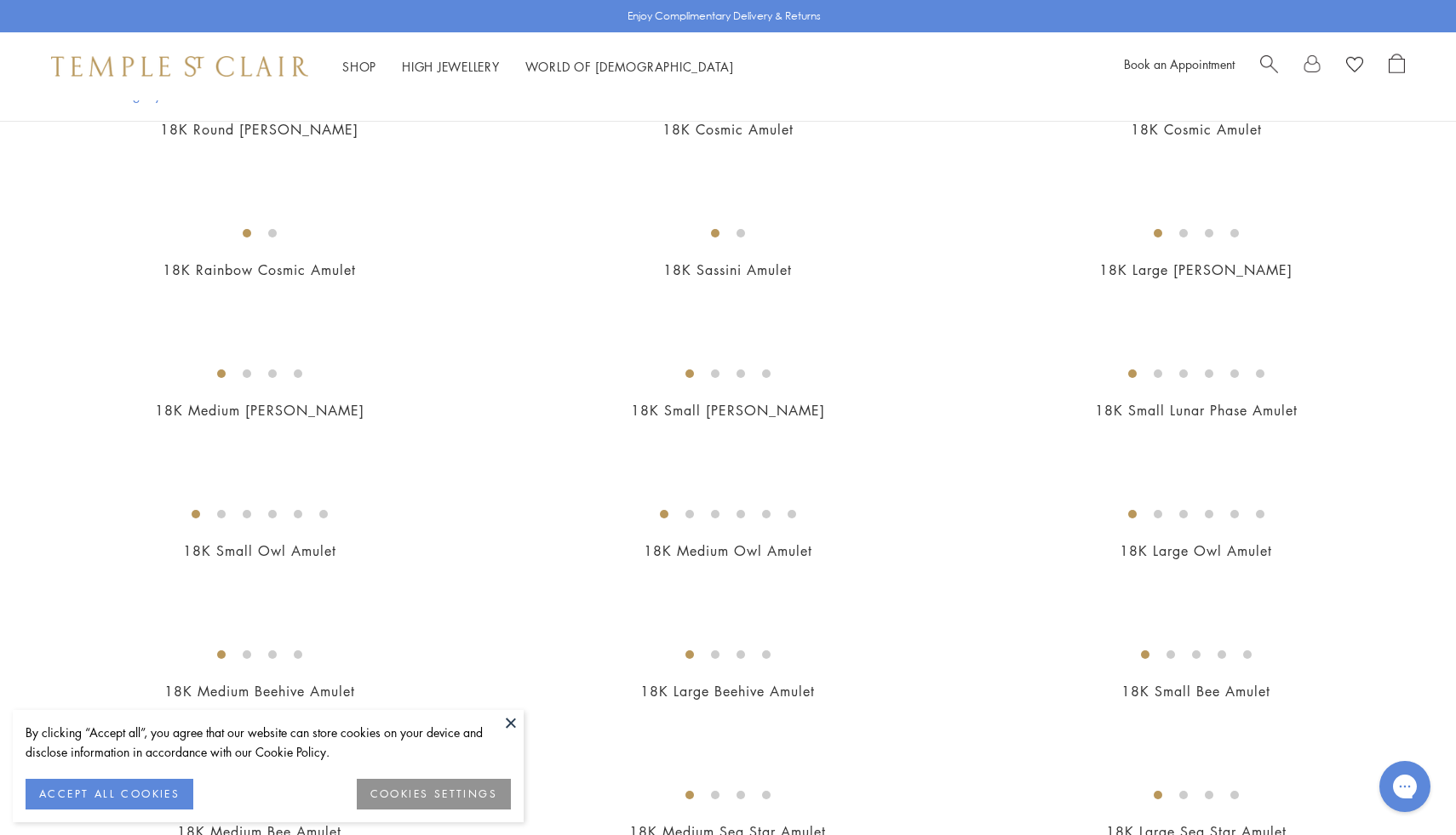
scroll to position [1782, 0]
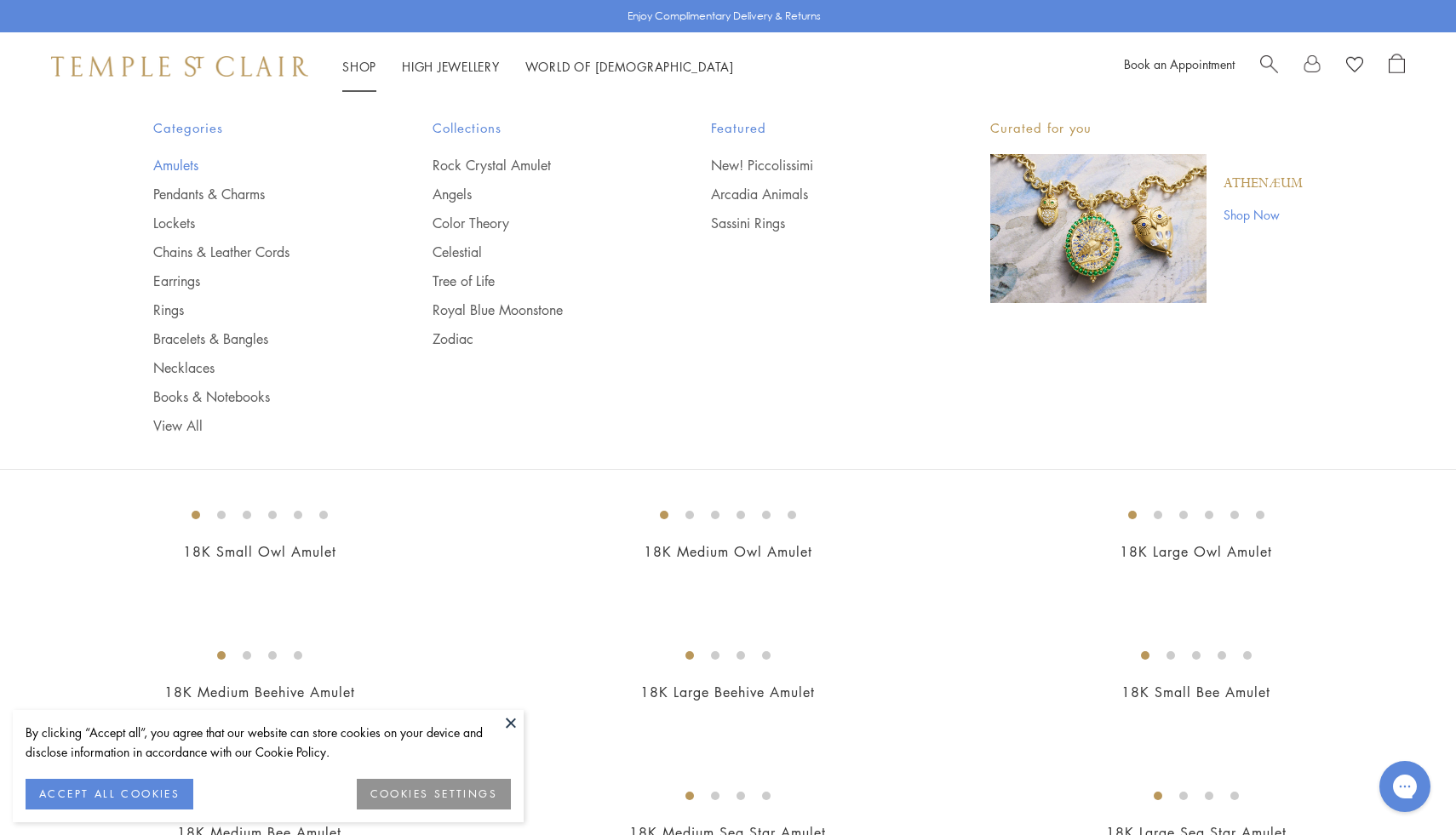
click at [188, 164] on link "Amulets" at bounding box center [258, 165] width 211 height 19
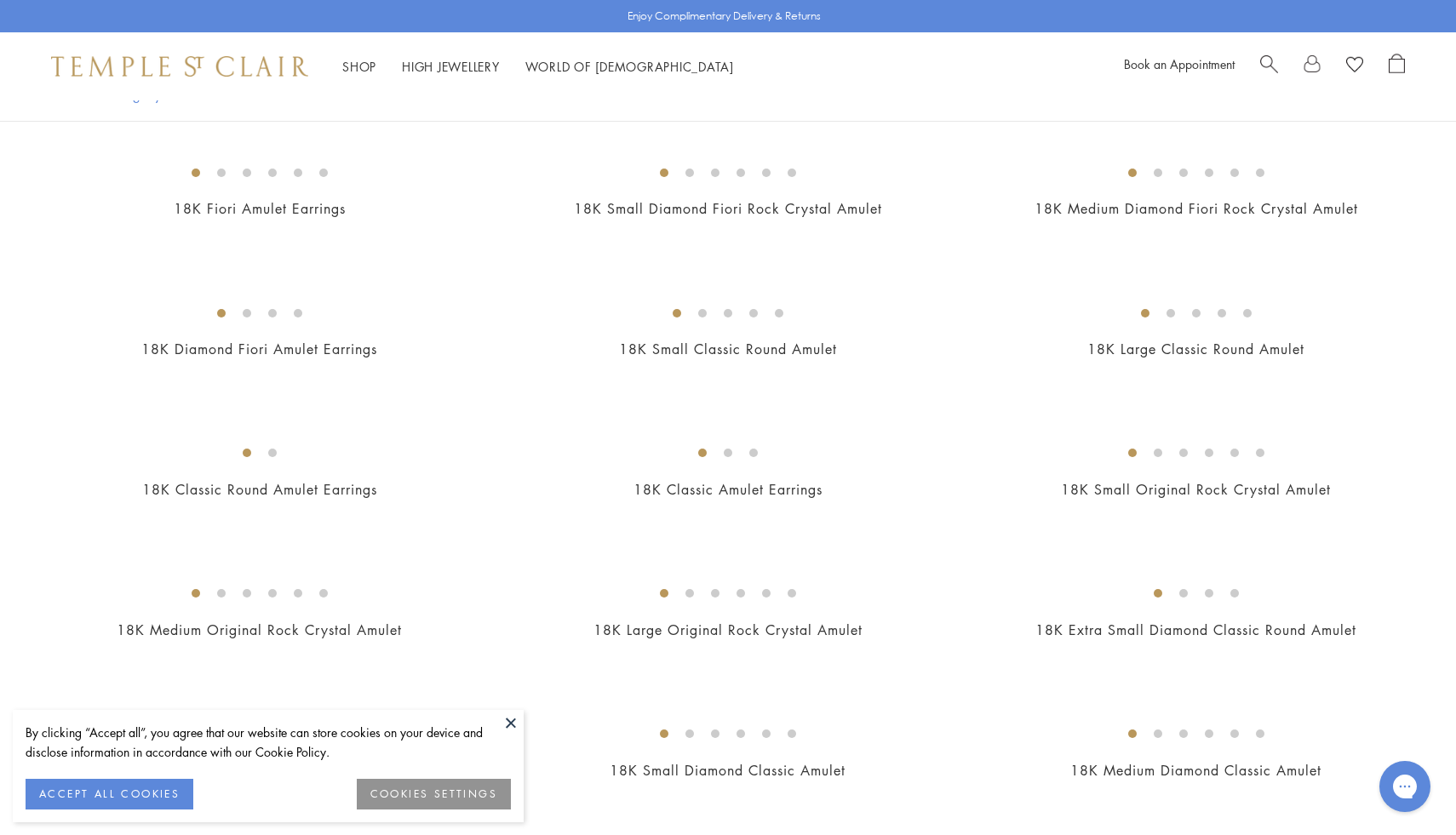
scroll to position [645, 0]
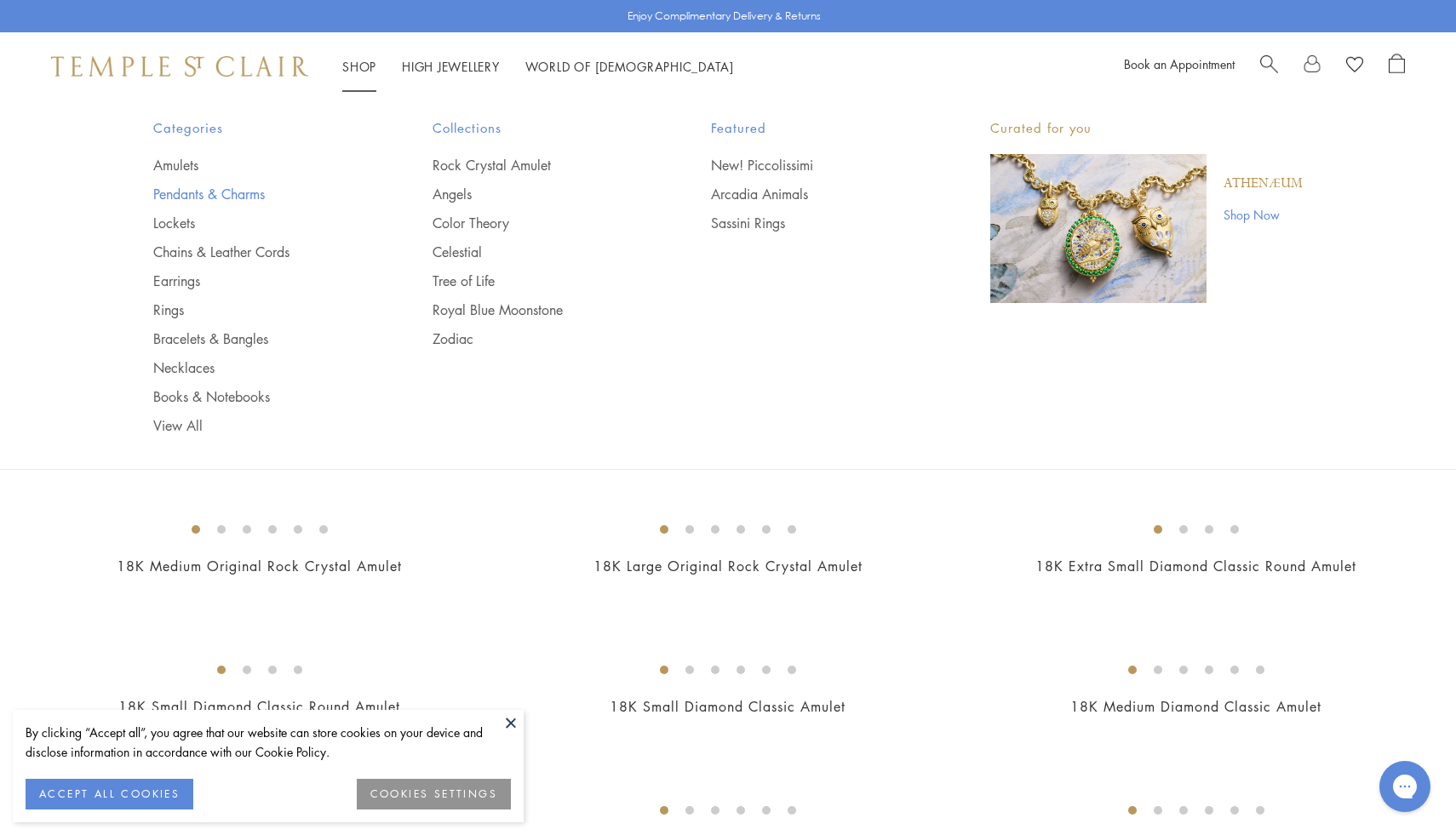
click at [205, 189] on link "Pendants & Charms" at bounding box center [258, 193] width 211 height 19
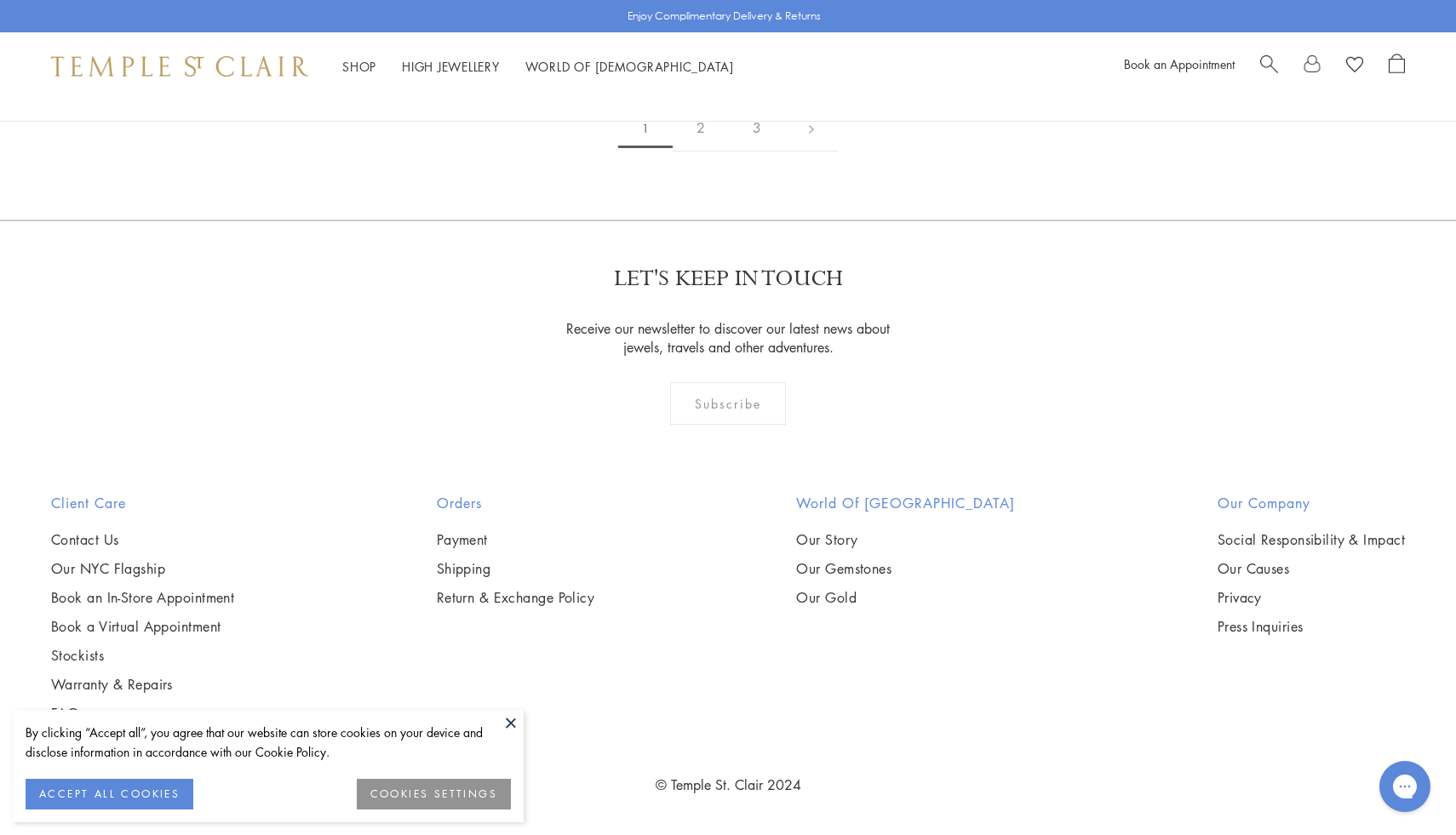
scroll to position [12245, 0]
click at [688, 121] on div "Filter Sort Color Blue Gold Green Multicolored Orange Pink Purple Red Yellow" at bounding box center [728, 94] width 1456 height 54
click at [704, 131] on link "2" at bounding box center [701, 128] width 56 height 47
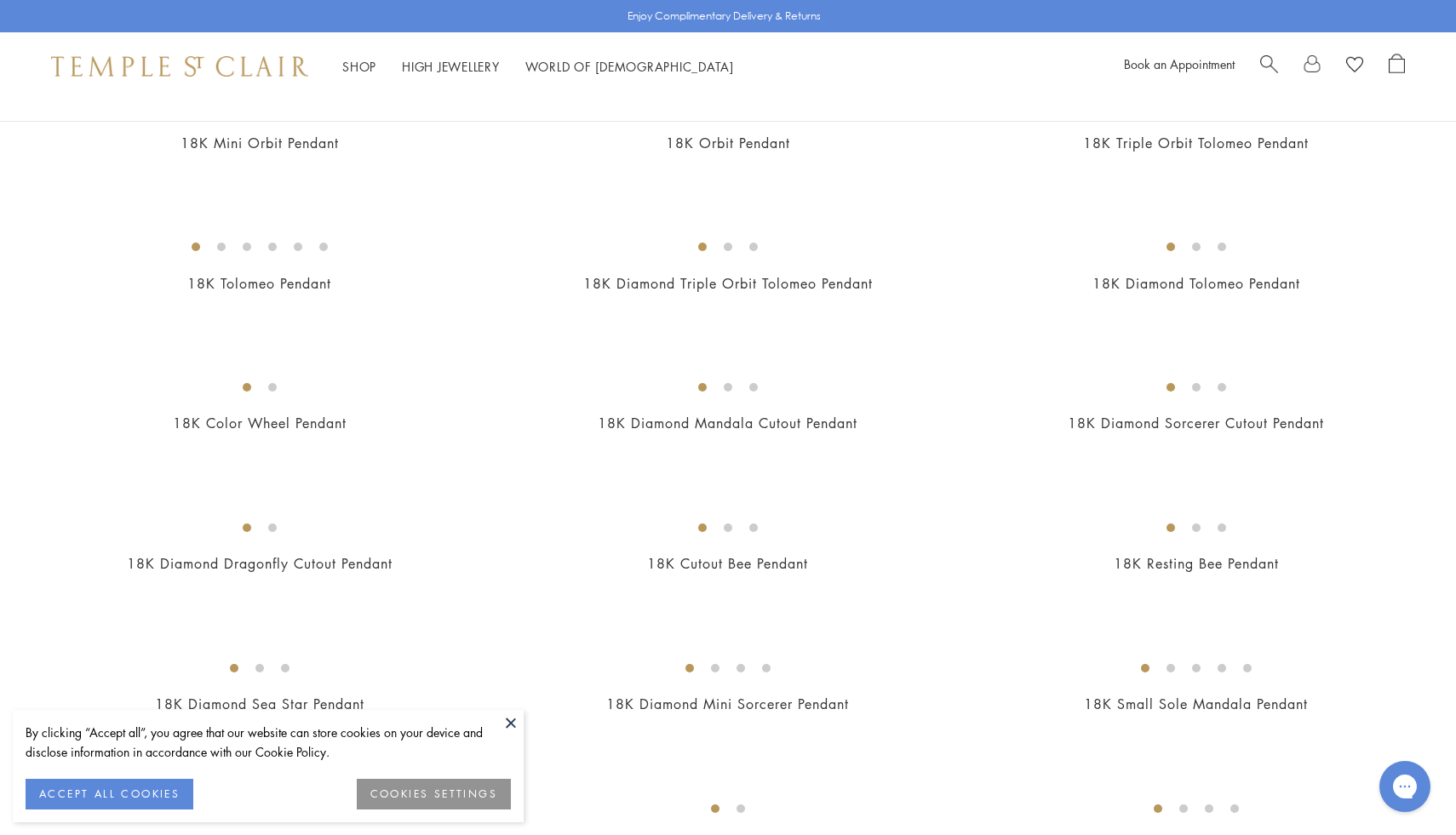
scroll to position [2288, 0]
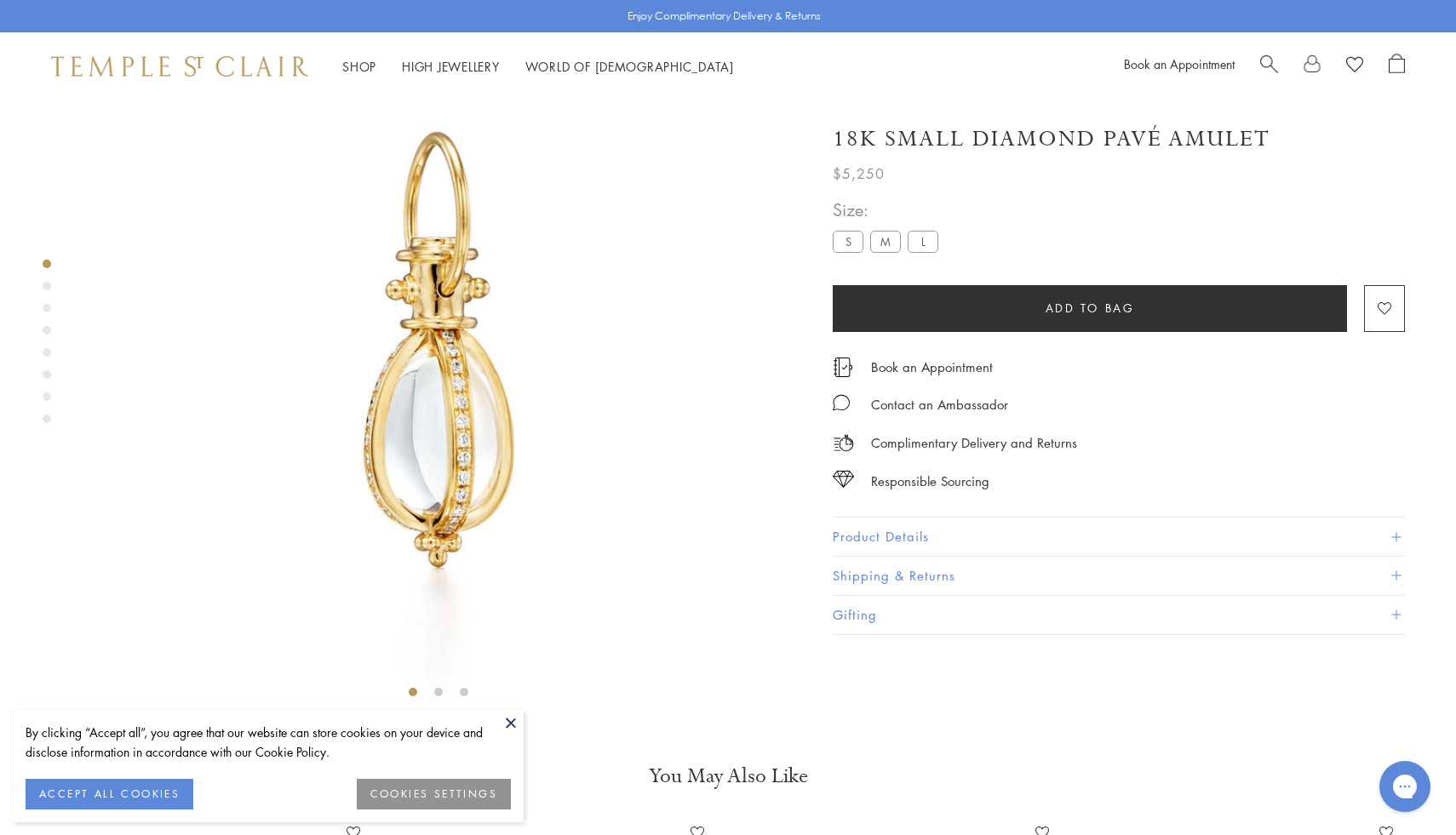
click at [914, 539] on button "Product Details" at bounding box center [1118, 536] width 572 height 38
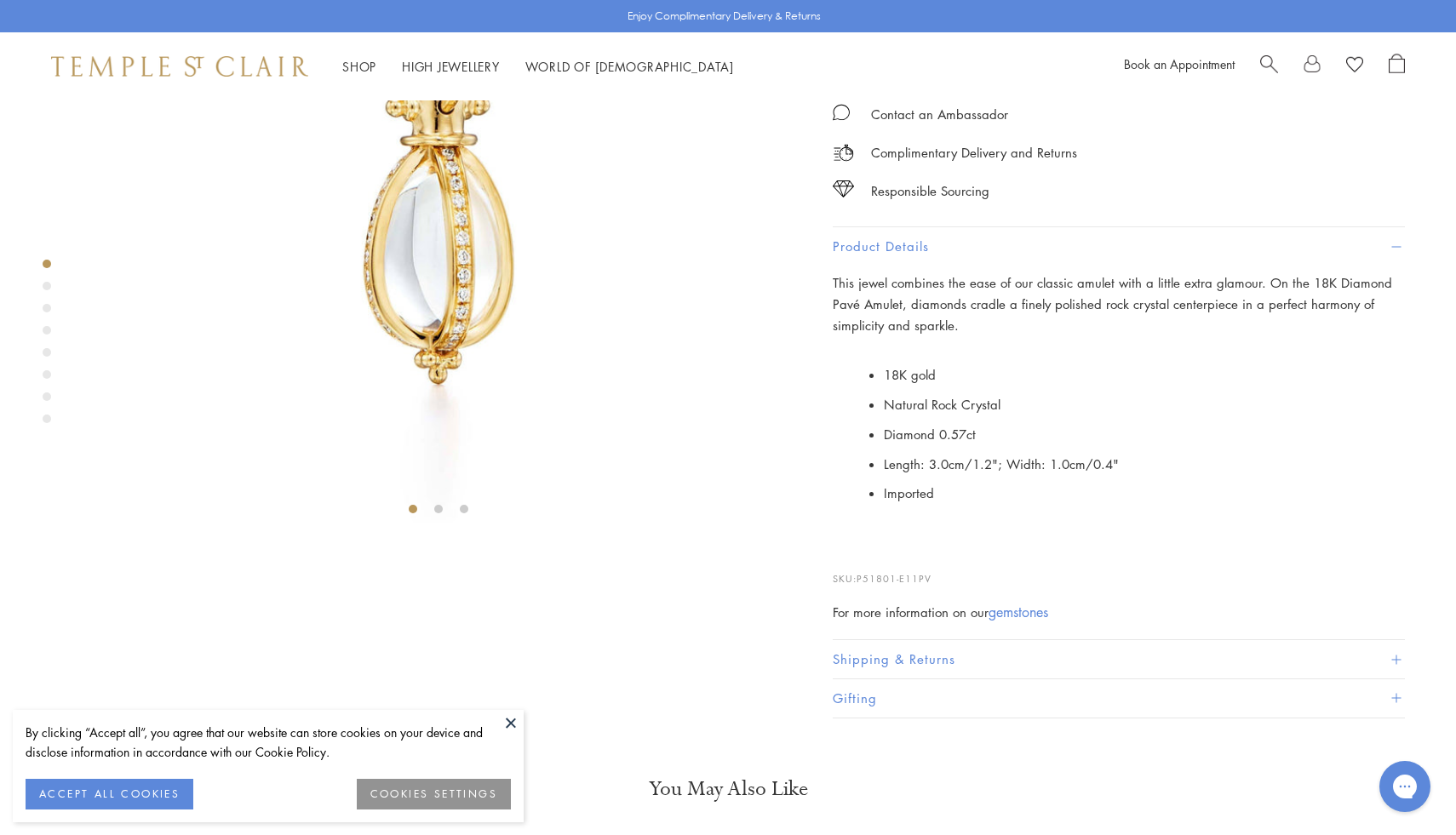
scroll to position [427, 0]
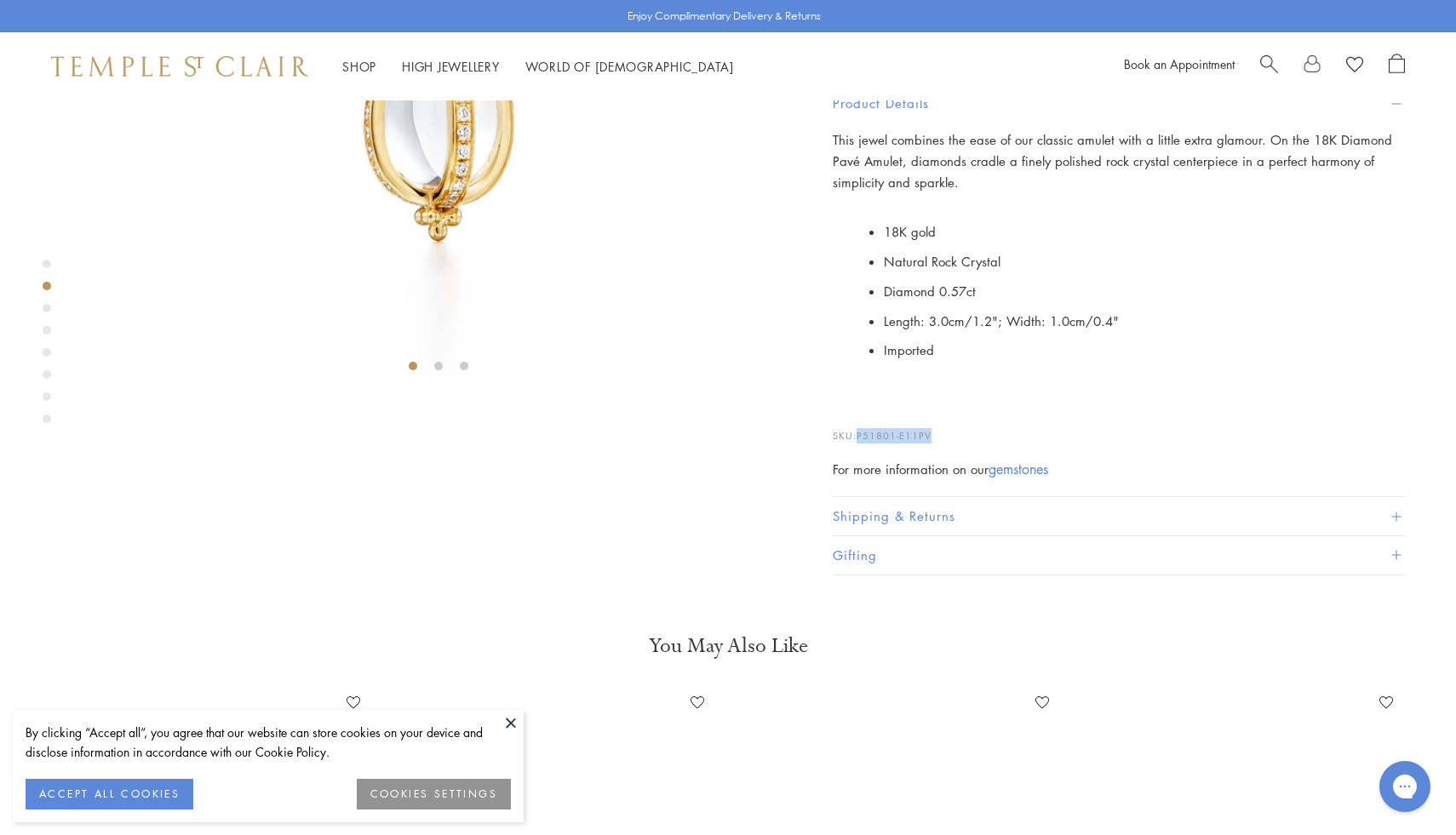
drag, startPoint x: 940, startPoint y: 693, endPoint x: 856, endPoint y: 699, distance: 84.2
click at [856, 444] on p "SKU: P51801-E11PV" at bounding box center [1118, 427] width 572 height 33
copy p "P51801-E11PV"
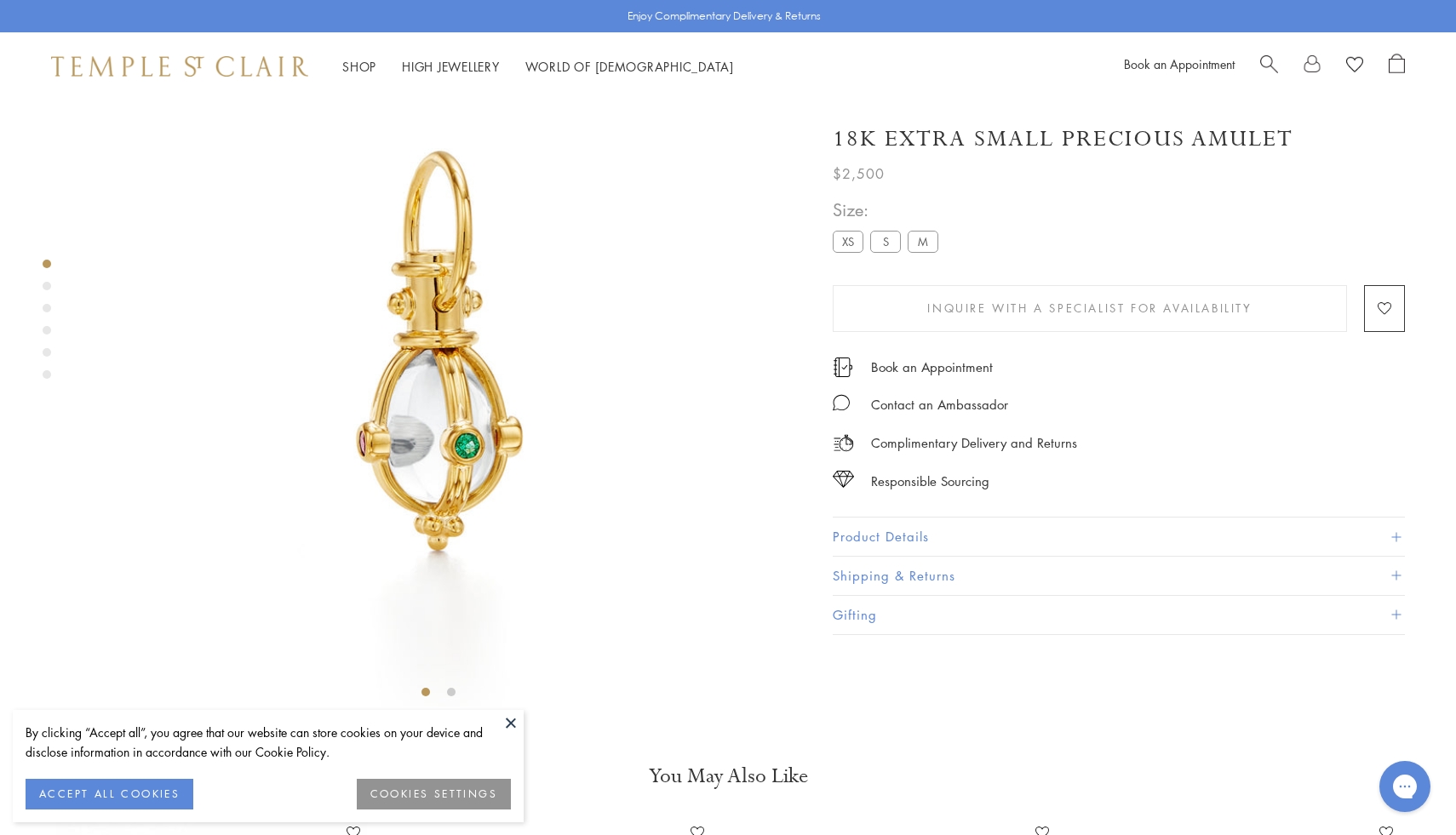
click at [917, 544] on button "Product Details" at bounding box center [1118, 536] width 572 height 38
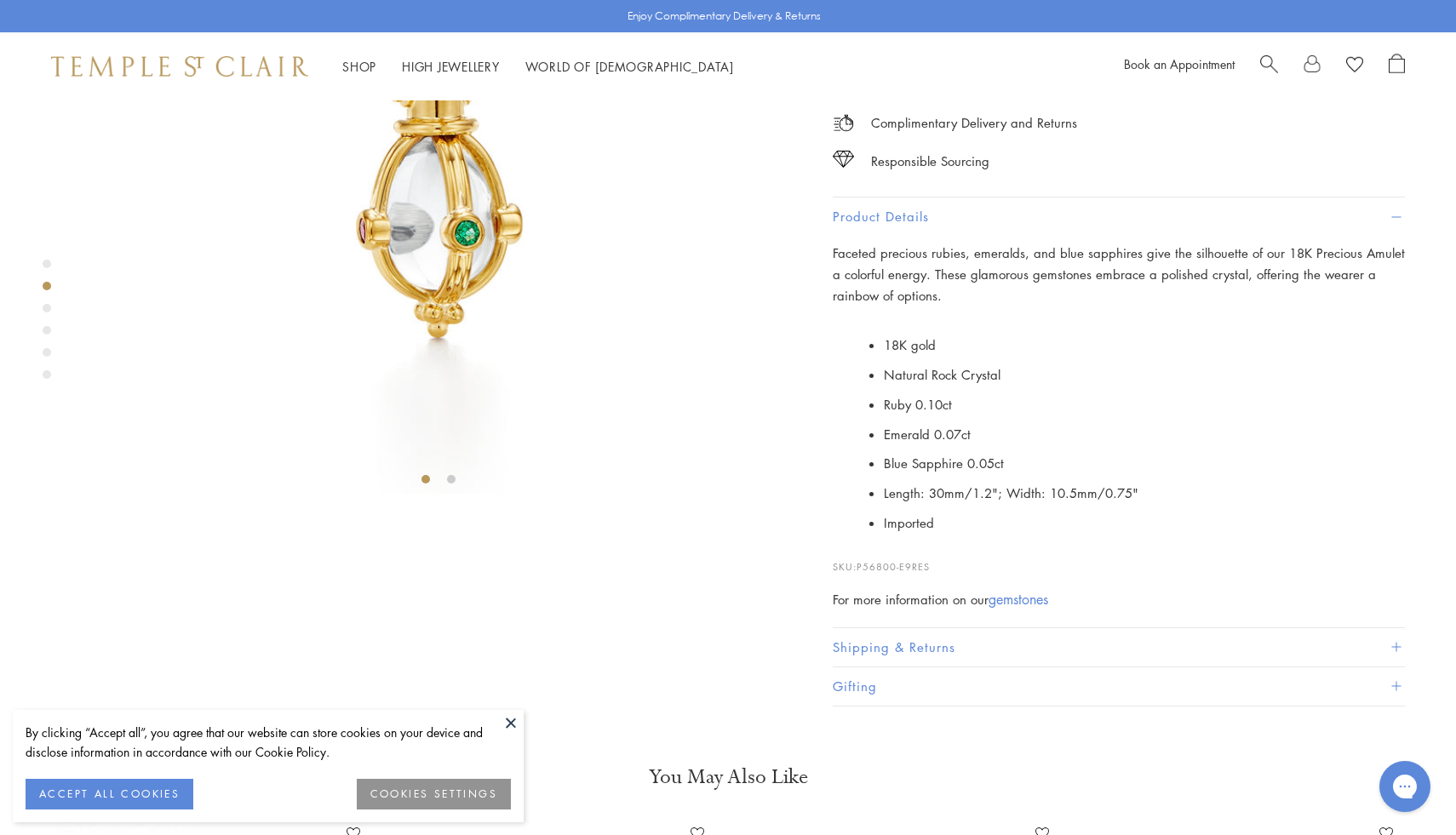
scroll to position [523, 0]
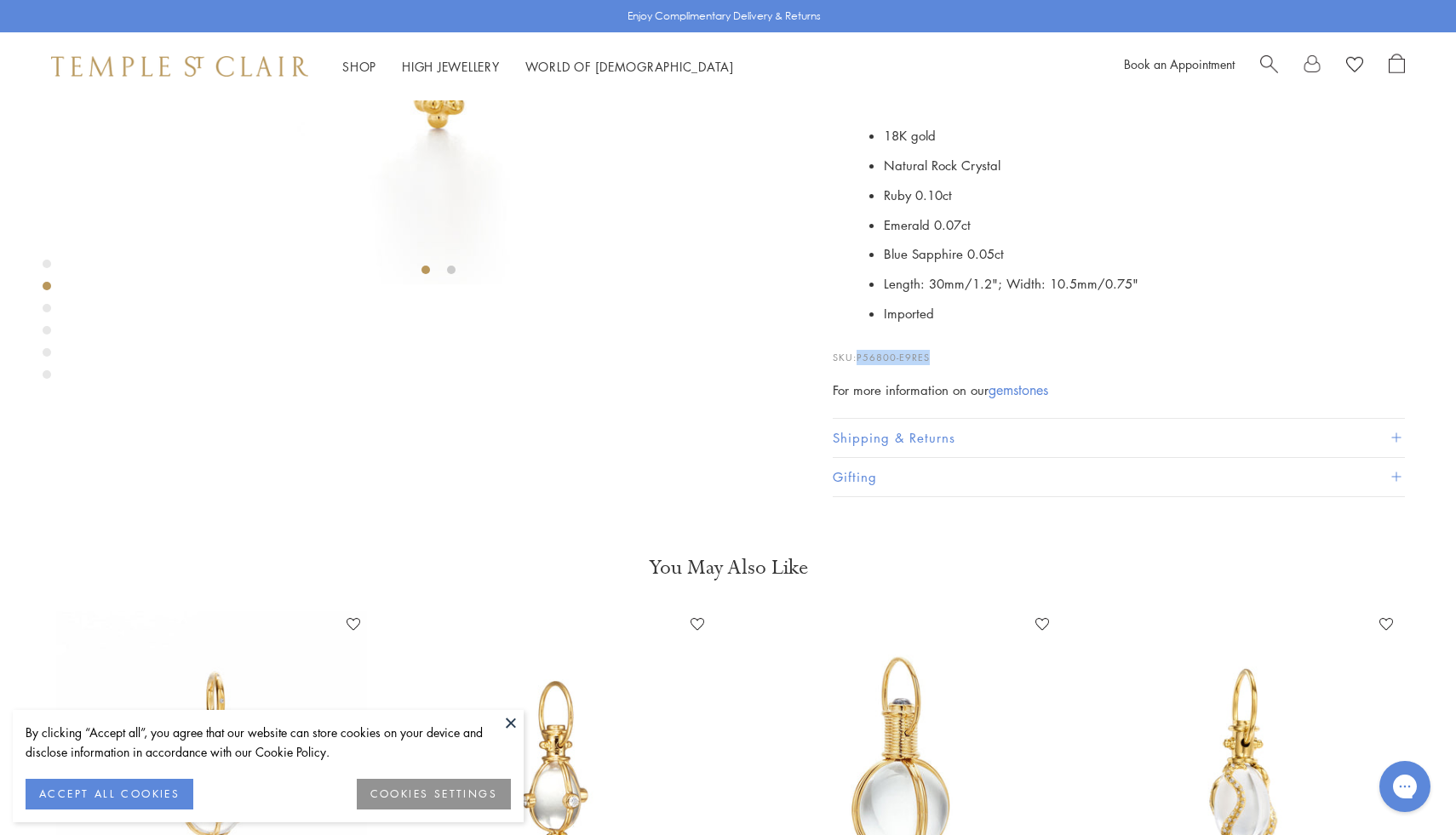
drag, startPoint x: 944, startPoint y: 689, endPoint x: 857, endPoint y: 691, distance: 87.0
click at [857, 365] on p "SKU: P56800-E9RES" at bounding box center [1118, 348] width 572 height 33
copy p "P56800-E9RES"
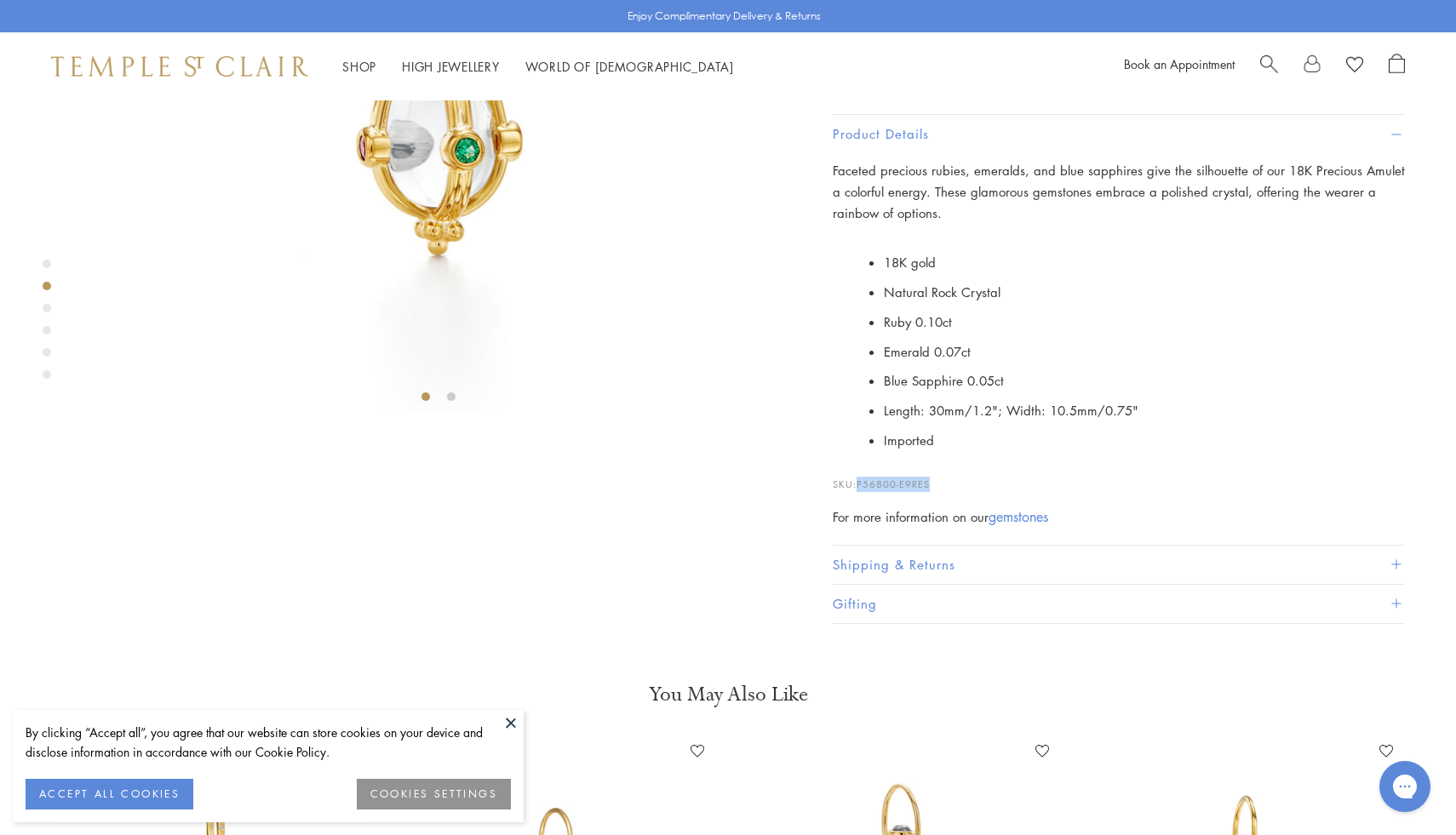
scroll to position [503, 0]
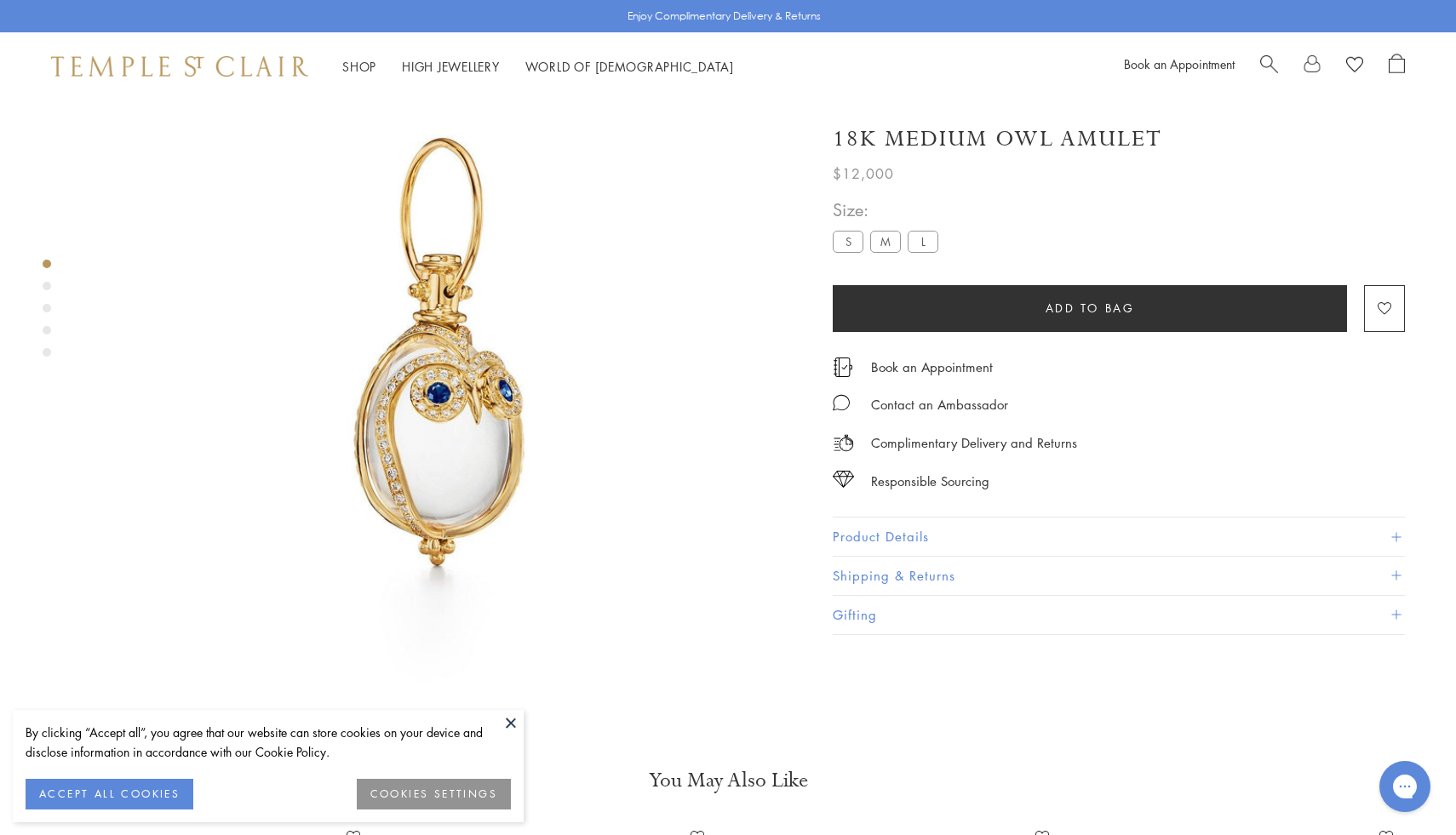
click at [840, 235] on label "S" at bounding box center [847, 242] width 31 height 21
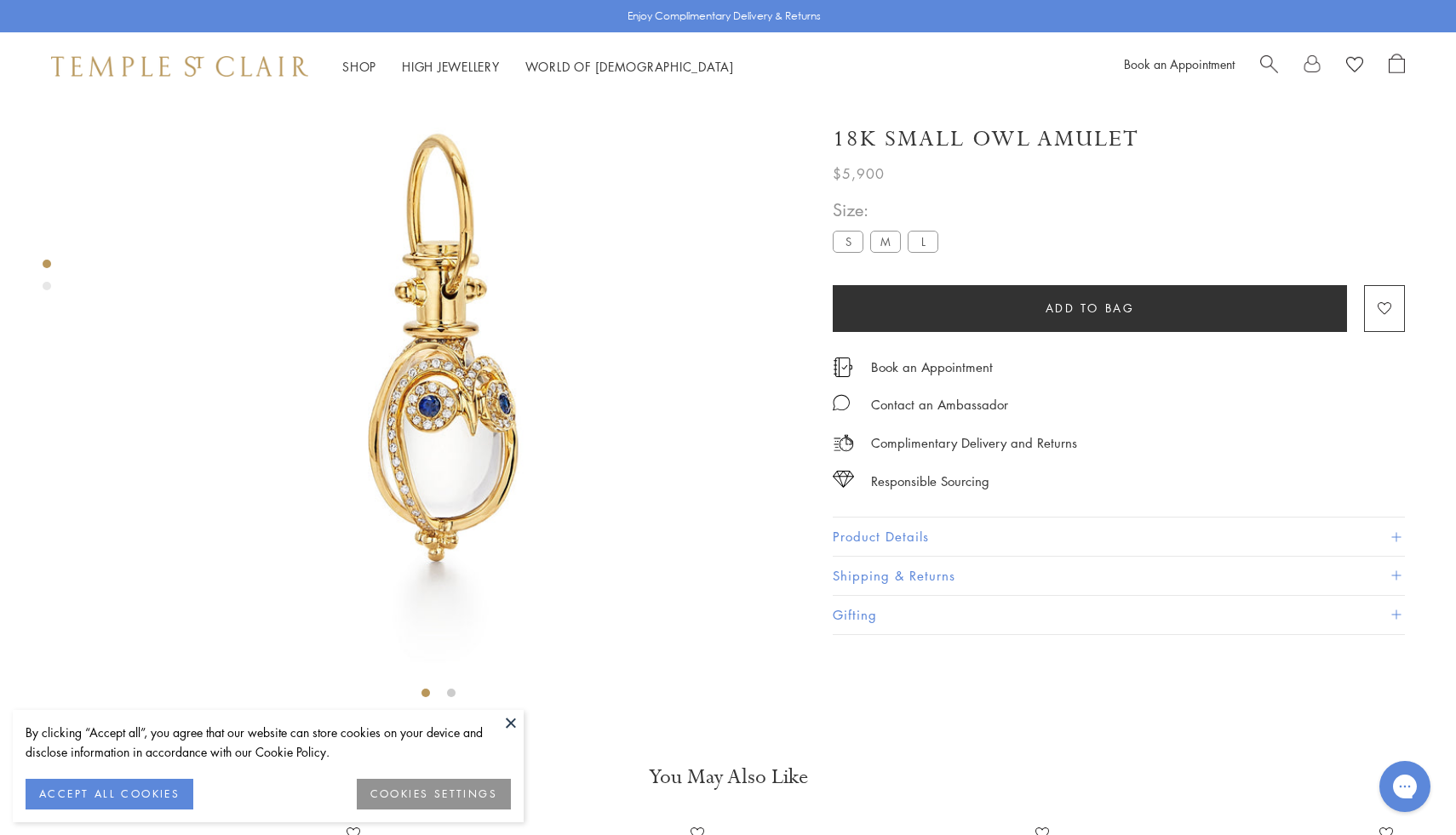
click at [855, 536] on button "Product Details" at bounding box center [1118, 536] width 572 height 38
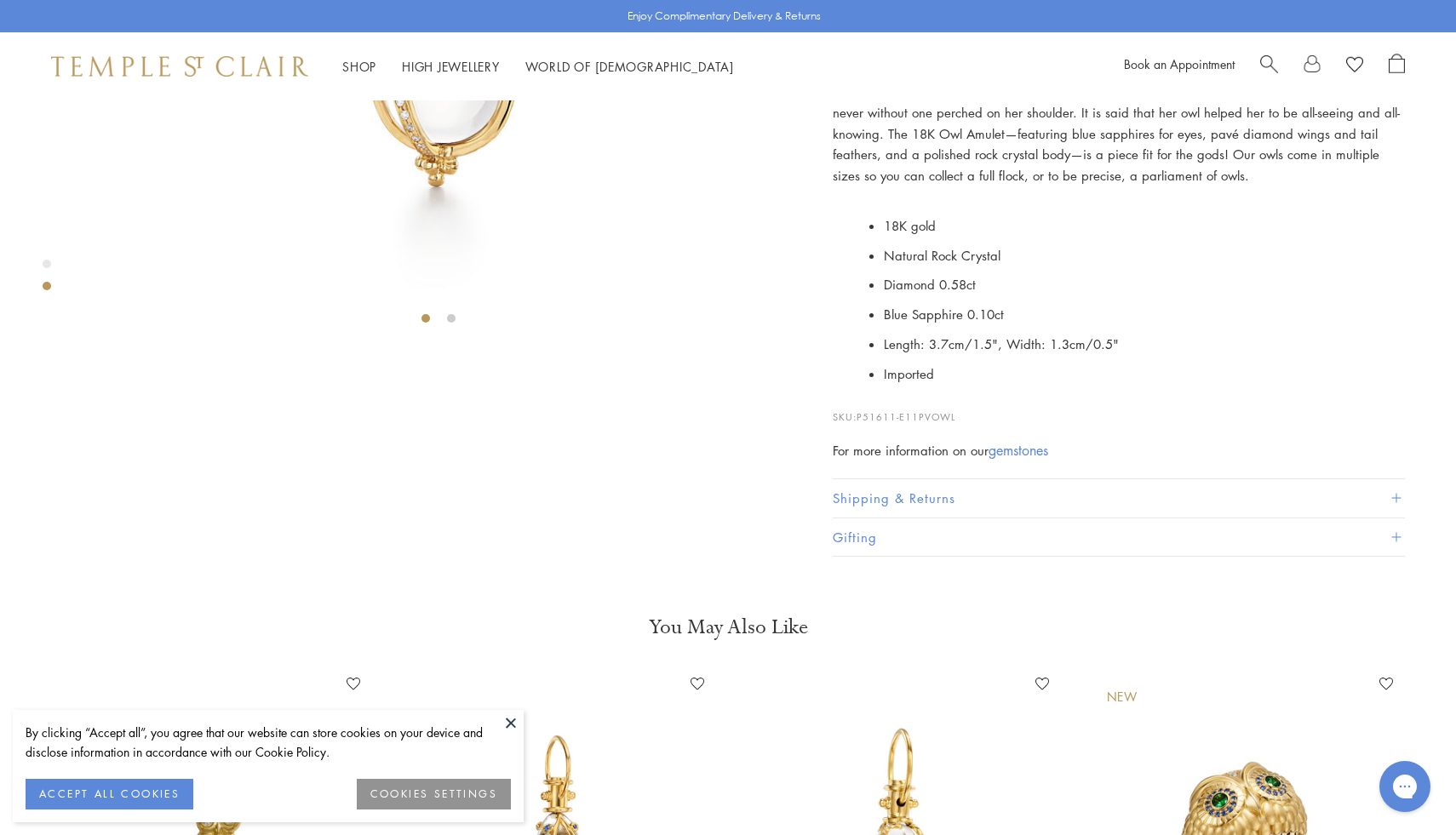
scroll to position [865, 0]
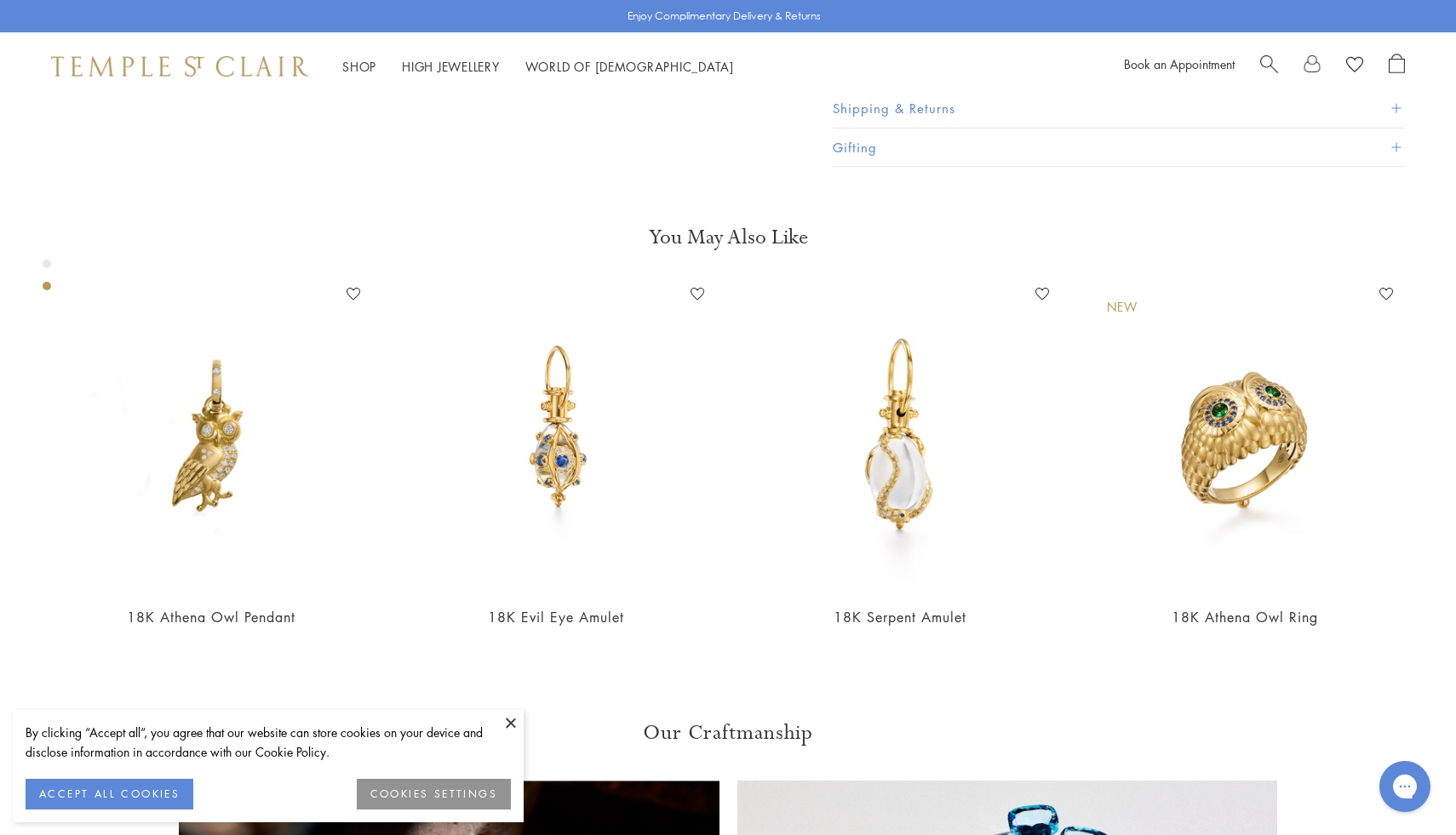
drag, startPoint x: 969, startPoint y: 515, endPoint x: 858, endPoint y: 507, distance: 111.3
click at [858, 35] on p "SKU: P51611-E11PVOWL" at bounding box center [1118, 19] width 572 height 33
copy span "P51611-E11PVOWL"
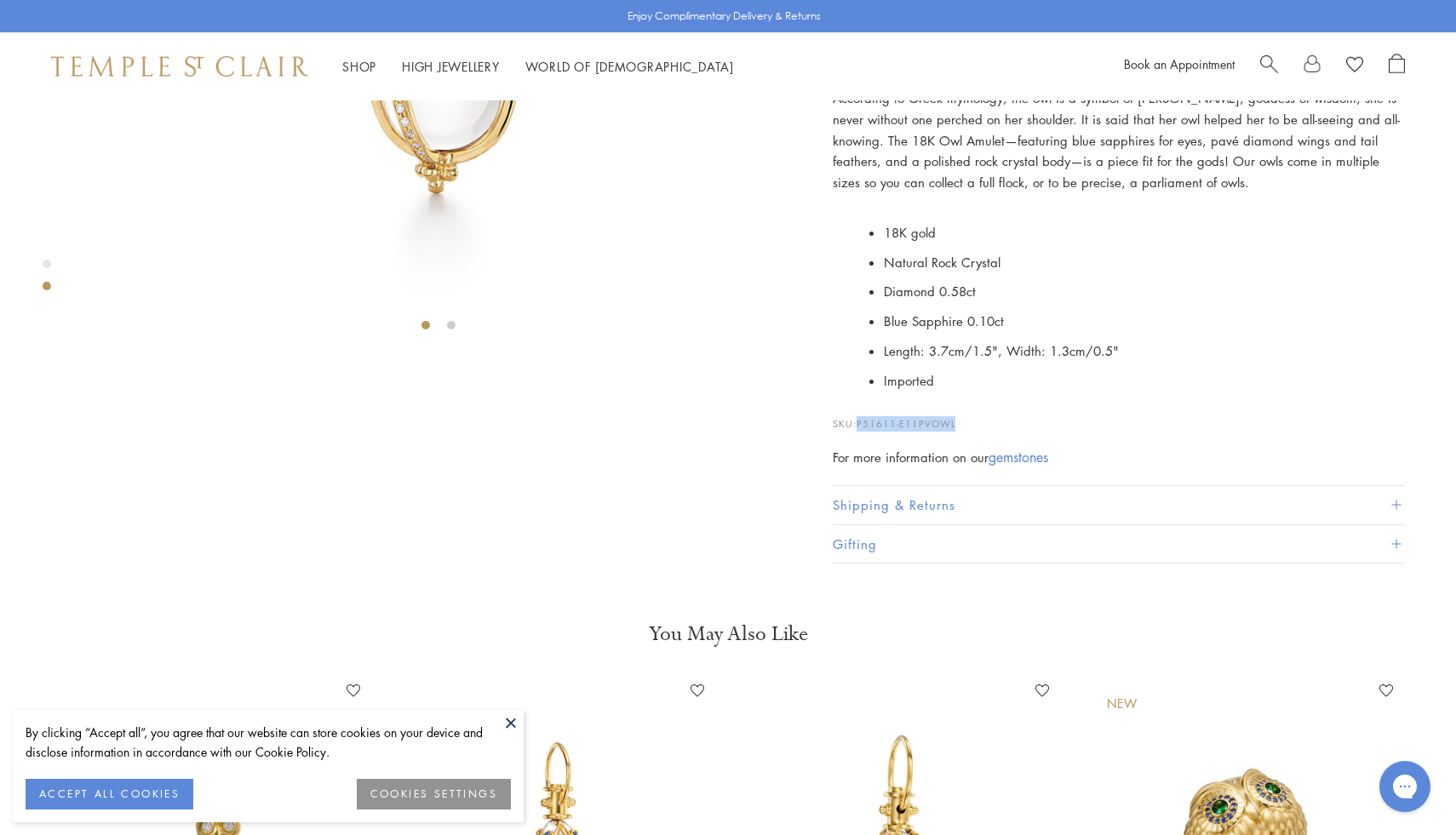
scroll to position [461, 0]
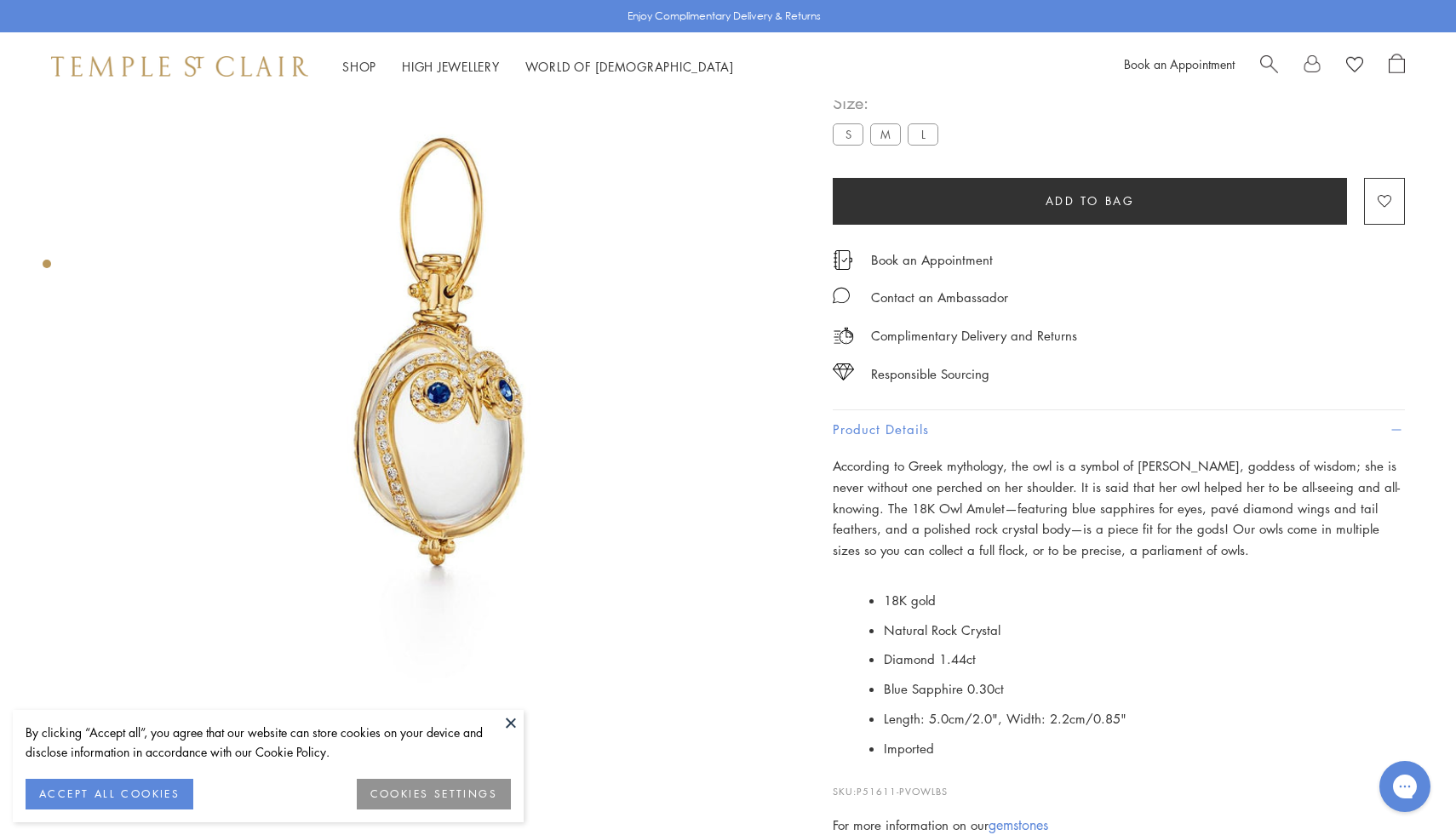
scroll to position [2, 0]
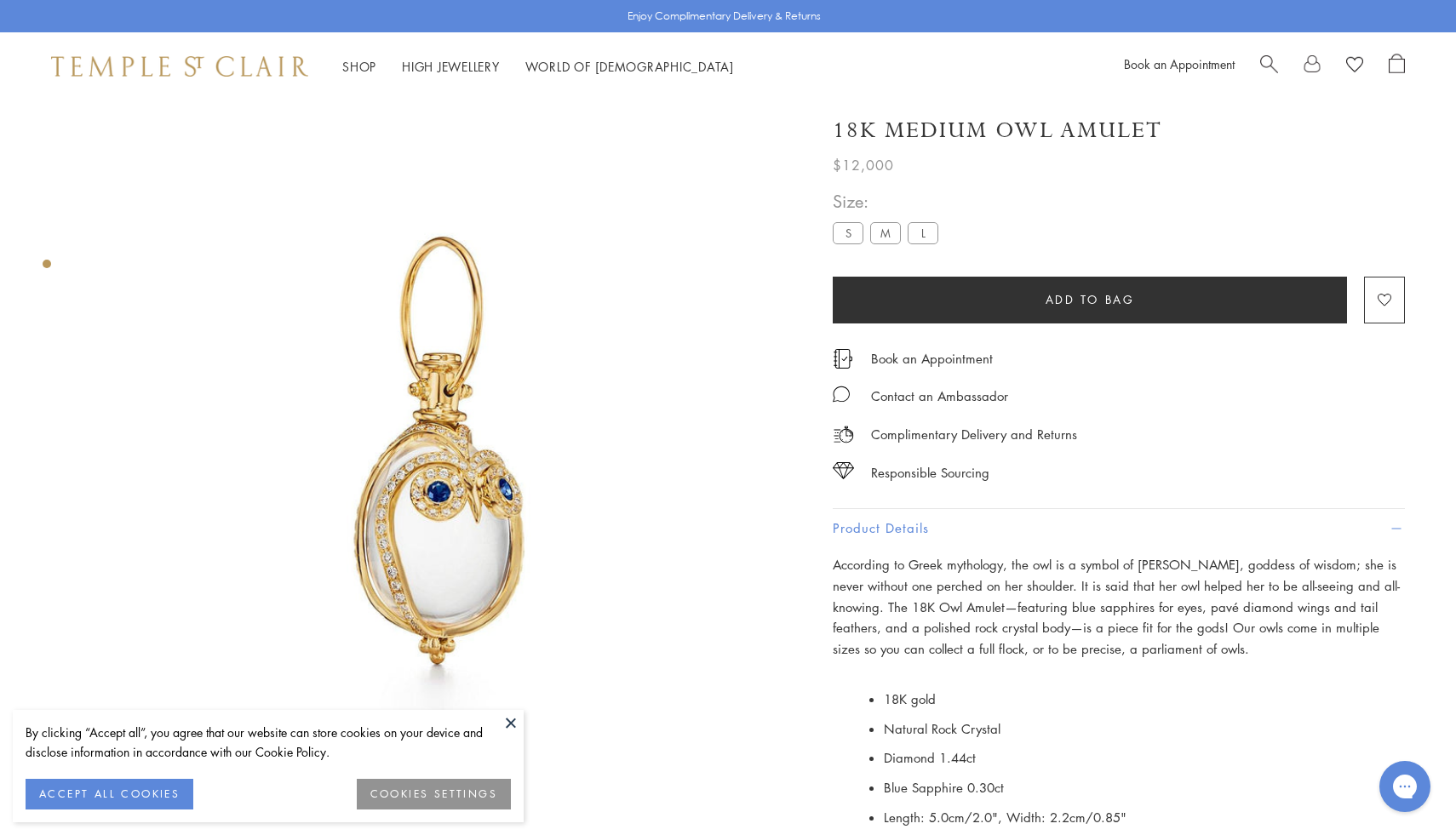
click at [855, 225] on label "S" at bounding box center [847, 233] width 31 height 21
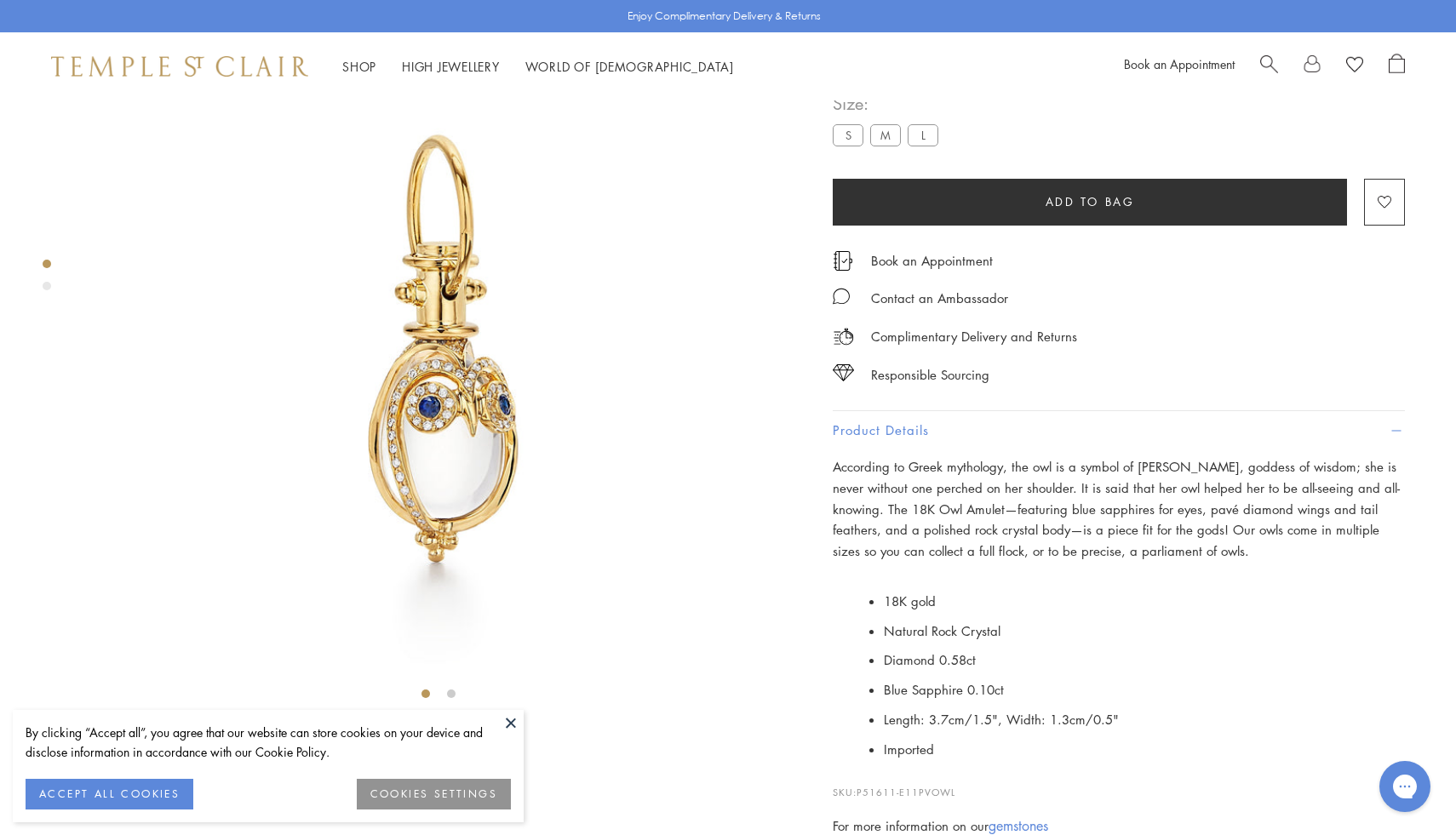
scroll to position [101, 0]
click at [896, 145] on label "M" at bounding box center [885, 134] width 31 height 21
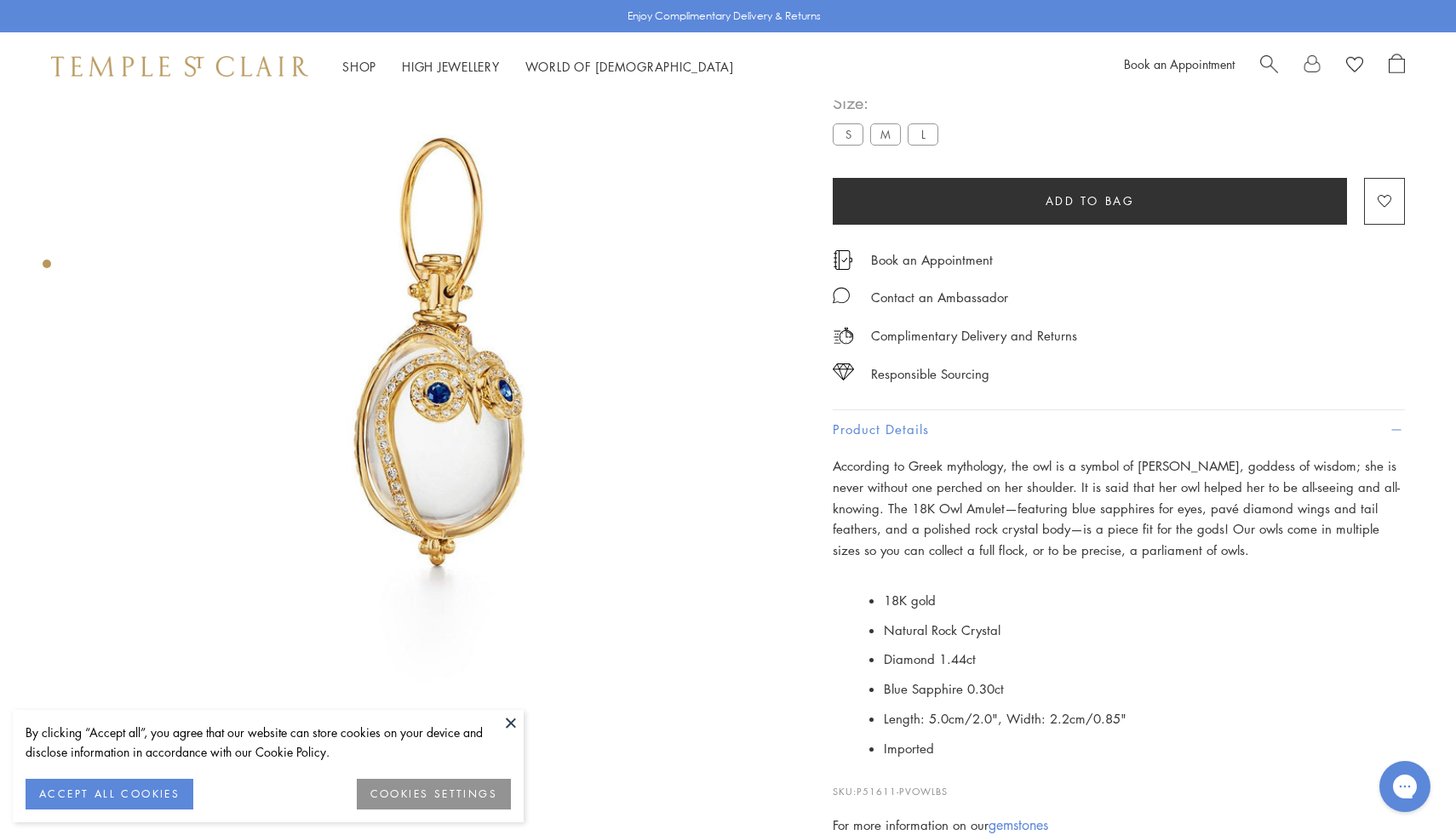
click at [915, 144] on label "L" at bounding box center [922, 134] width 31 height 21
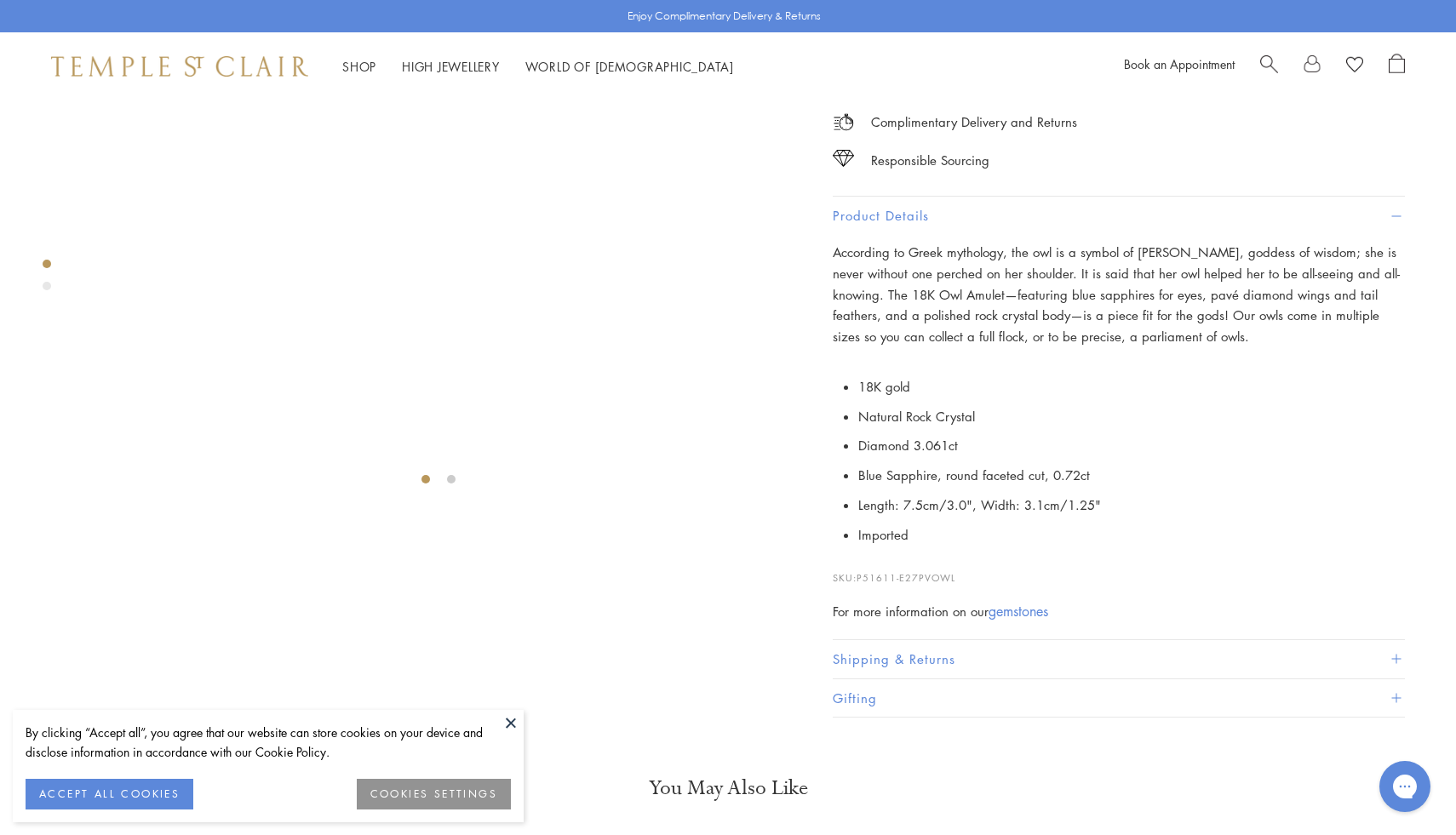
scroll to position [214, 0]
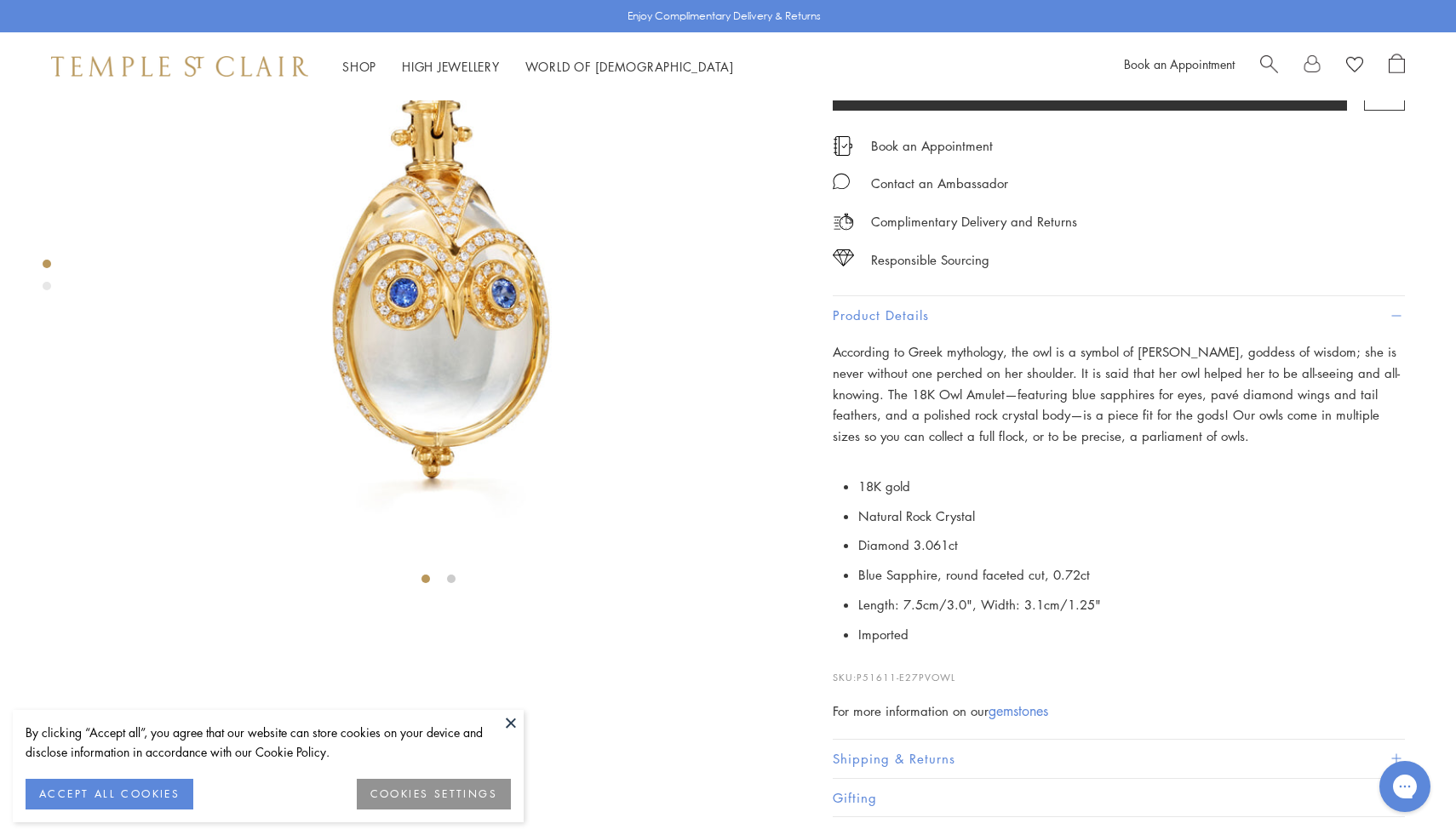
click at [876, 31] on label "M" at bounding box center [885, 20] width 31 height 21
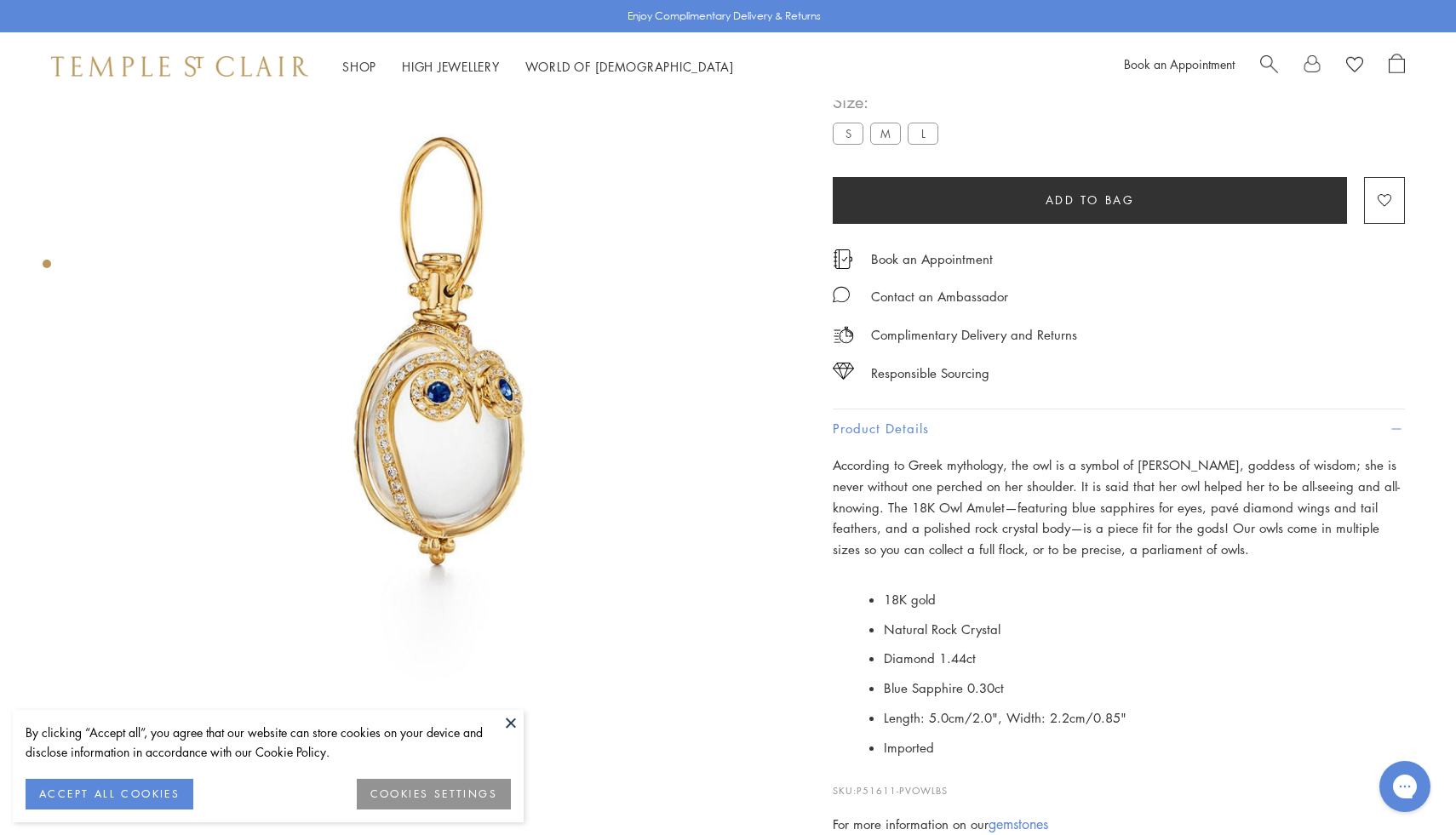
scroll to position [101, 0]
click at [919, 128] on label "L" at bounding box center [922, 134] width 31 height 21
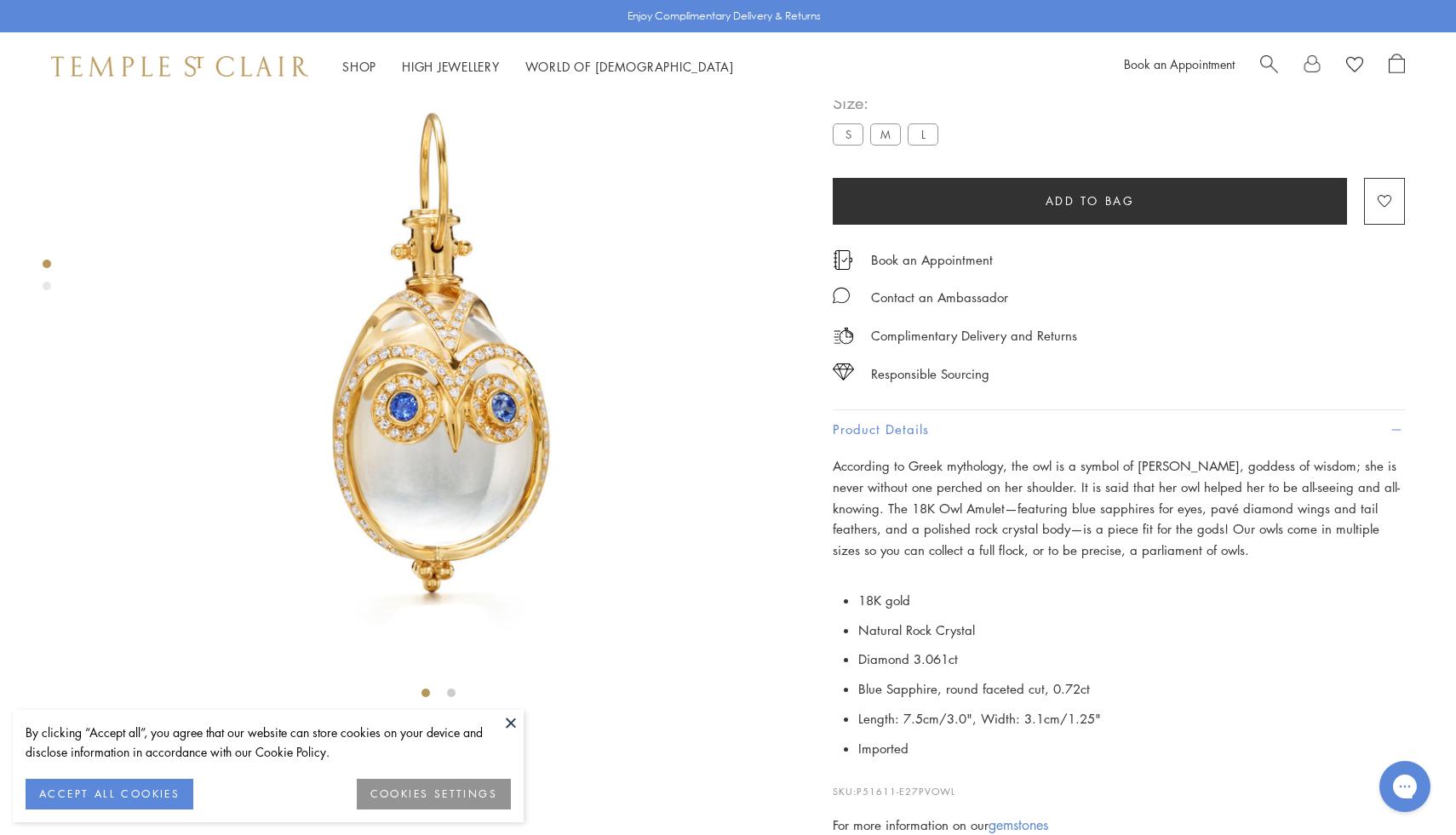
scroll to position [583, 0]
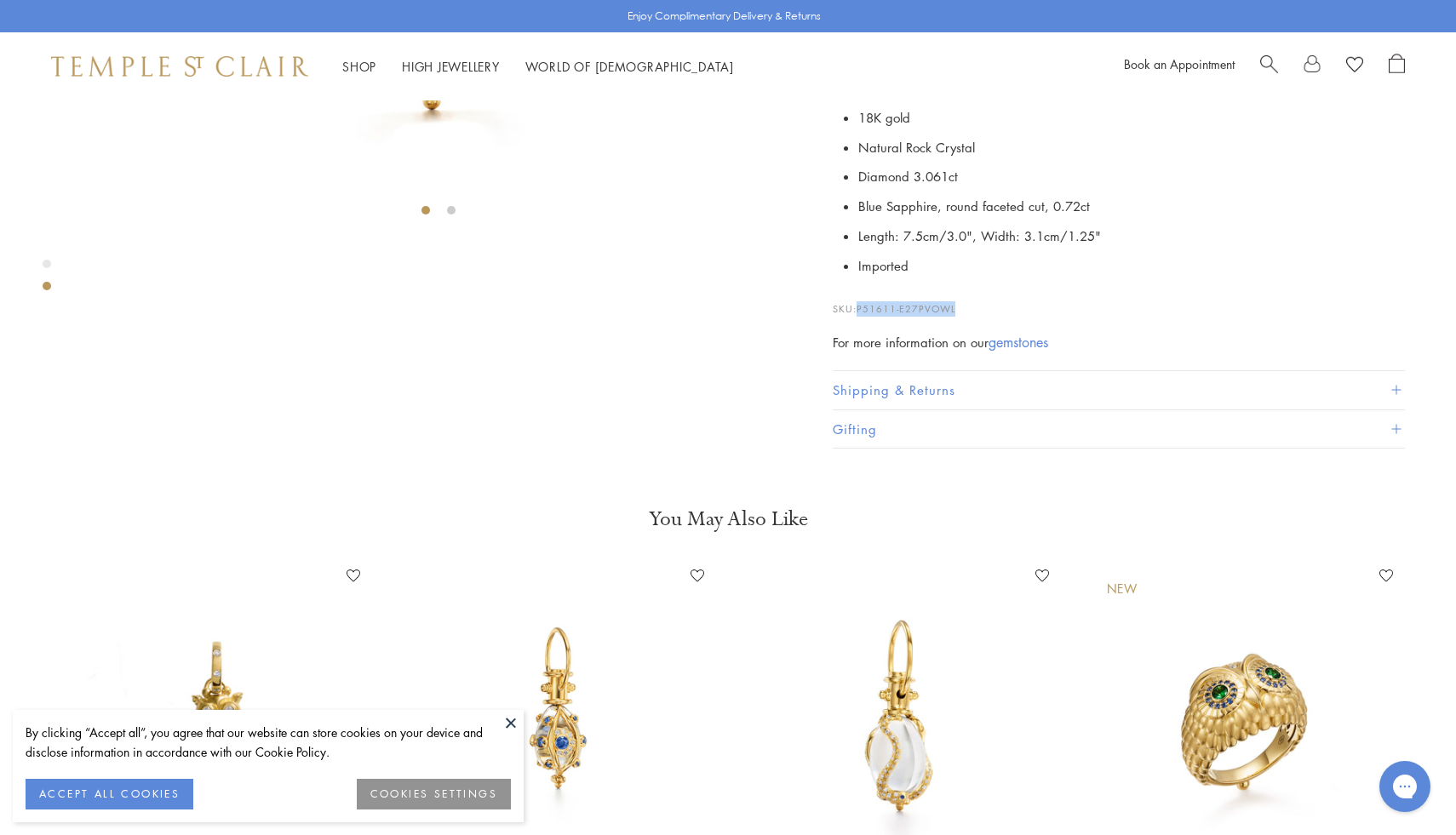
drag, startPoint x: 963, startPoint y: 697, endPoint x: 856, endPoint y: 693, distance: 107.1
click at [856, 317] on p "SKU: P51611-E27PVOWL" at bounding box center [1118, 300] width 572 height 33
copy p "P51611-E27PVOWL"
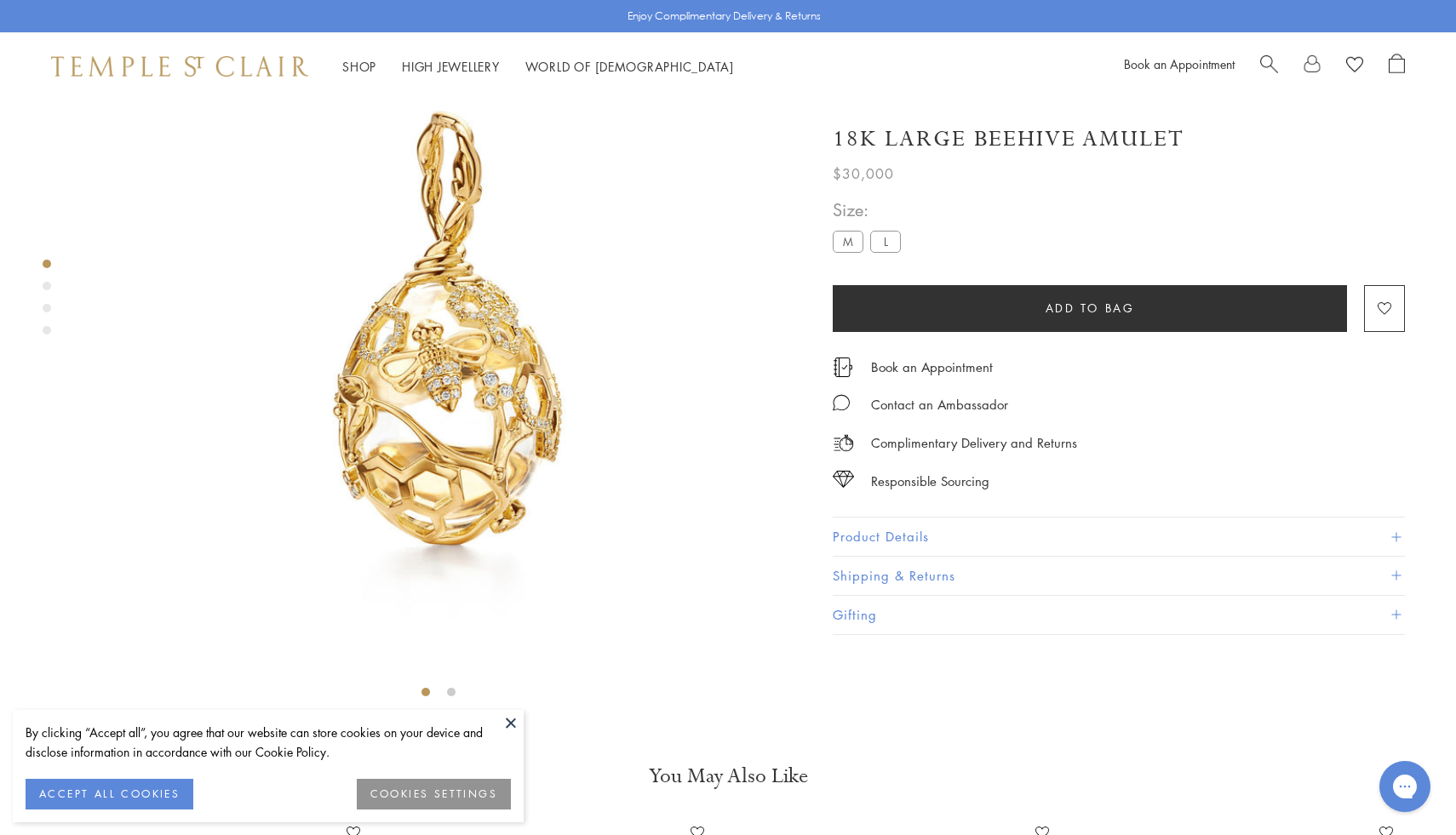
click at [890, 545] on button "Product Details" at bounding box center [1118, 536] width 572 height 38
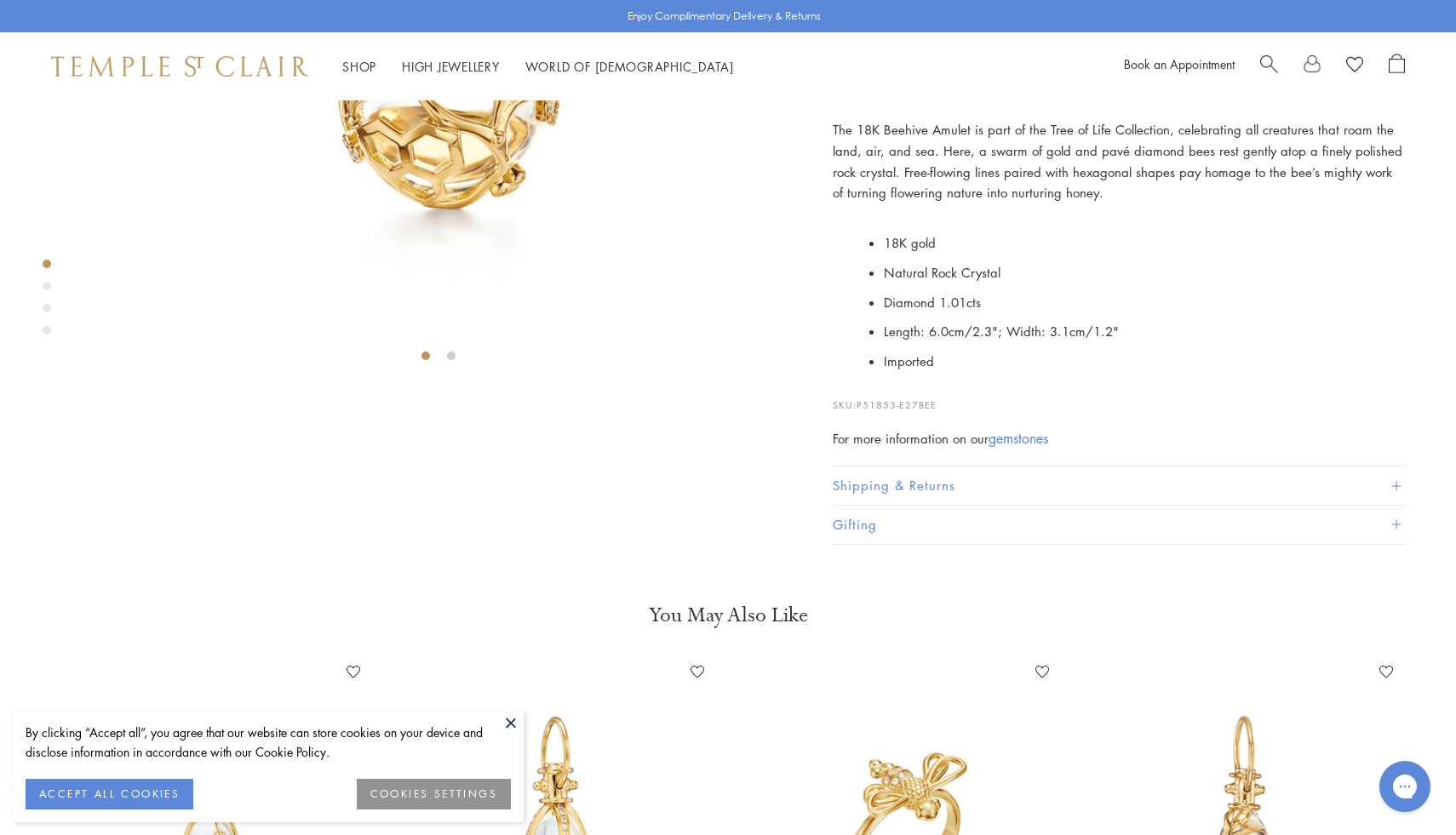
scroll to position [477, 0]
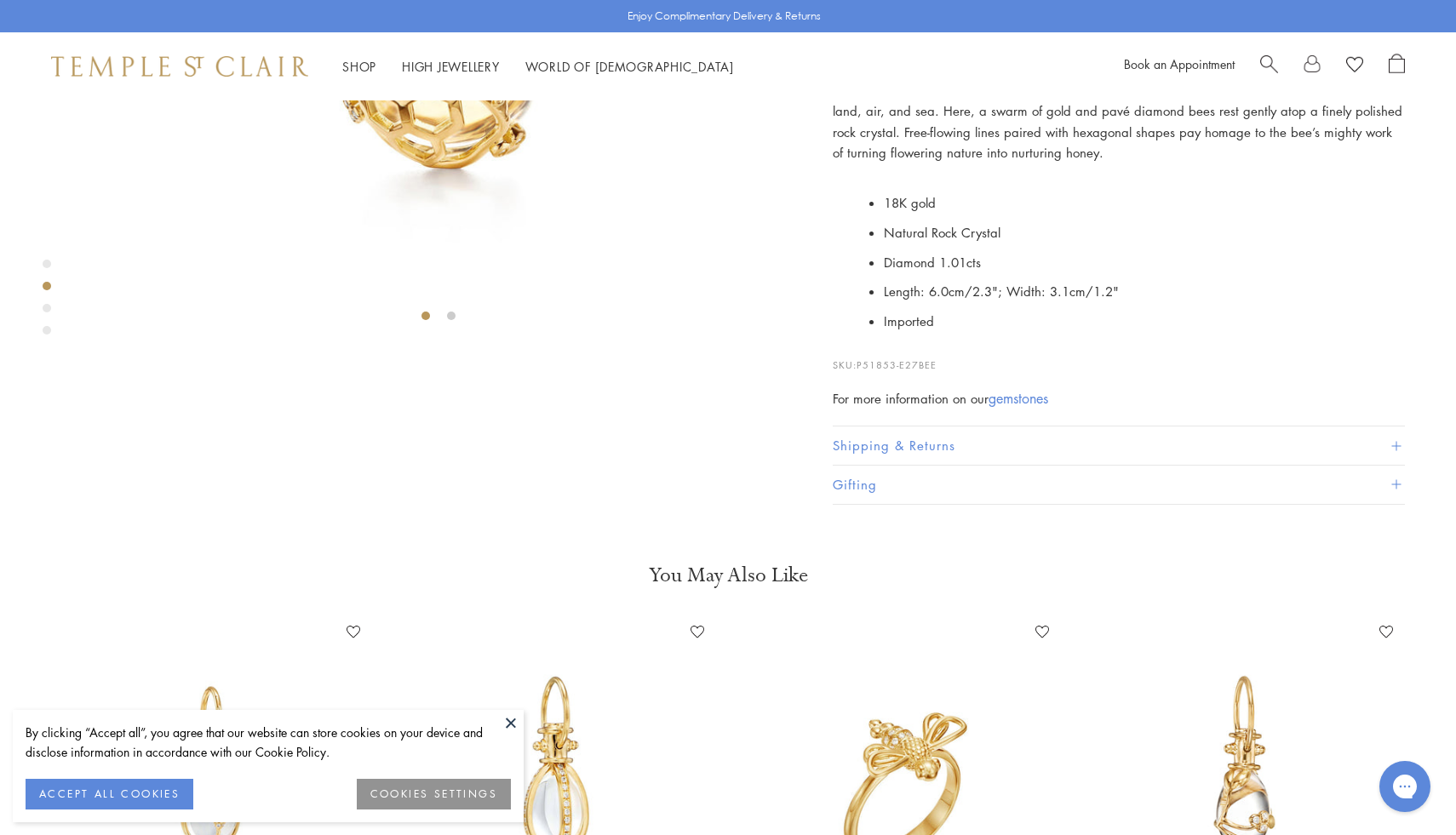
click at [937, 373] on p "SKU: P51853-E27BEE" at bounding box center [1118, 356] width 572 height 33
drag, startPoint x: 943, startPoint y: 699, endPoint x: 866, endPoint y: 691, distance: 77.4
click at [867, 373] on p "SKU: P51853-E27BEE" at bounding box center [1118, 356] width 572 height 33
click at [866, 371] on span "P51853-E27BEE" at bounding box center [896, 364] width 80 height 12
drag, startPoint x: 858, startPoint y: 692, endPoint x: 996, endPoint y: 684, distance: 138.2
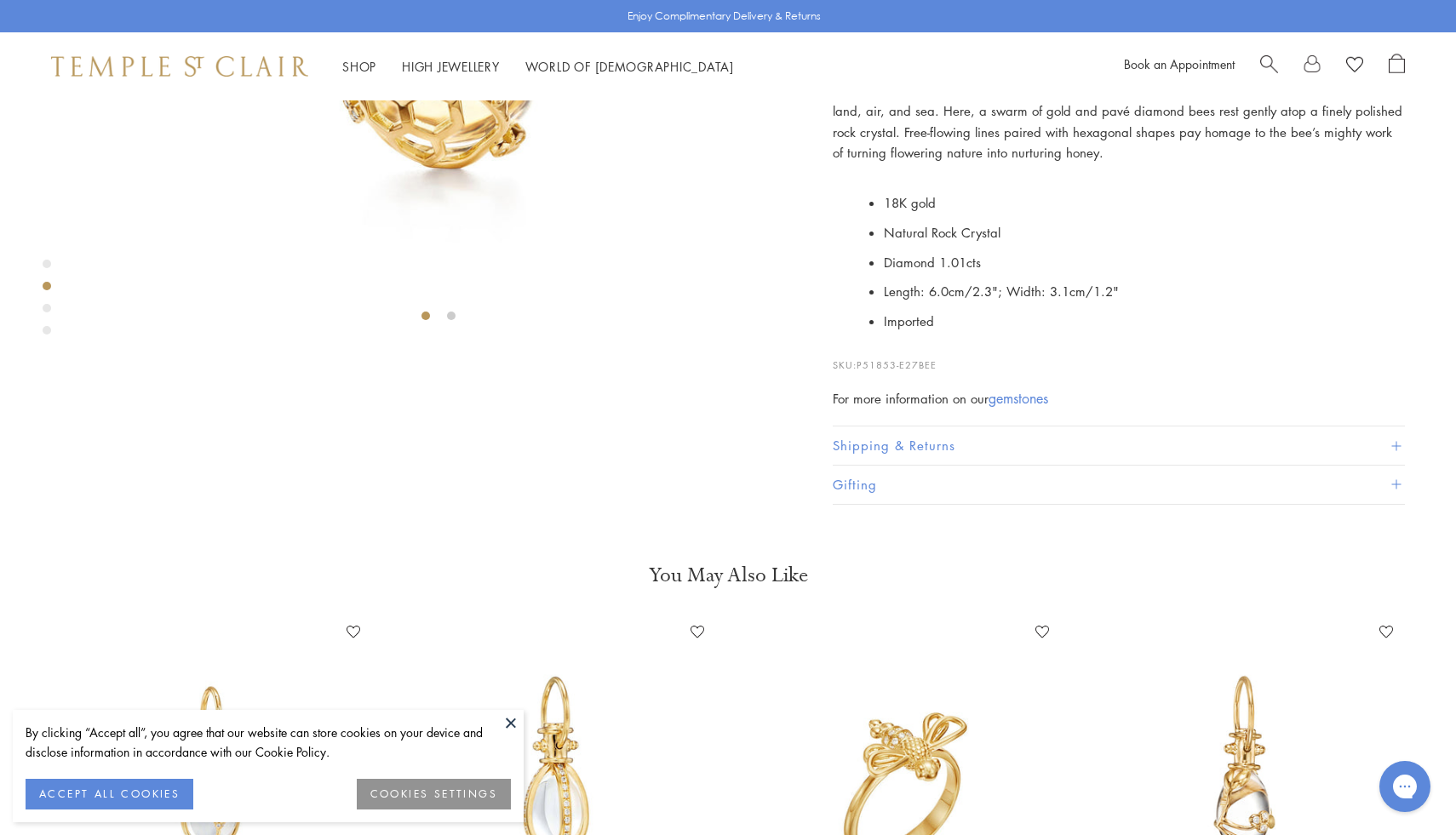
click at [996, 373] on p "SKU: P51853-E27BEE" at bounding box center [1118, 356] width 572 height 33
click at [863, 371] on span "P51853-E27BEE" at bounding box center [896, 364] width 80 height 12
drag, startPoint x: 862, startPoint y: 690, endPoint x: 965, endPoint y: 696, distance: 103.2
click at [965, 373] on p "SKU: P51853-E27BEE" at bounding box center [1118, 356] width 572 height 33
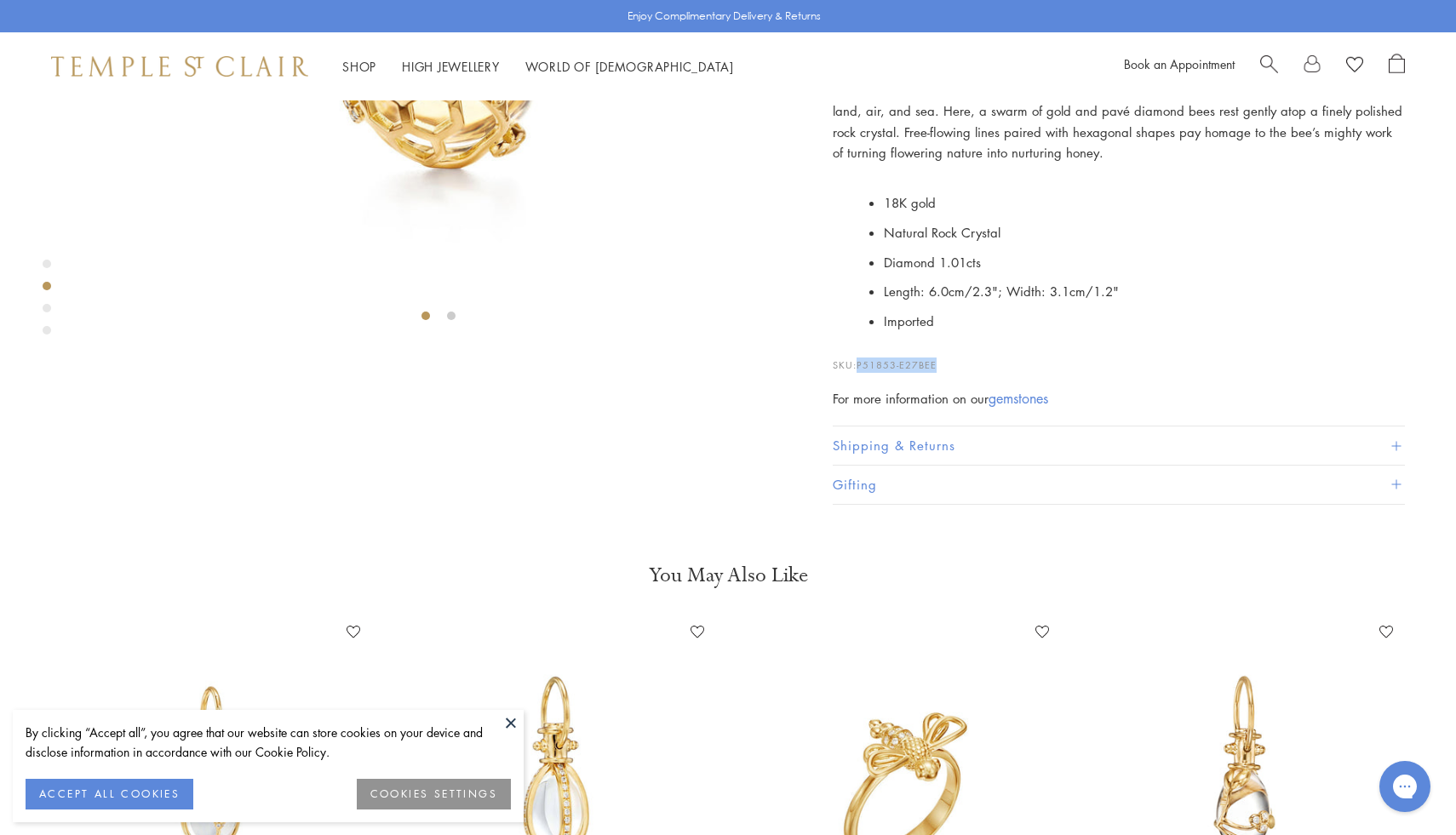
copy span "P51853-E27BEE"
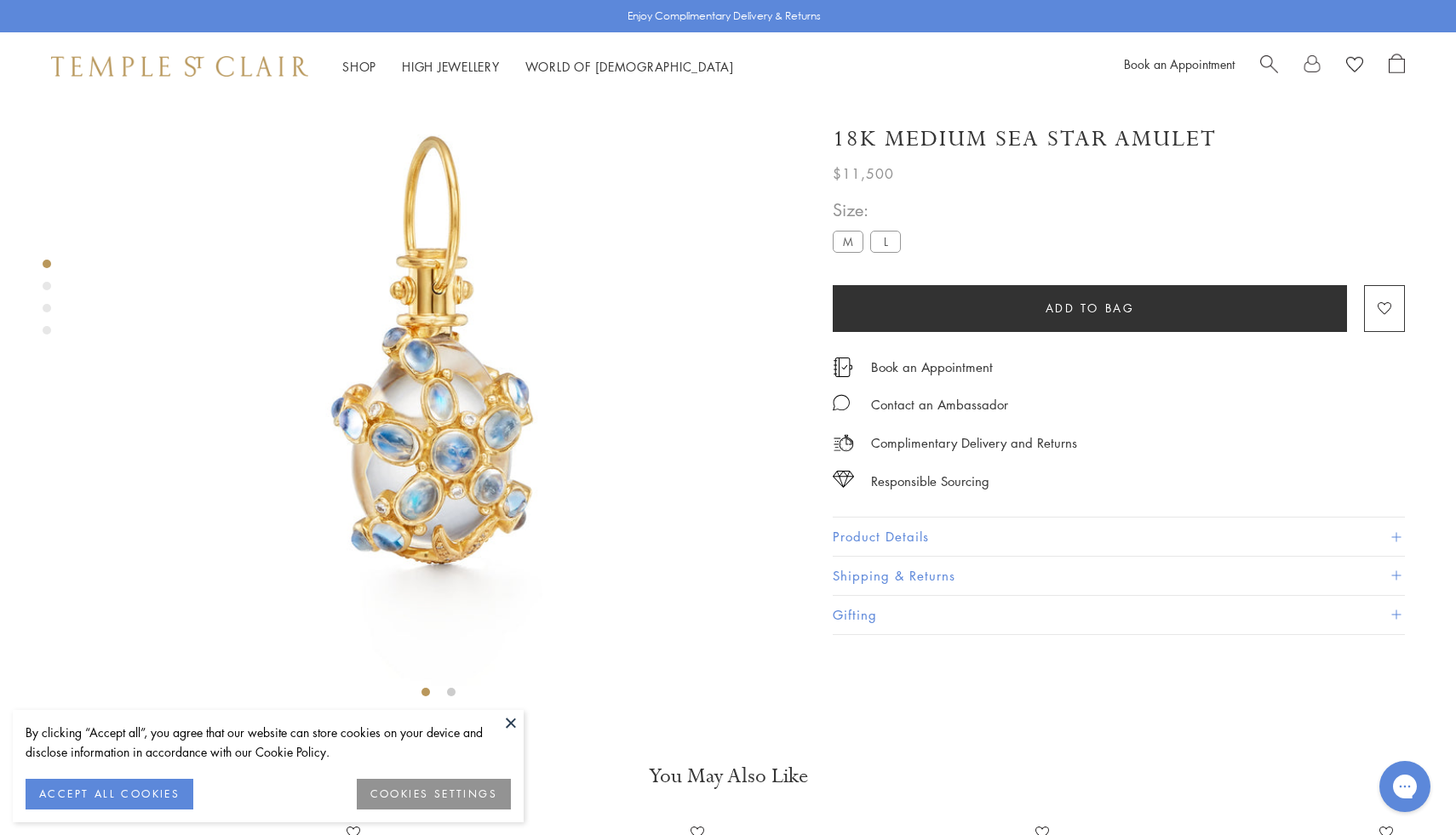
click at [882, 534] on button "Product Details" at bounding box center [1118, 536] width 572 height 38
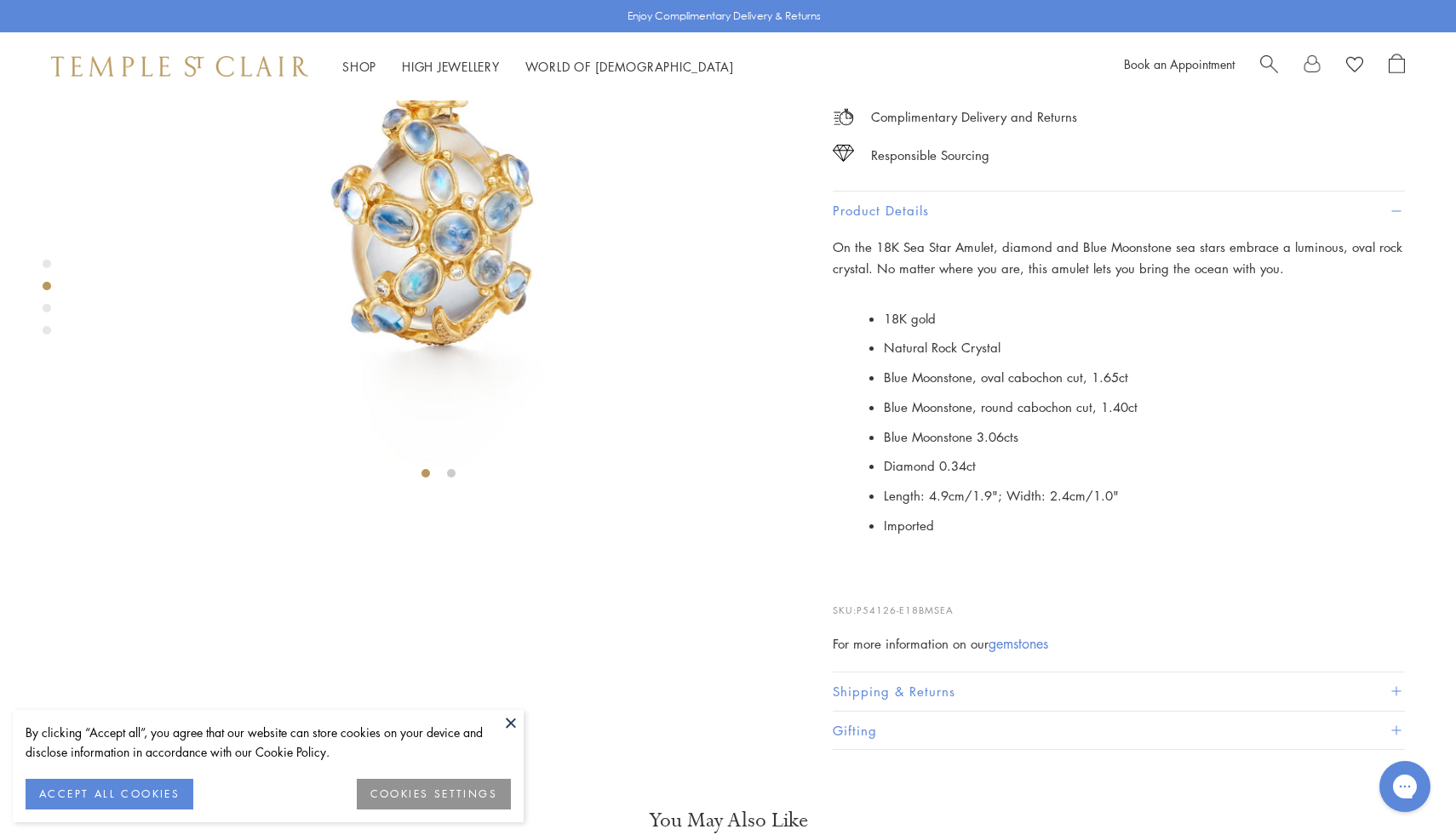
scroll to position [513, 0]
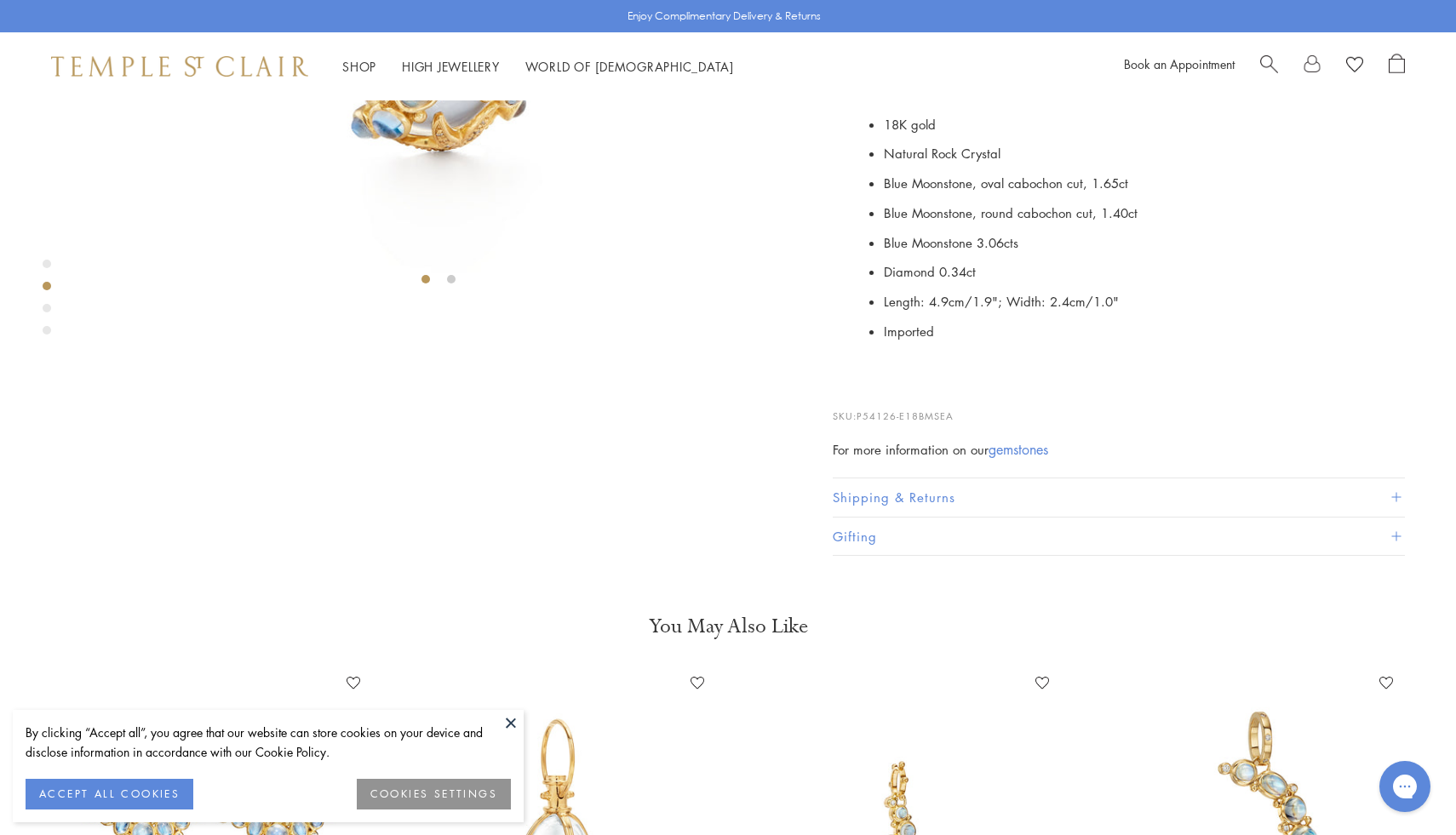
click at [955, 460] on div "On the 18K Sea Star Amulet, diamond and Blue Moonstone sea stars embrace a lumi…" at bounding box center [1118, 251] width 572 height 418
drag, startPoint x: 966, startPoint y: 697, endPoint x: 860, endPoint y: 697, distance: 106.0
click at [860, 424] on p "SKU: P54126-E18BMSEA" at bounding box center [1118, 407] width 572 height 33
copy span "P54126-E18BMSEA"
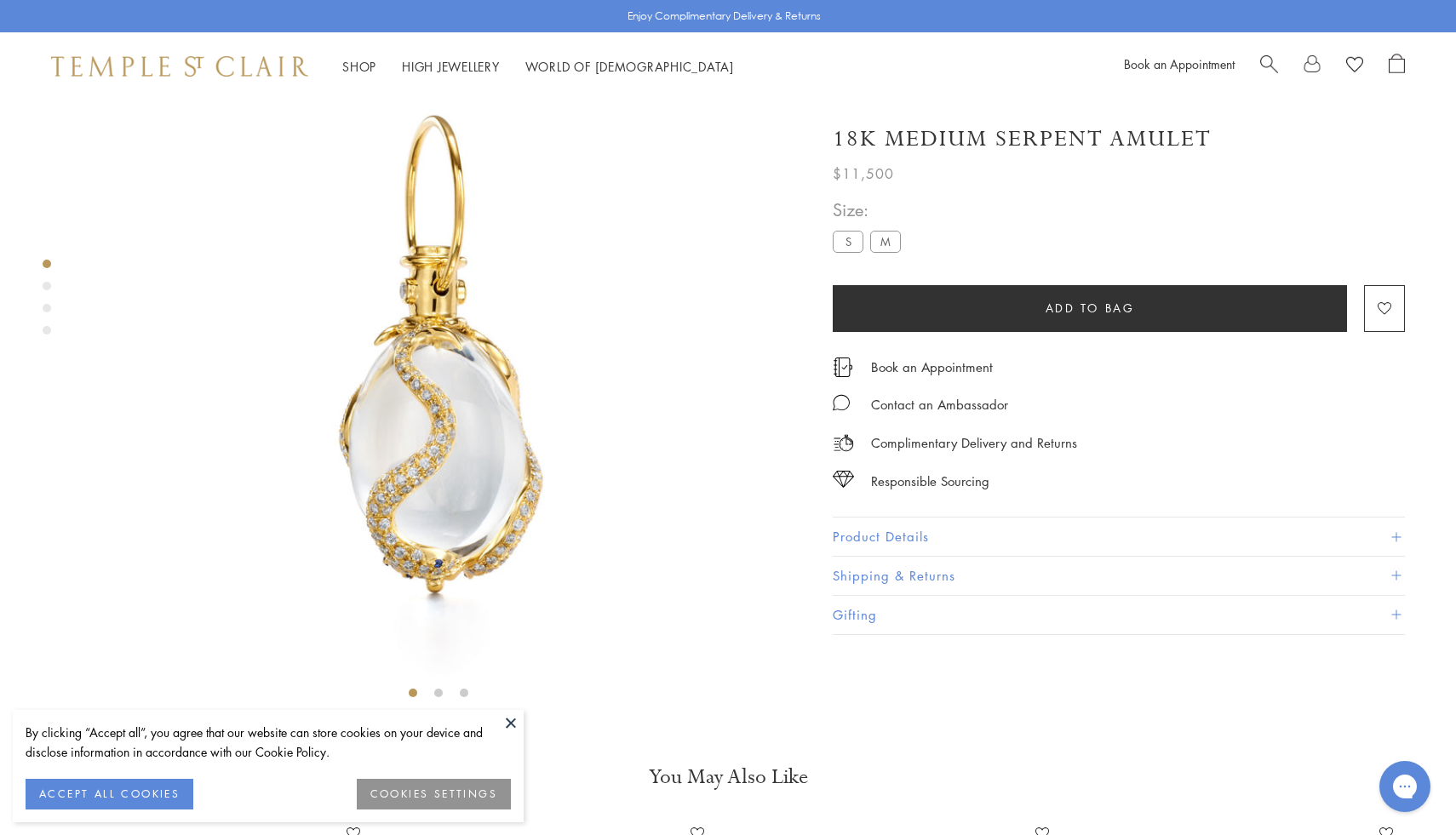
scroll to position [101, 0]
click at [898, 526] on button "Product Details" at bounding box center [1118, 536] width 572 height 38
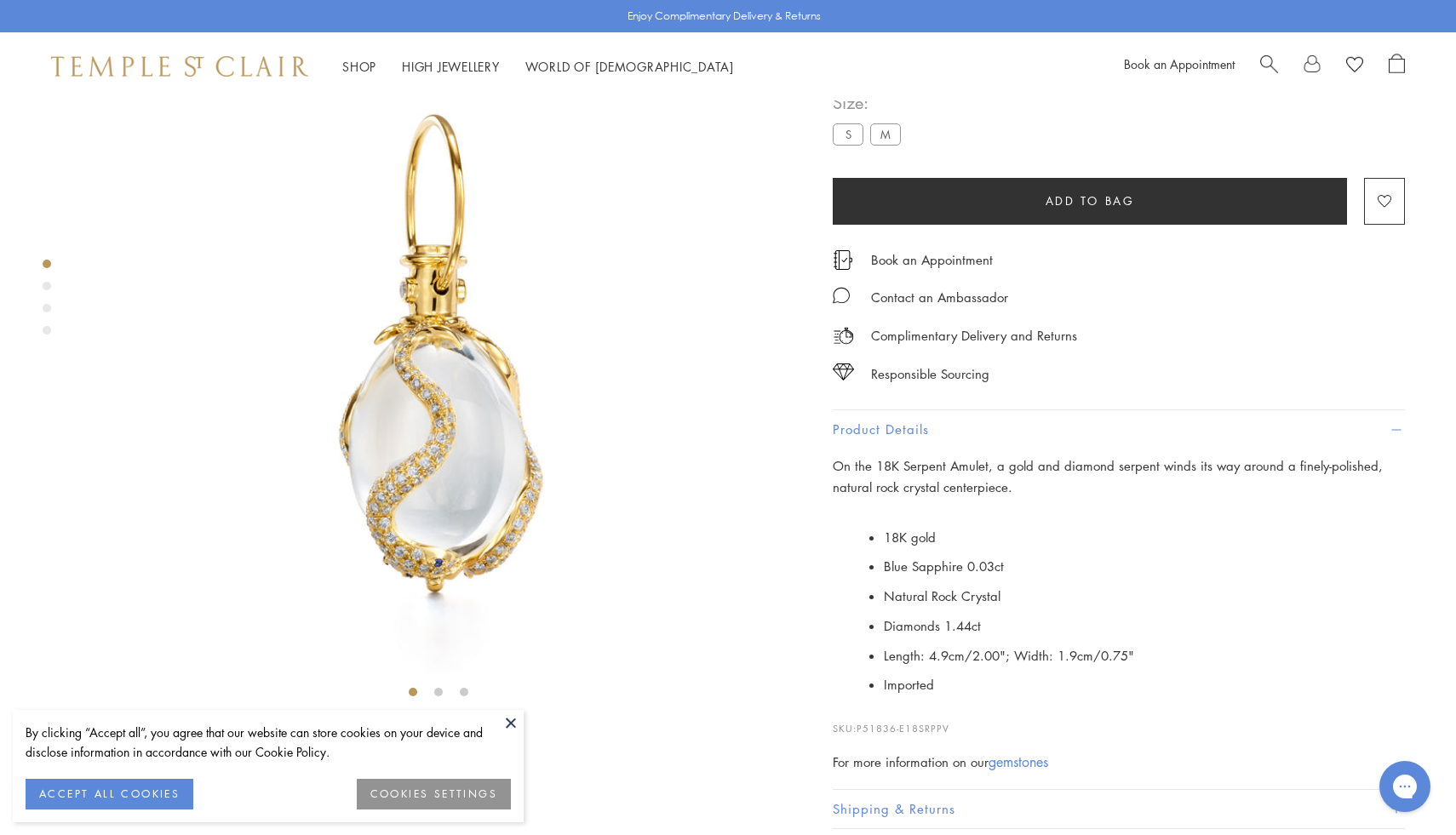
scroll to position [576, 0]
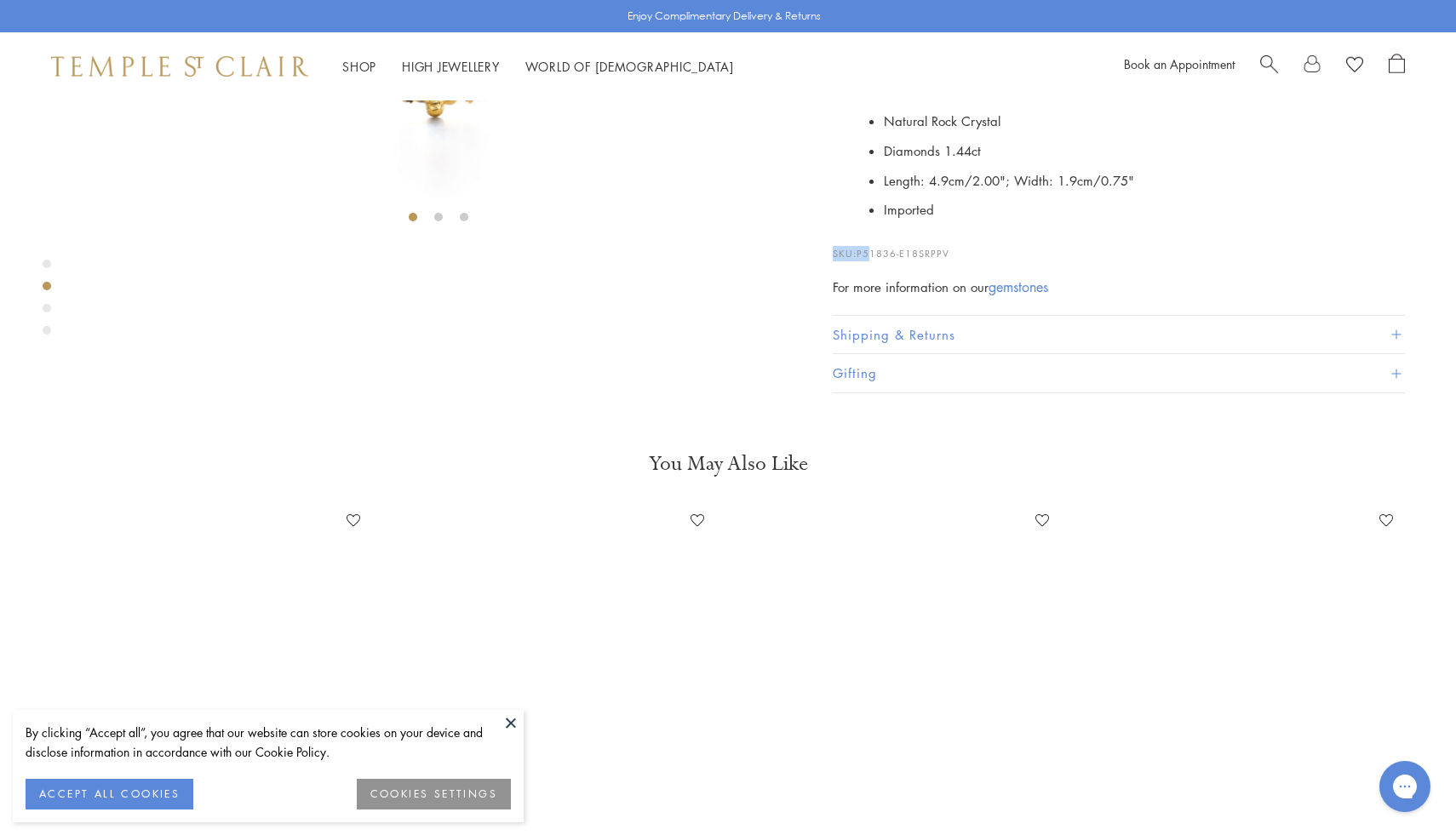
drag, startPoint x: 961, startPoint y: 686, endPoint x: 871, endPoint y: 697, distance: 90.7
click at [871, 261] on p "SKU: P51836-E18SRPPV" at bounding box center [1118, 245] width 572 height 33
click at [871, 259] on span "P51836-E18SRPPV" at bounding box center [902, 253] width 93 height 12
drag, startPoint x: 857, startPoint y: 693, endPoint x: 1084, endPoint y: 690, distance: 227.0
click at [1084, 261] on p "SKU: P51836-E18SRPPV" at bounding box center [1118, 245] width 572 height 33
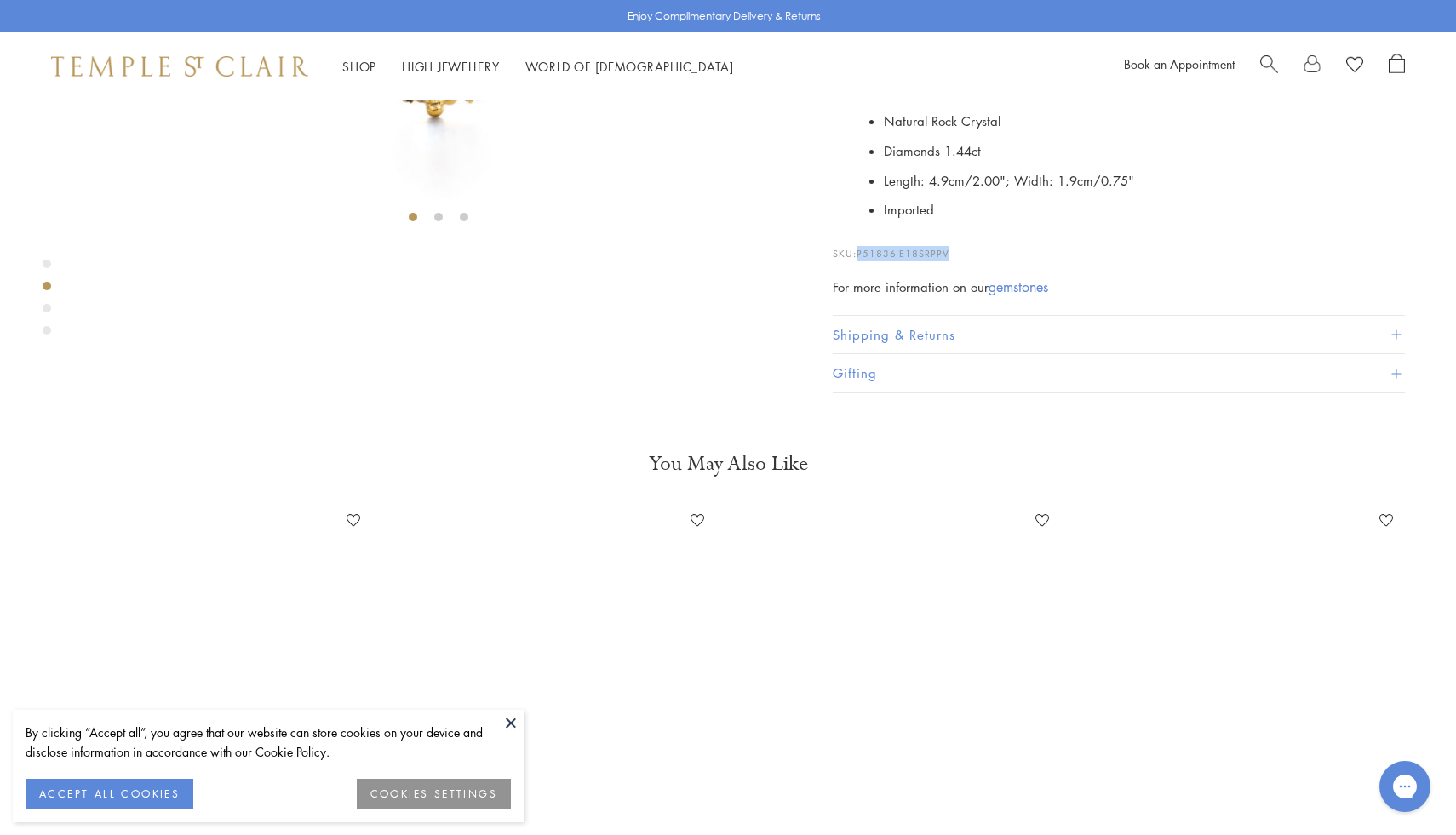
copy p "P51836-E18SRPPV"
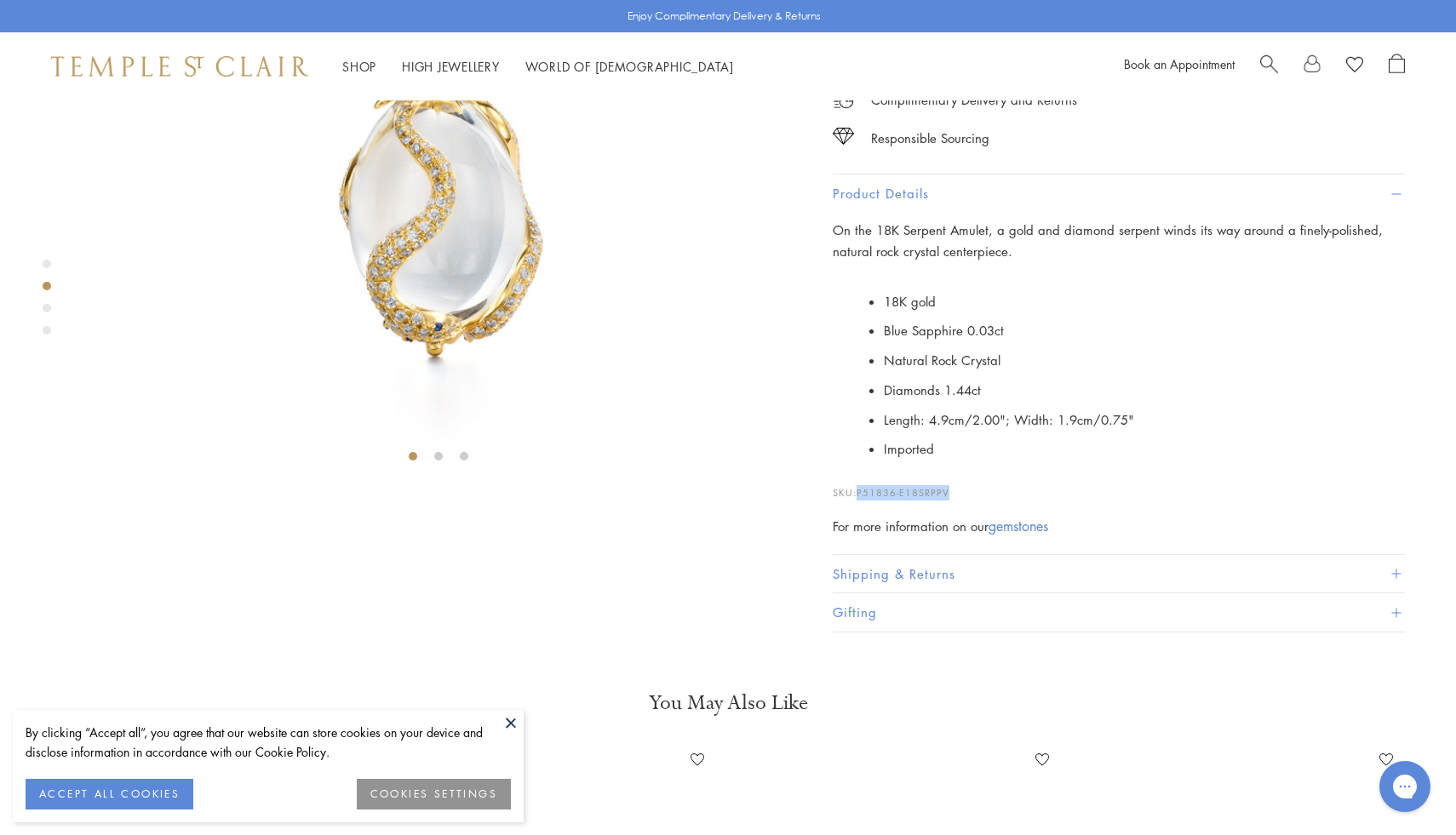
scroll to position [0, 0]
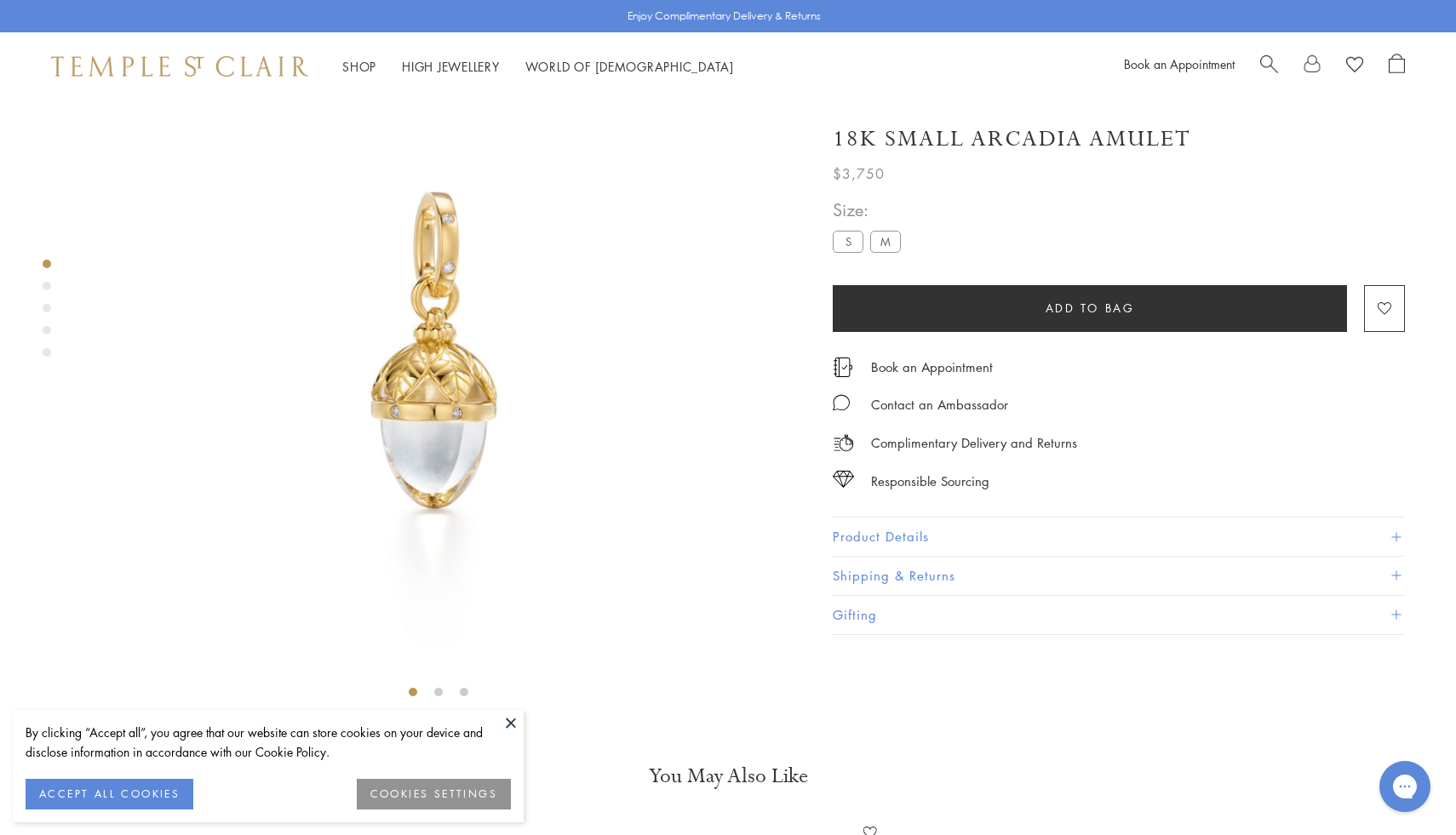
click at [875, 563] on button "Shipping & Returns" at bounding box center [1118, 575] width 572 height 38
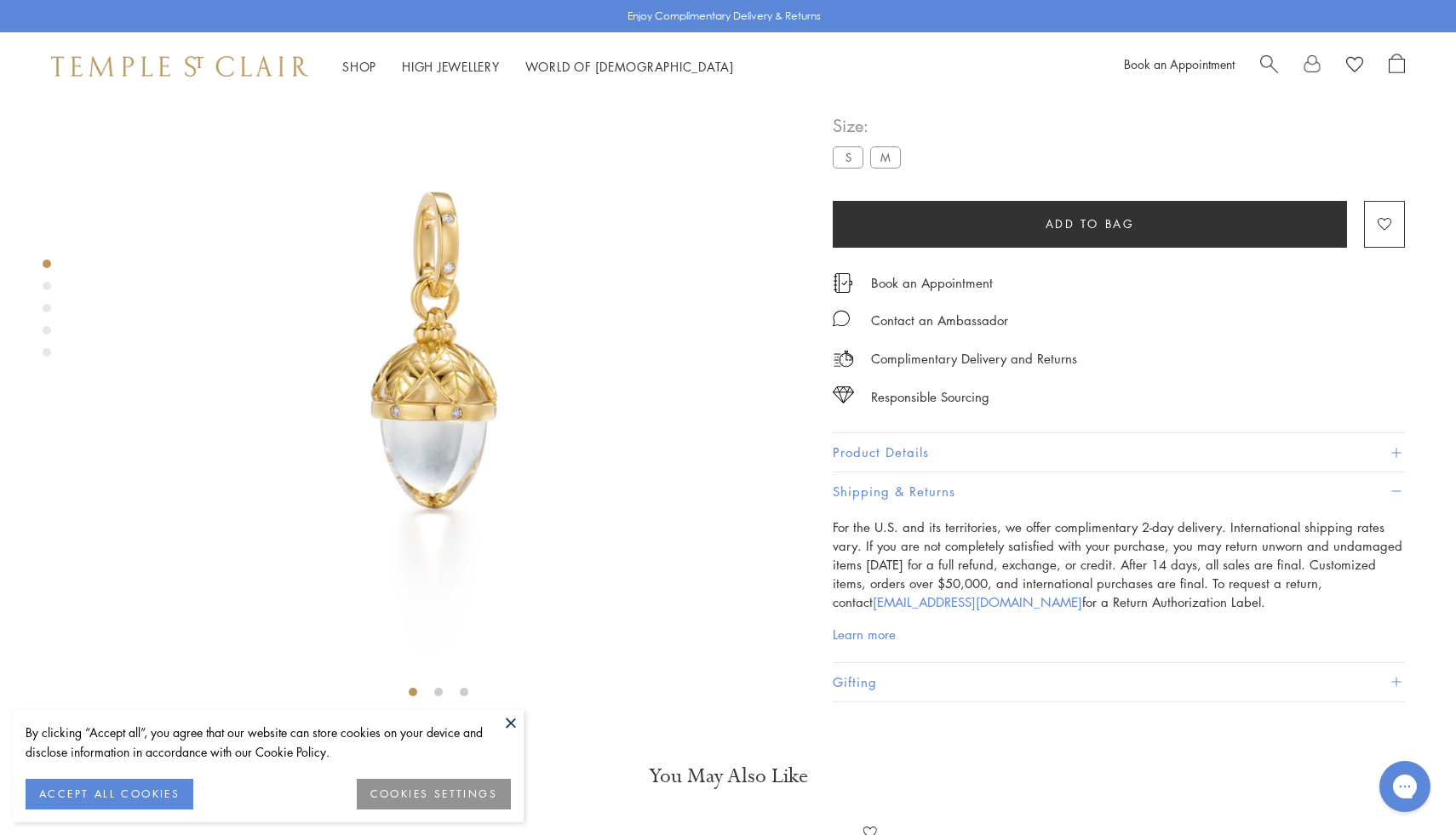
click at [877, 473] on button "Product Details" at bounding box center [1118, 452] width 572 height 38
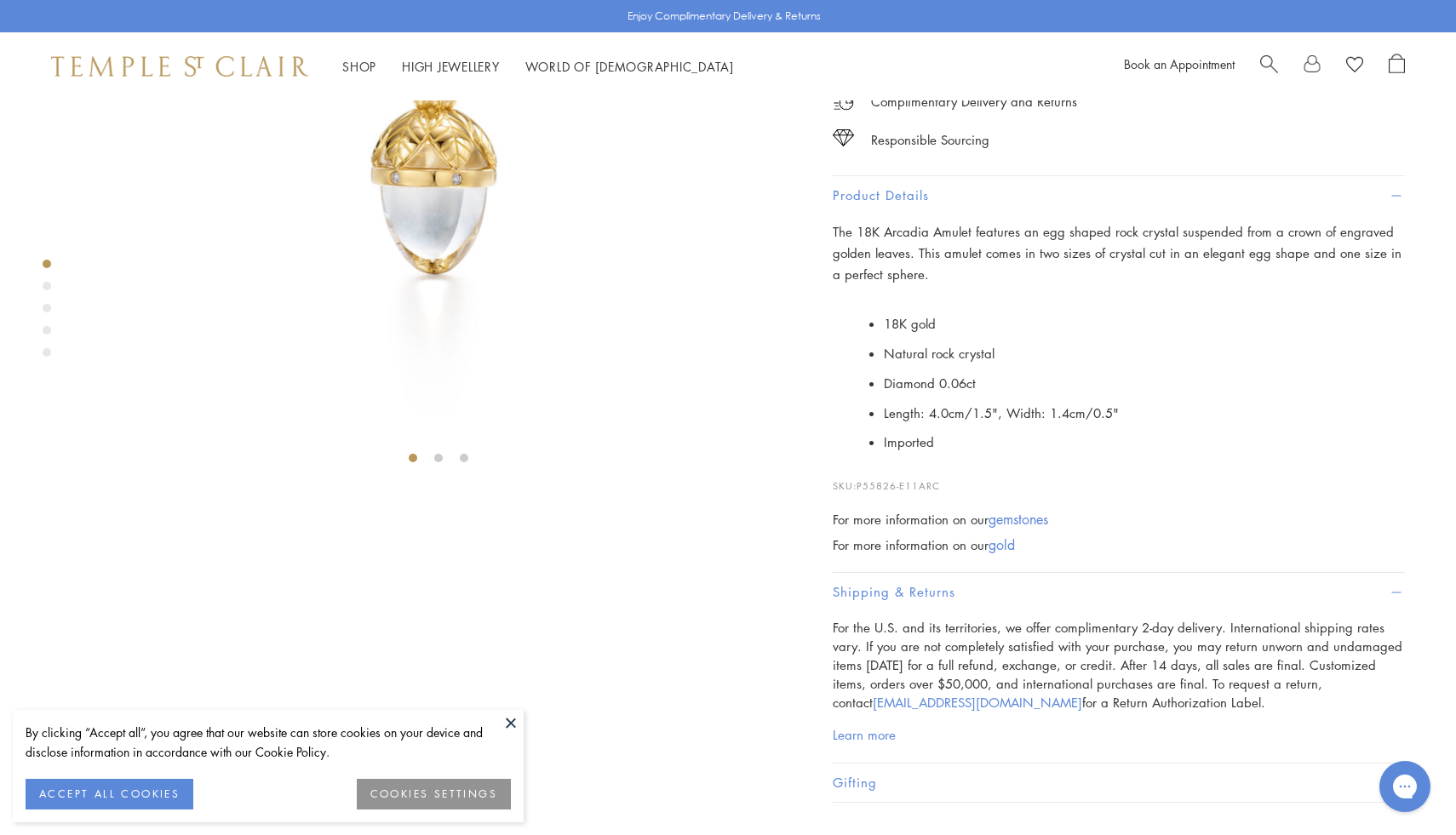
scroll to position [389, 0]
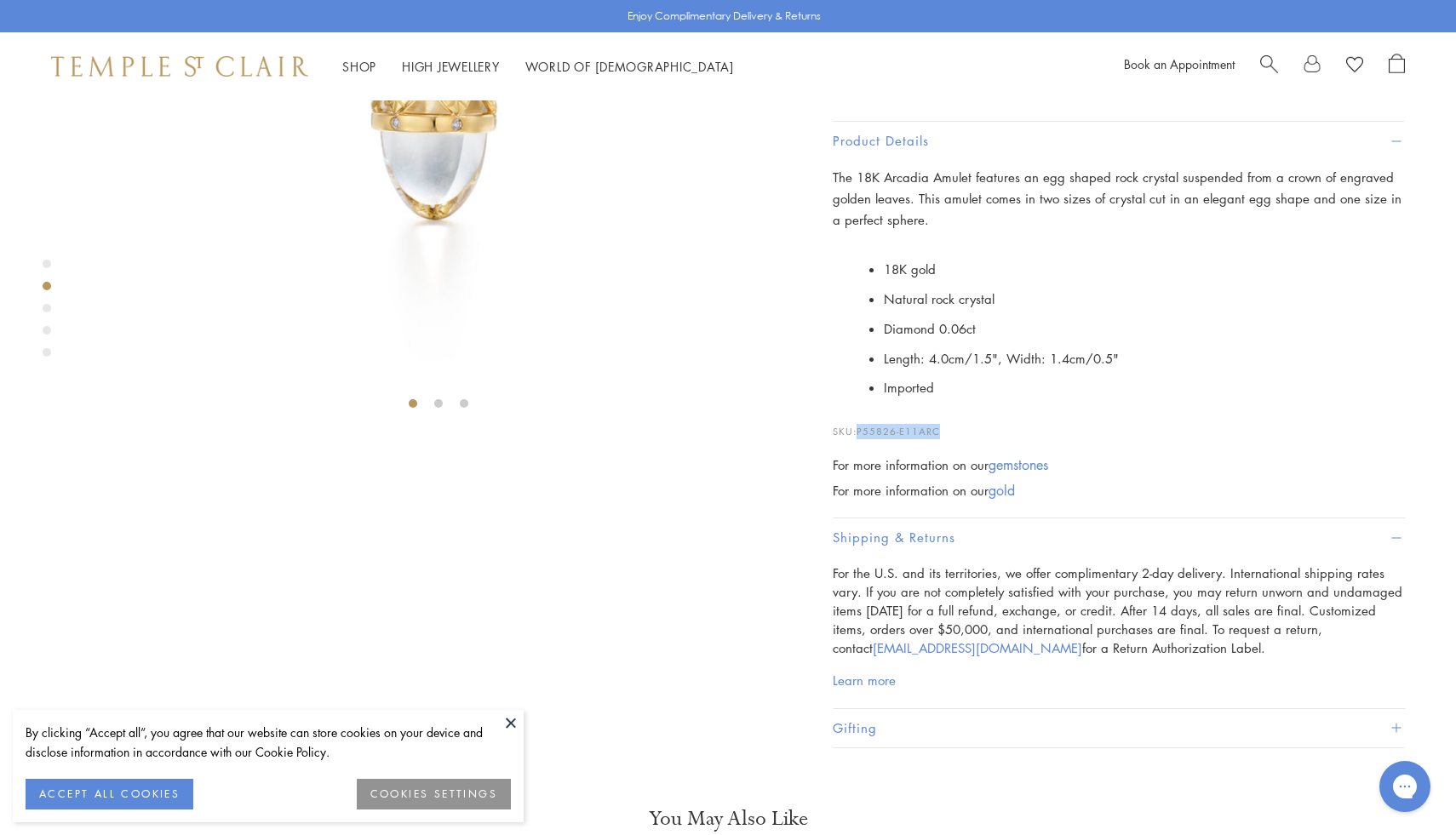
drag, startPoint x: 945, startPoint y: 534, endPoint x: 859, endPoint y: 532, distance: 86.0
click at [859, 439] on p "SKU: P55826-E11ARC" at bounding box center [1118, 422] width 572 height 33
copy span "P55826-E11ARC"
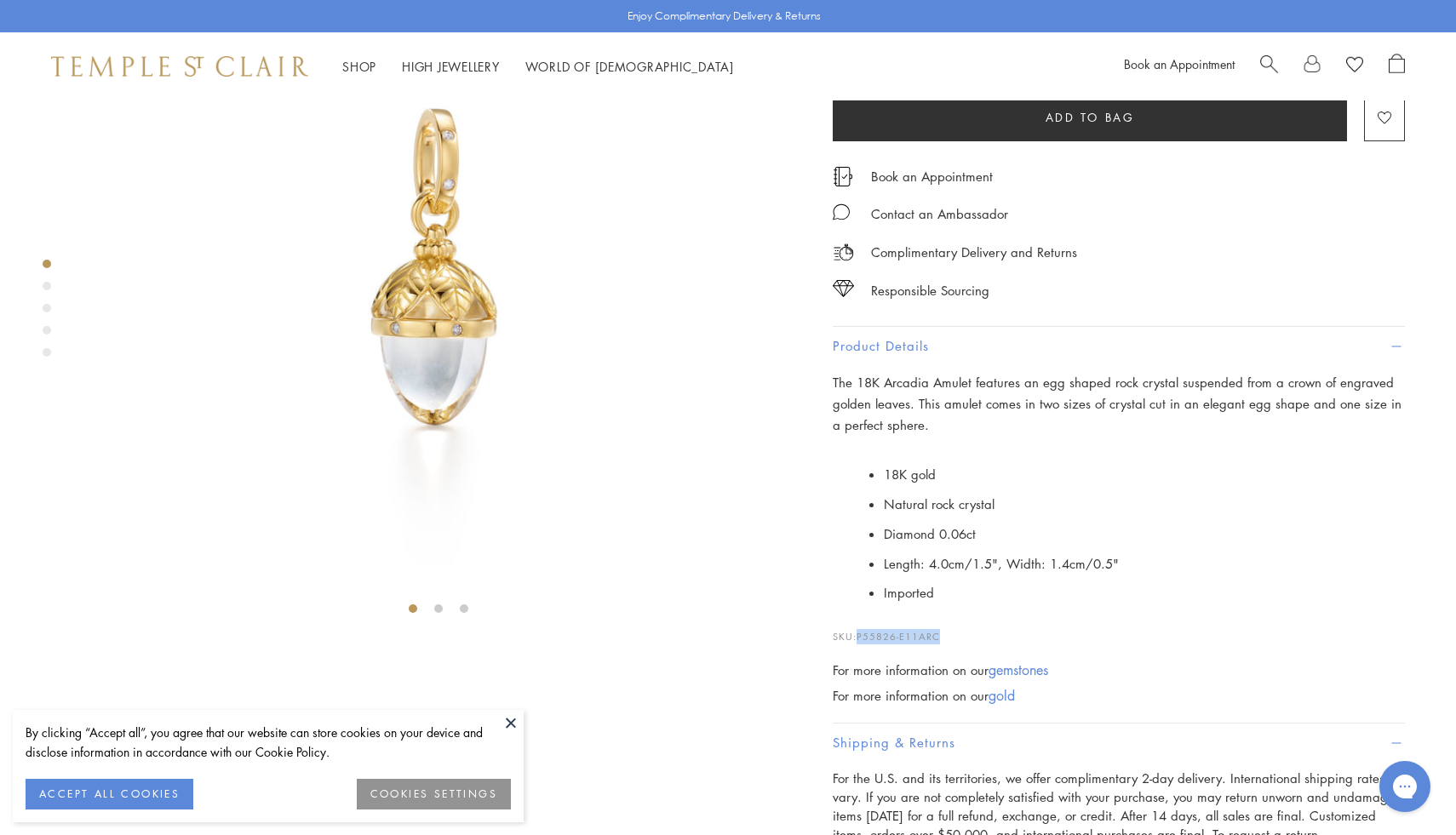
scroll to position [38, 0]
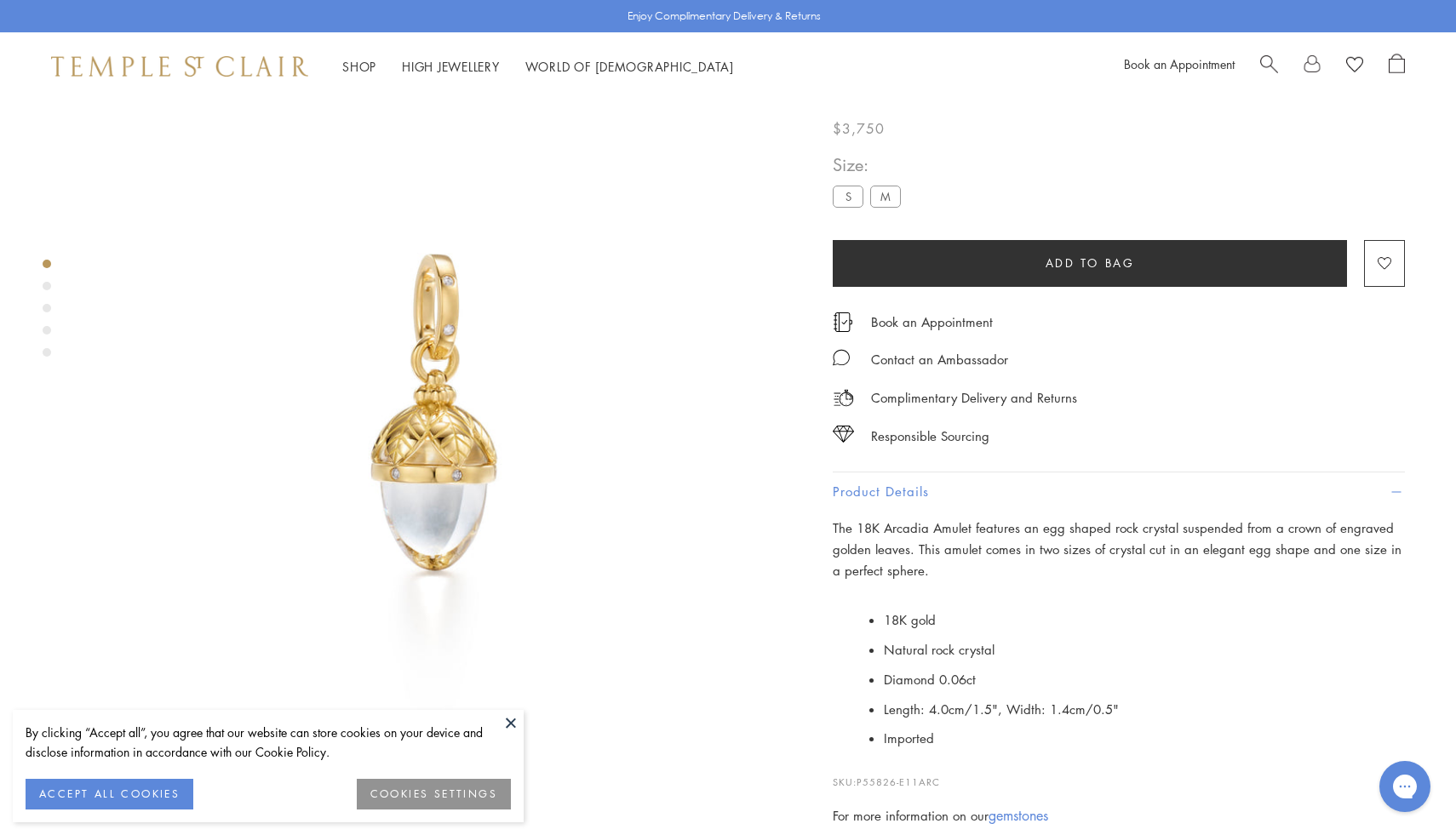
click at [886, 207] on label "M" at bounding box center [885, 196] width 31 height 21
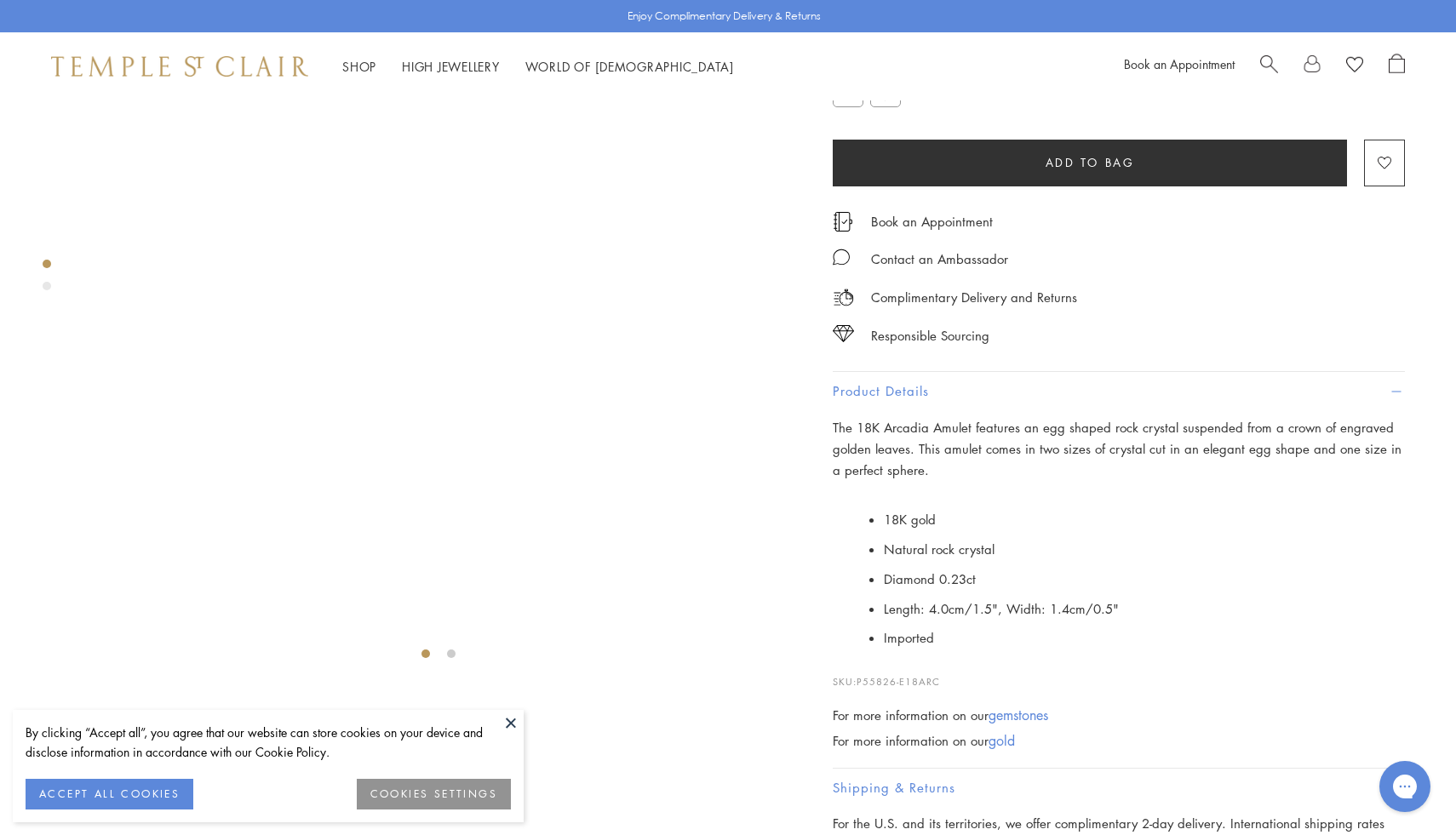
scroll to position [390, 0]
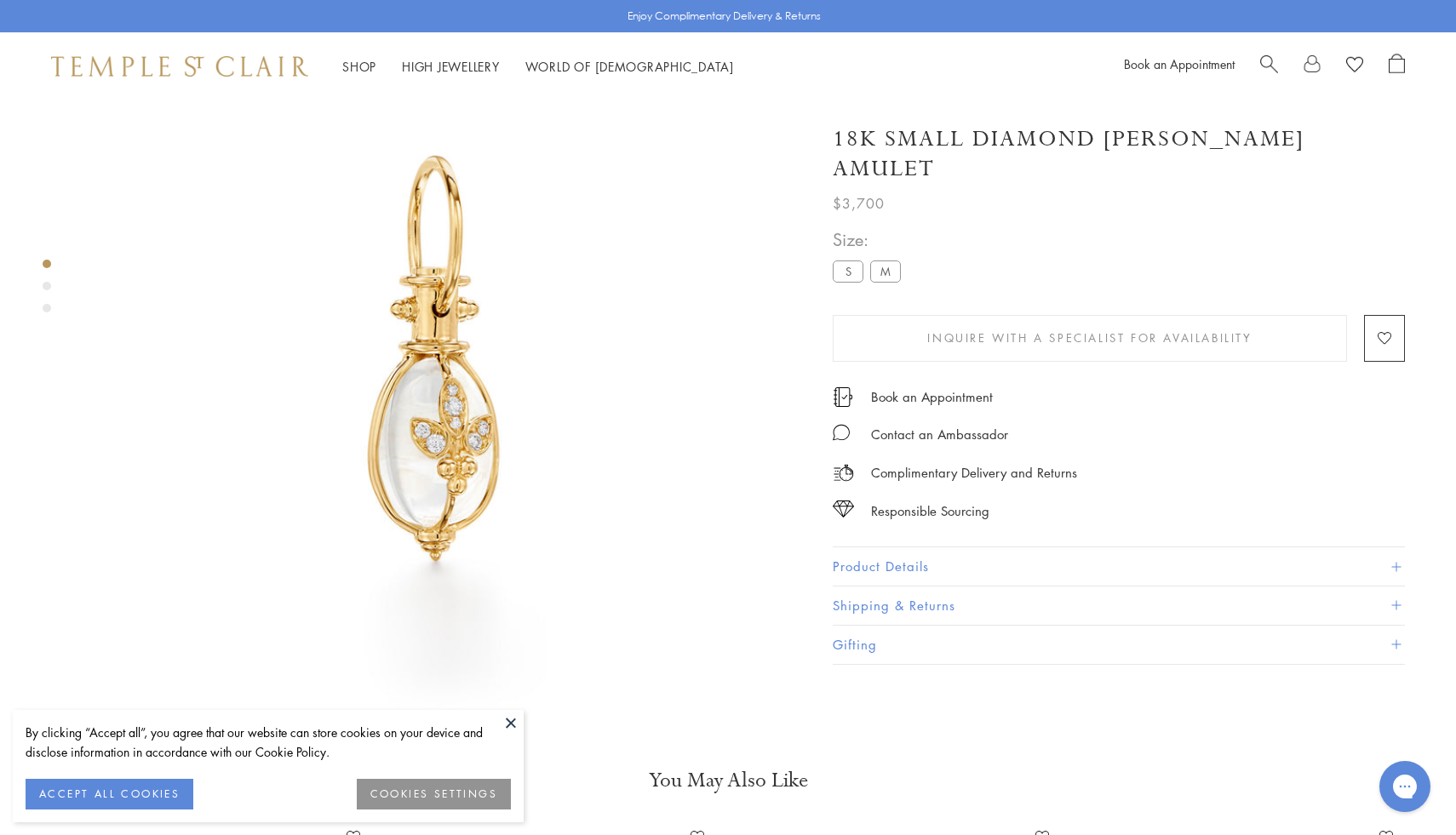
click at [895, 548] on button "Product Details" at bounding box center [1118, 566] width 572 height 38
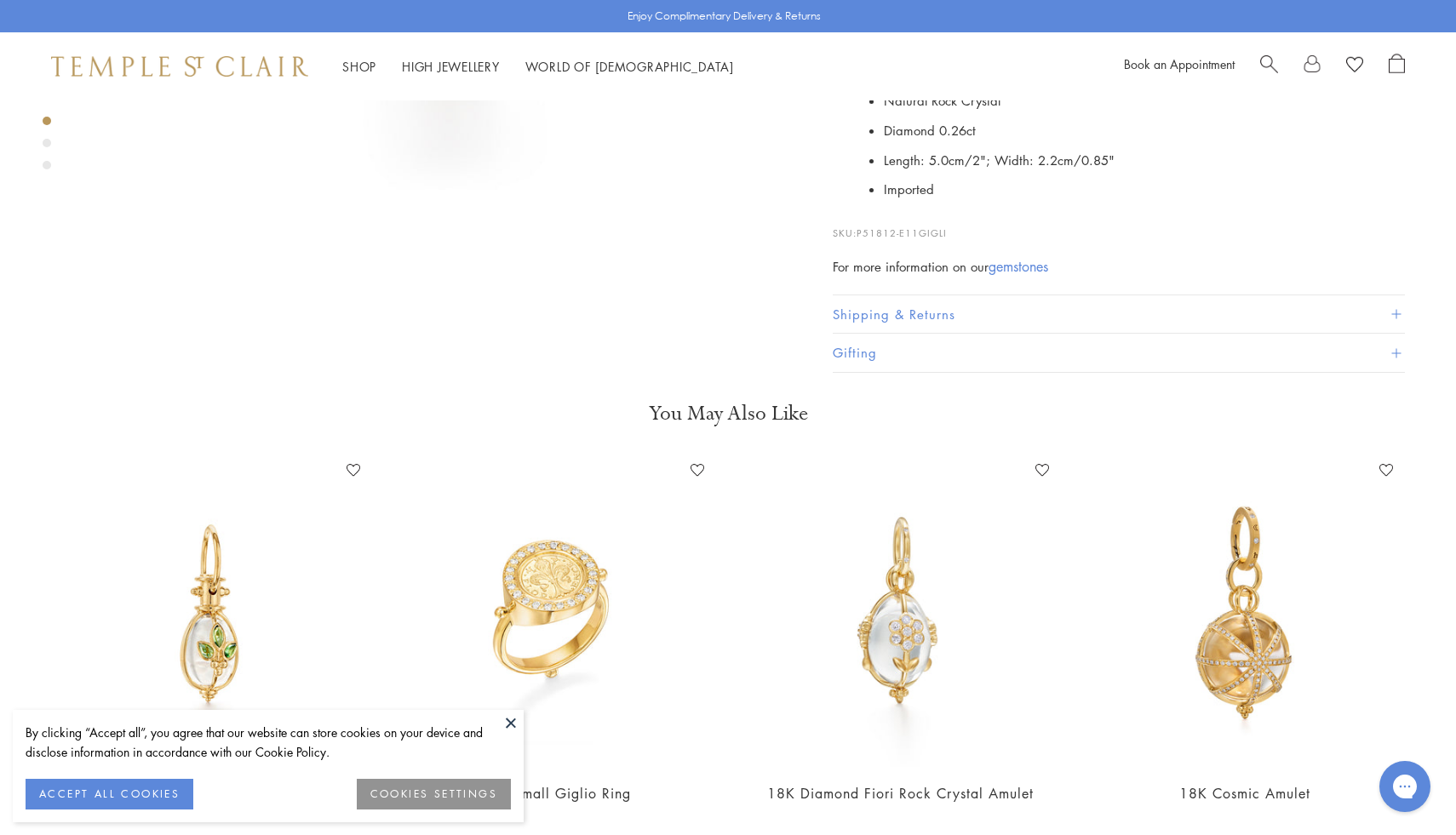
scroll to position [607, 0]
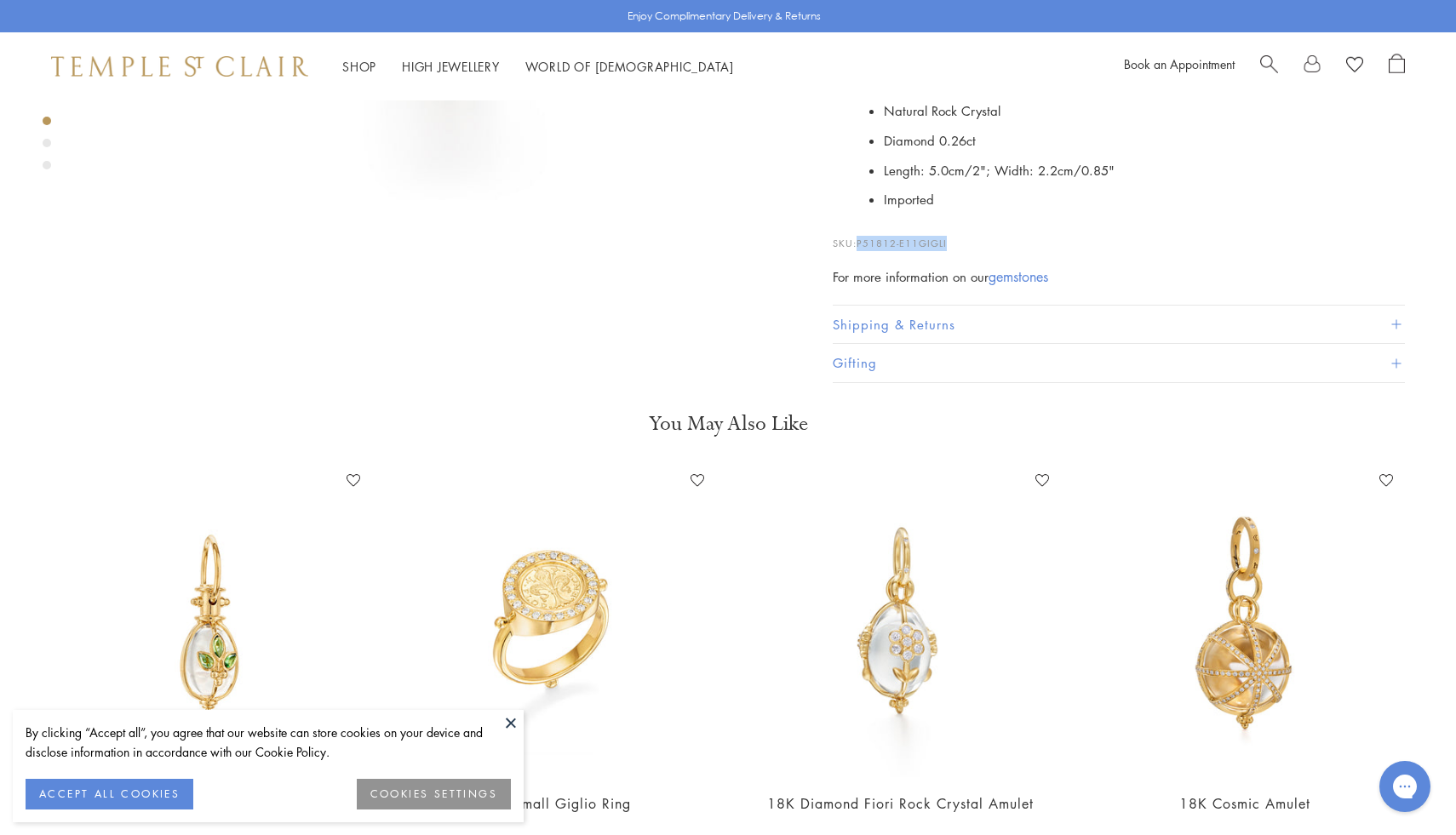
drag, startPoint x: 970, startPoint y: 214, endPoint x: 858, endPoint y: 216, distance: 112.0
click at [858, 219] on p "SKU: P51812-E11GIGLI" at bounding box center [1118, 235] width 572 height 33
copy span "P51812-E11GIGLI"
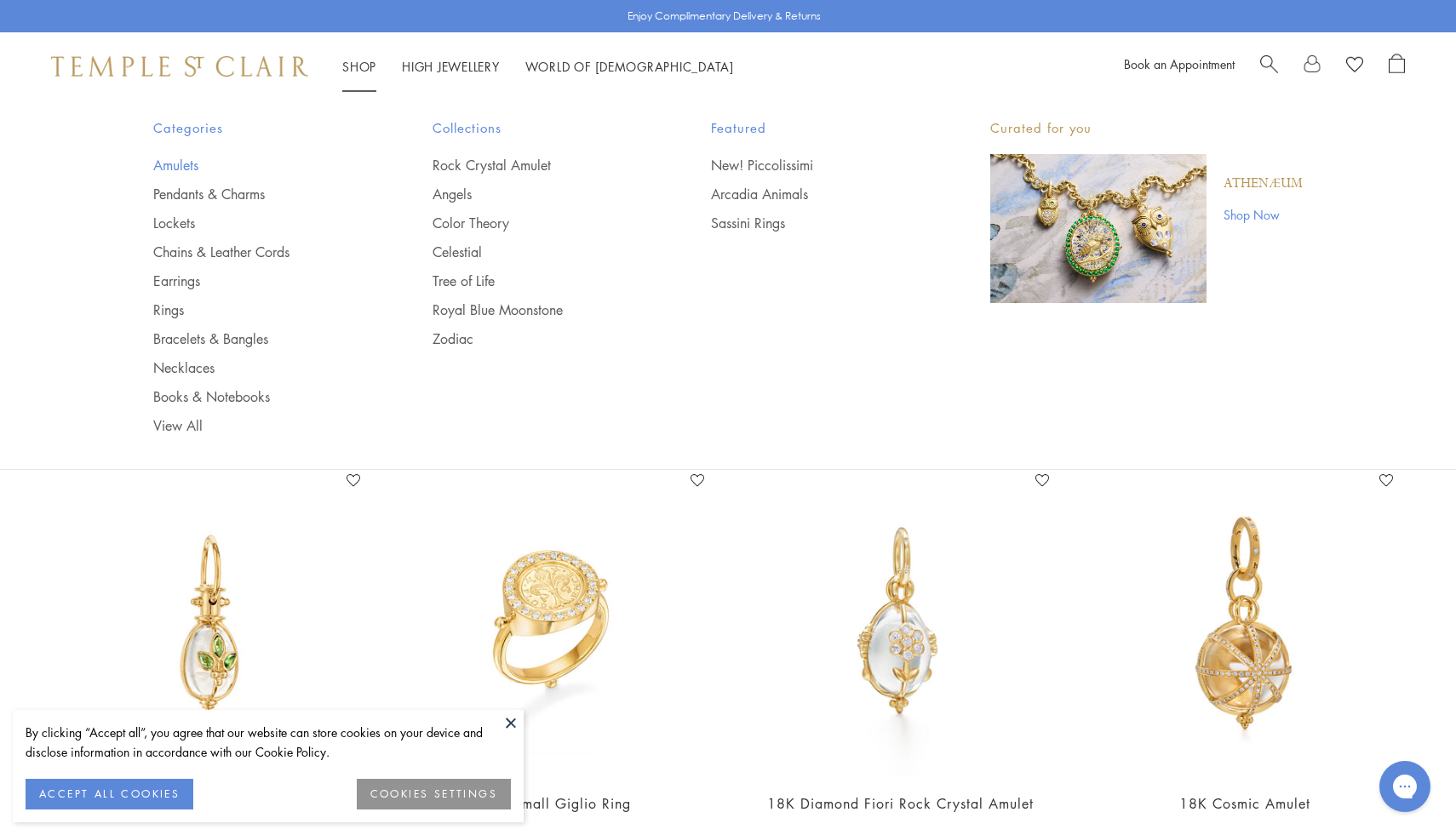
click at [193, 155] on div "Categories Amulets Pendants & Charms Lockets Chains & Leather Cords Earrings Ri…" at bounding box center [258, 276] width 211 height 317
click at [194, 159] on link "Amulets" at bounding box center [258, 165] width 211 height 19
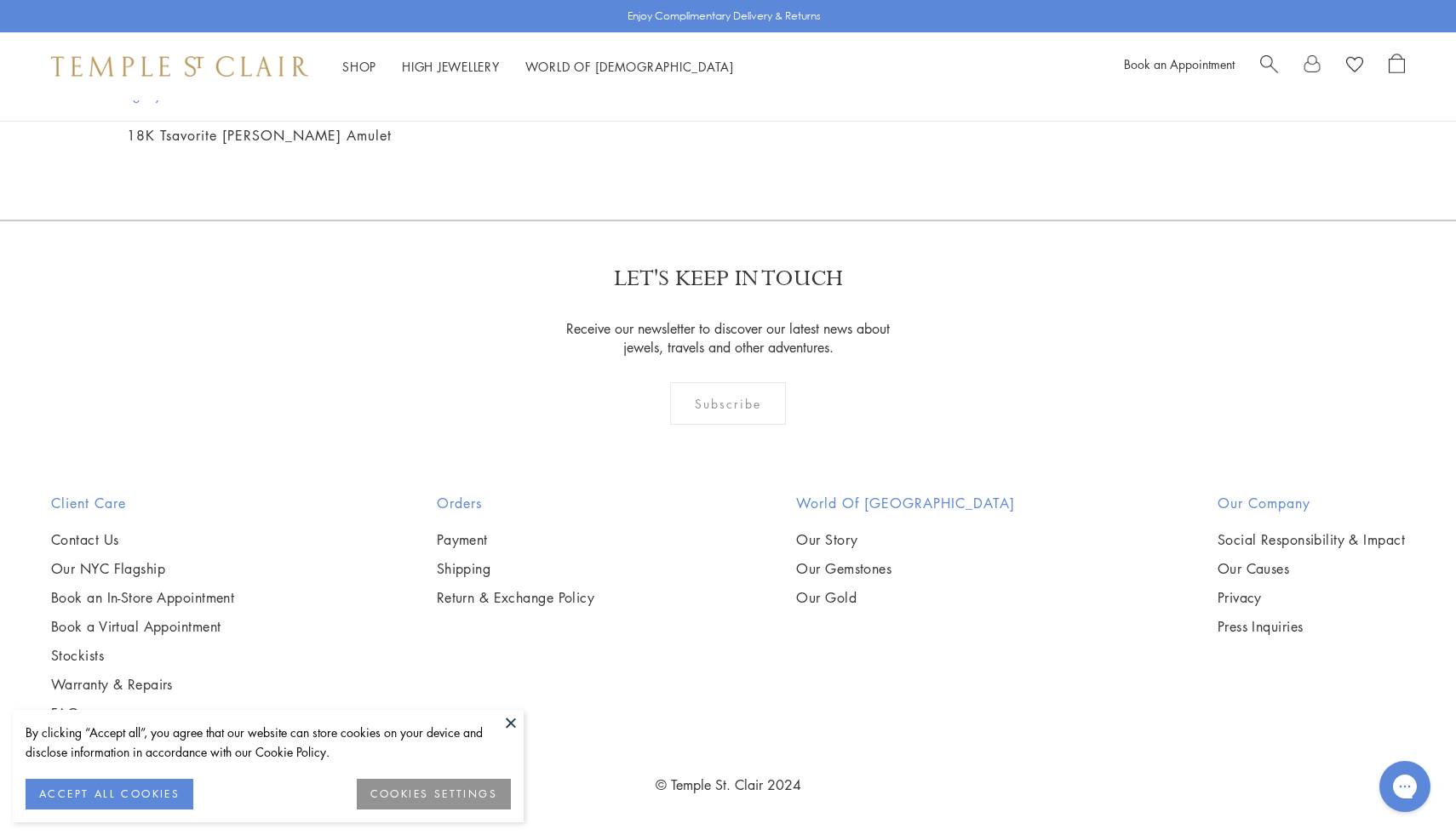
scroll to position [3896, 0]
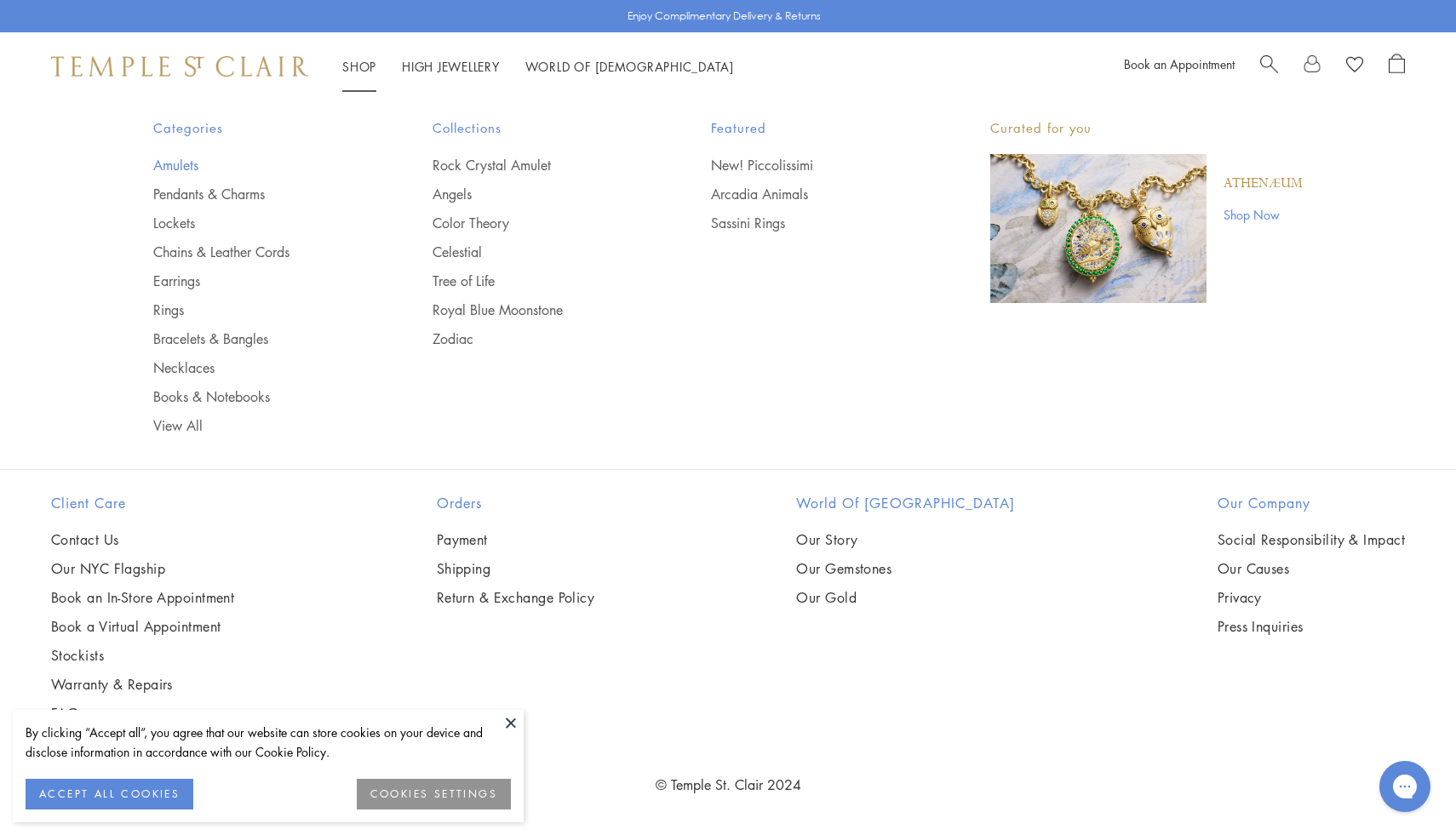
click at [169, 156] on link "Amulets" at bounding box center [258, 165] width 211 height 19
click at [188, 161] on link "Amulets" at bounding box center [258, 165] width 211 height 19
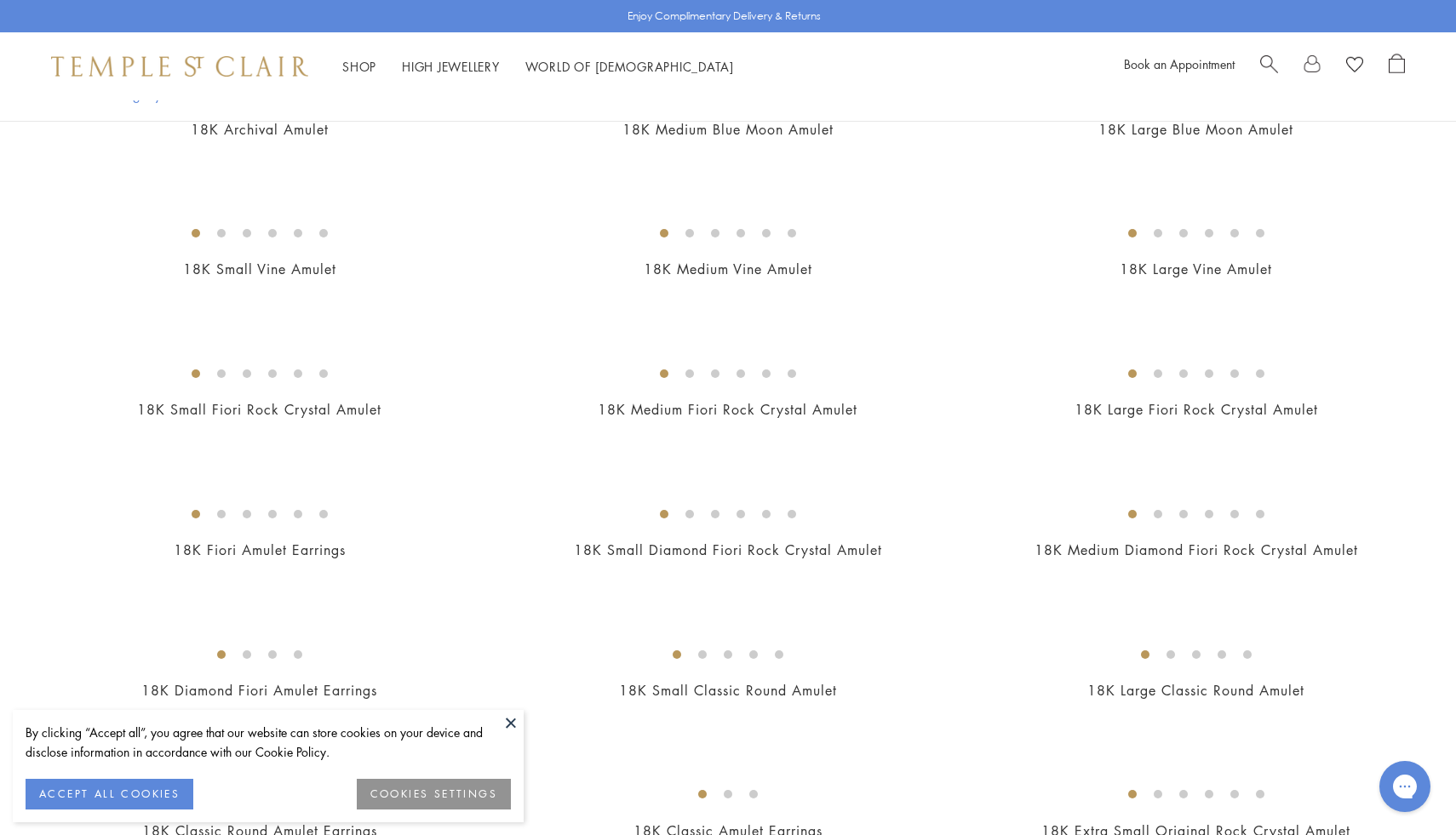
scroll to position [0, 0]
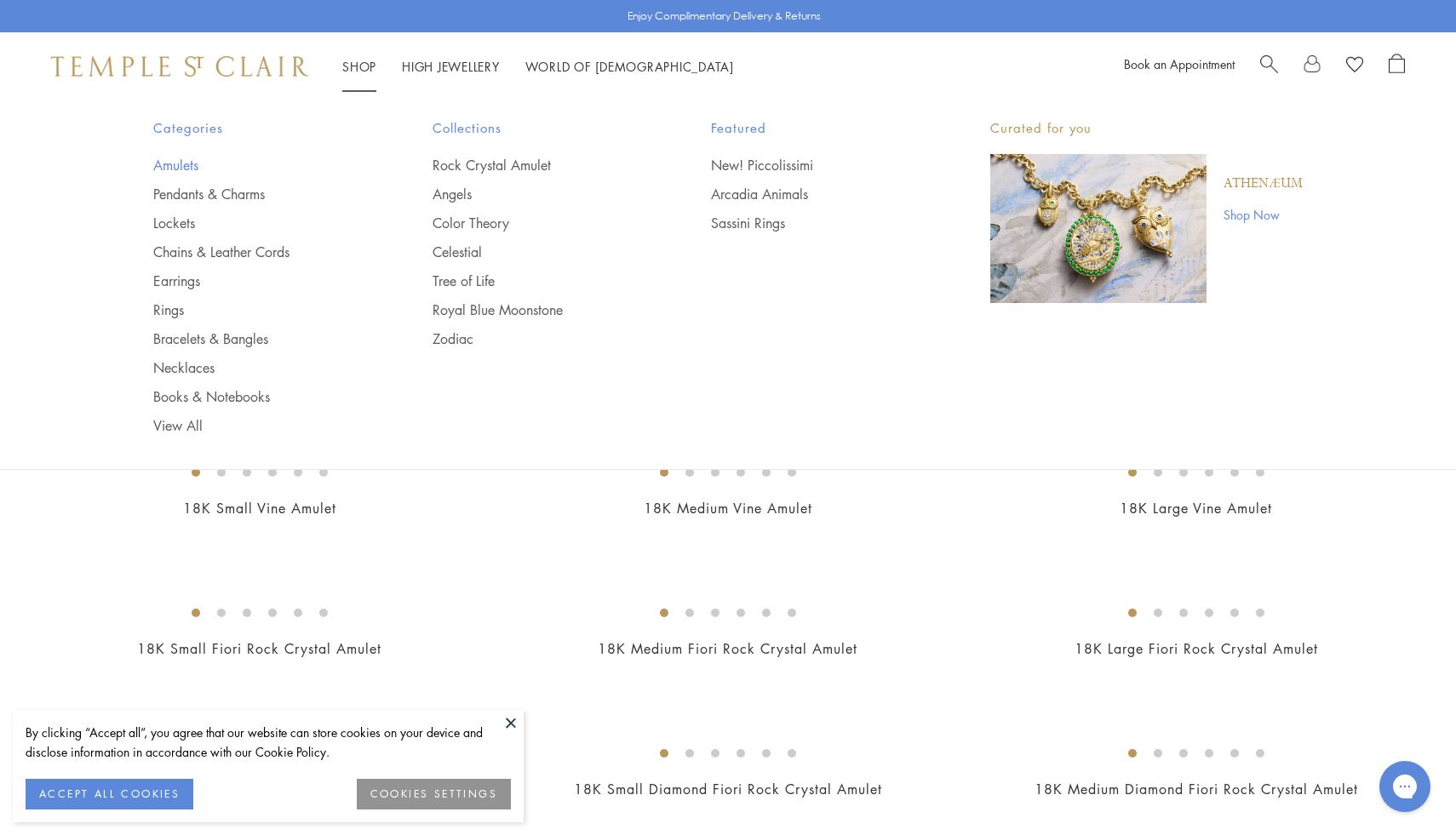
click at [193, 159] on link "Amulets" at bounding box center [258, 165] width 211 height 19
click at [193, 160] on link "Amulets" at bounding box center [258, 165] width 211 height 19
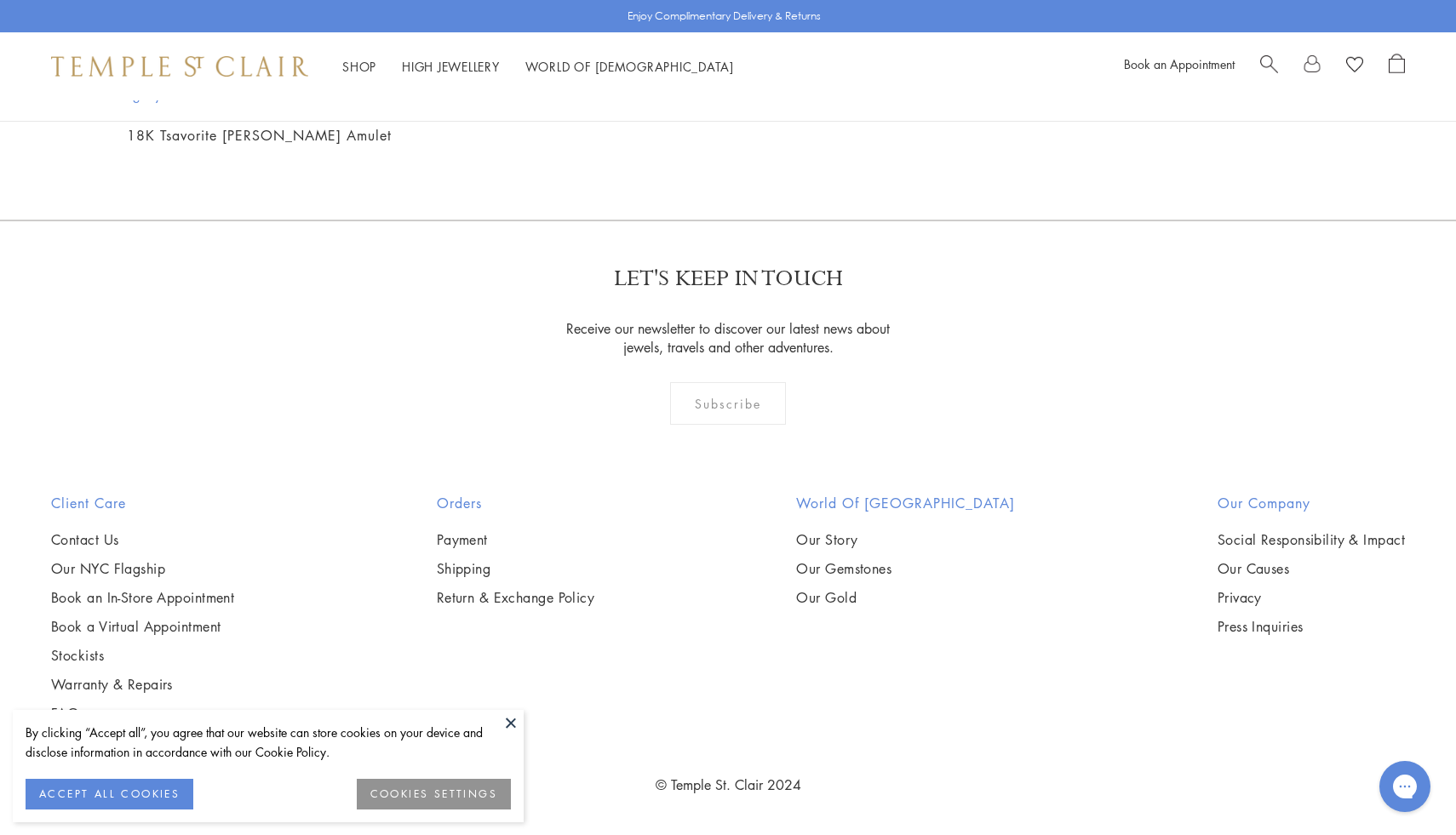
scroll to position [8258, 0]
